Goal: Task Accomplishment & Management: Manage account settings

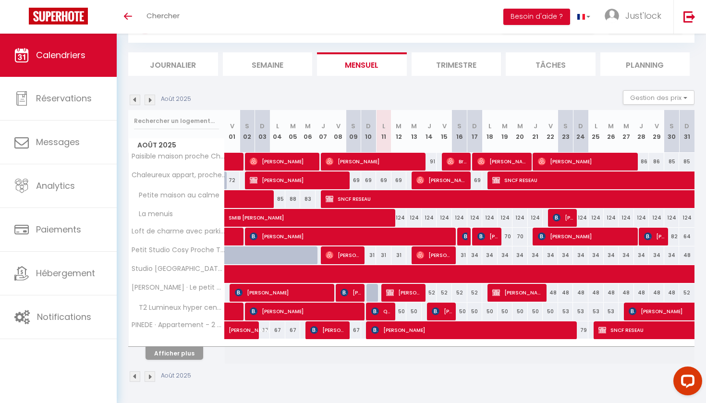
scroll to position [47, 0]
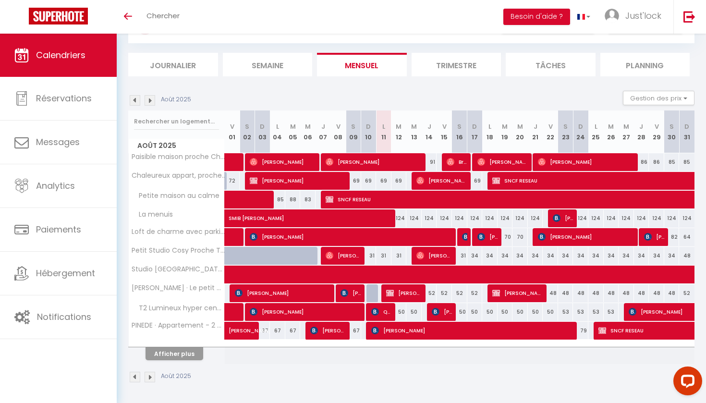
click at [312, 93] on div "Août 2025 Gestion des prix Nb Nuits minimum Règles Disponibilité" at bounding box center [411, 101] width 566 height 20
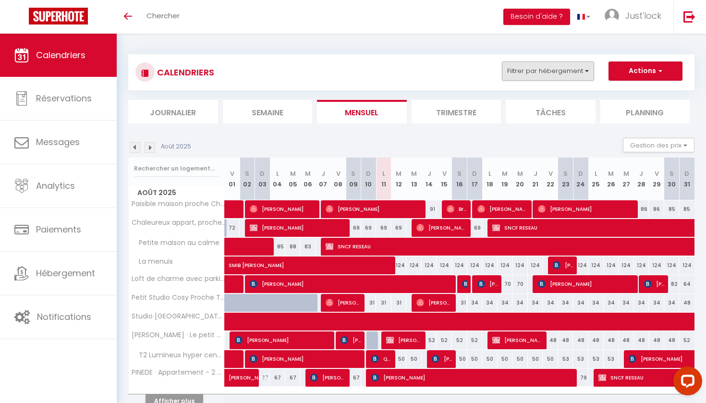
scroll to position [0, 0]
click at [561, 72] on button "Filtrer par hébergement" at bounding box center [548, 70] width 92 height 19
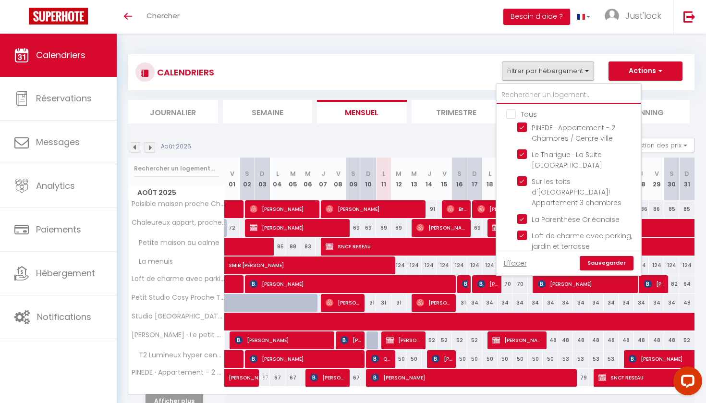
click at [536, 96] on input "text" at bounding box center [568, 94] width 144 height 17
type input "o"
checkbox input "false"
type input "oa"
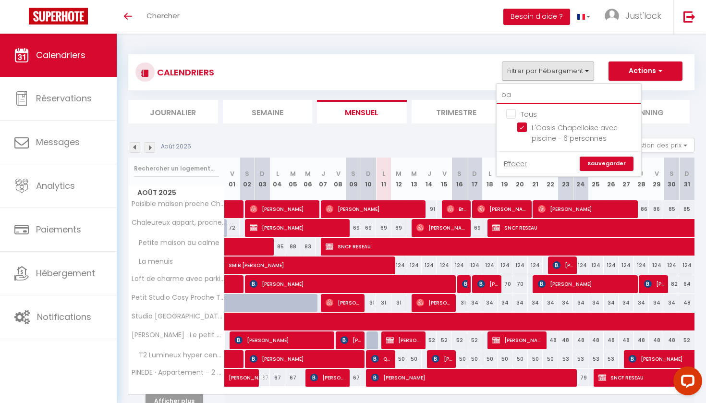
checkbox input "false"
type input "oa"
click at [507, 115] on input "Tous" at bounding box center [578, 113] width 144 height 10
checkbox input "false"
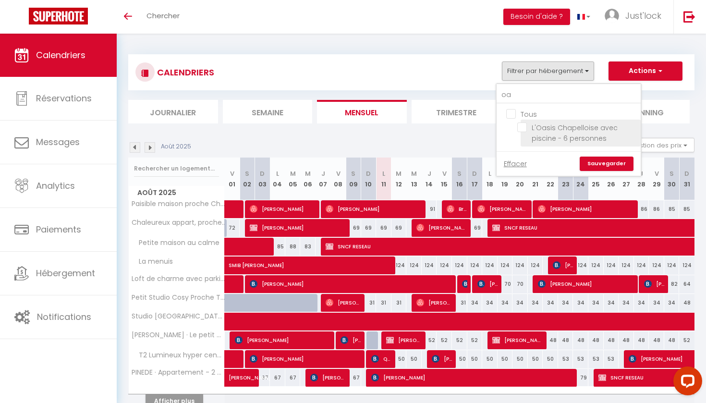
click at [520, 126] on input "L'Oasis Chapelloise avec piscine - 6 personnes" at bounding box center [577, 127] width 120 height 10
checkbox input "true"
click at [608, 164] on link "Sauvegarder" at bounding box center [606, 163] width 54 height 14
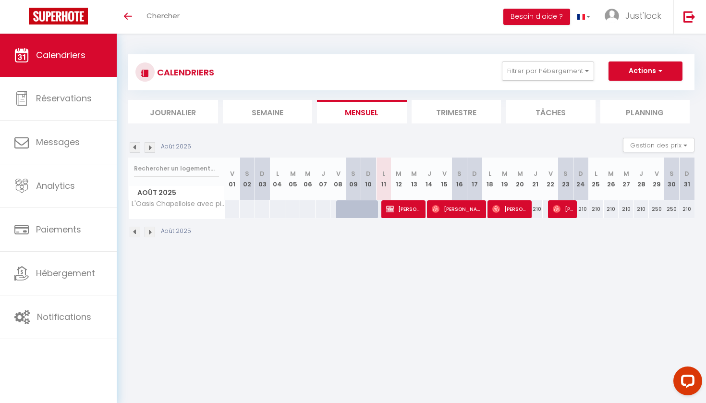
click at [401, 202] on span "[PERSON_NAME]" at bounding box center [404, 209] width 36 height 18
select select "OK"
select select "KO"
select select "0"
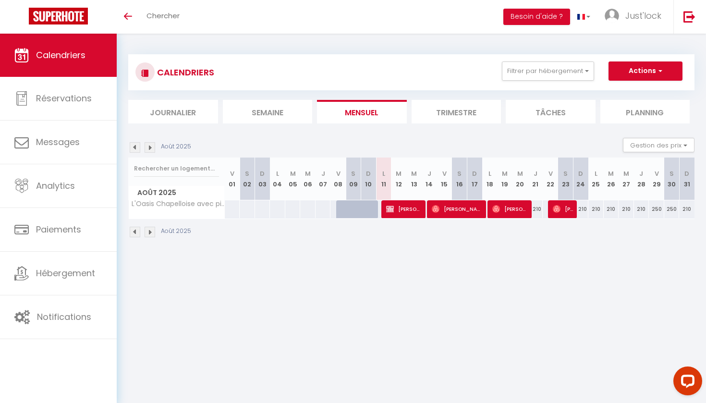
select select "1"
select select
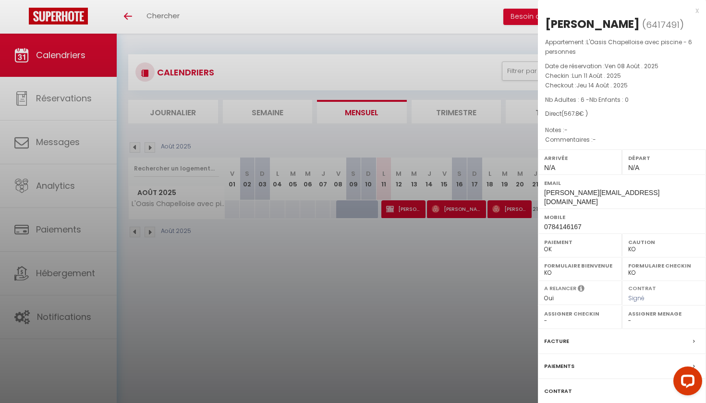
click at [562, 343] on label "Facture" at bounding box center [556, 341] width 25 height 10
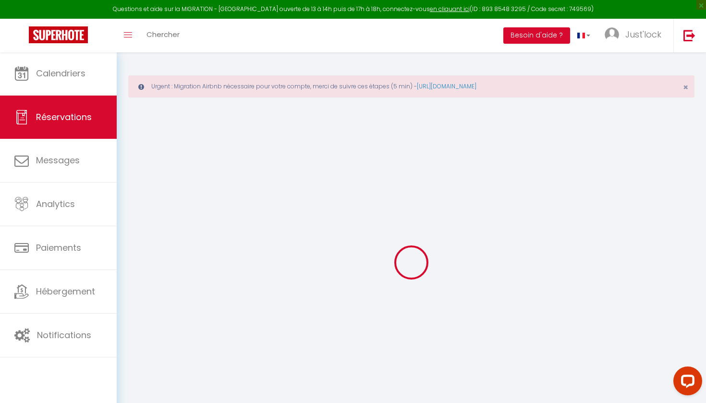
select select "0"
select select
checkbox input "false"
select select
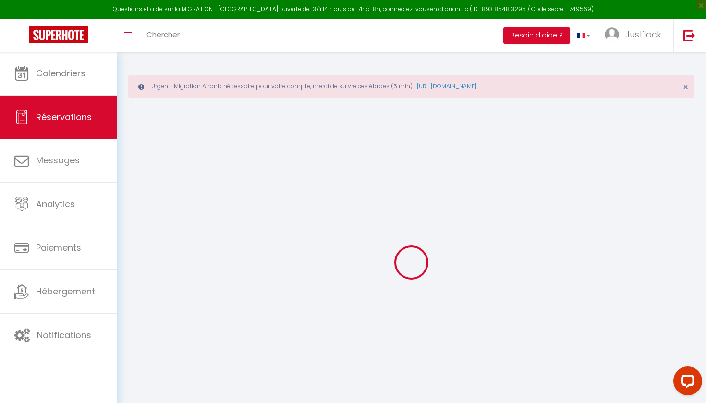
select select
checkbox input "false"
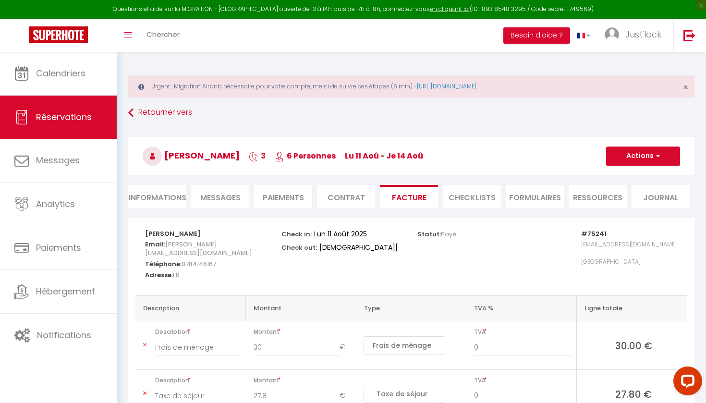
click at [287, 204] on li "Paiements" at bounding box center [283, 197] width 58 height 24
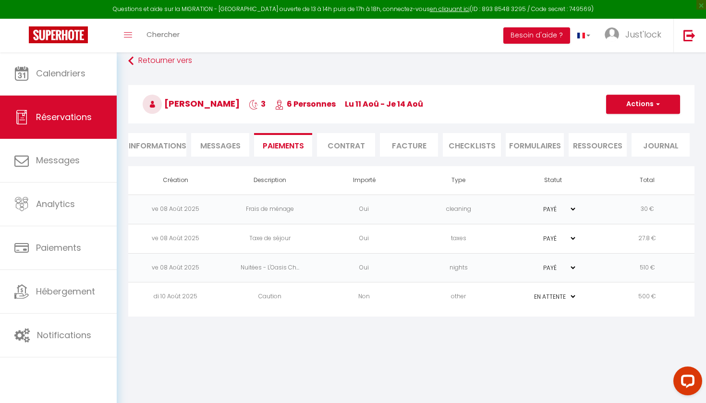
scroll to position [52, 0]
click at [180, 134] on li "Informations" at bounding box center [157, 145] width 58 height 24
select select
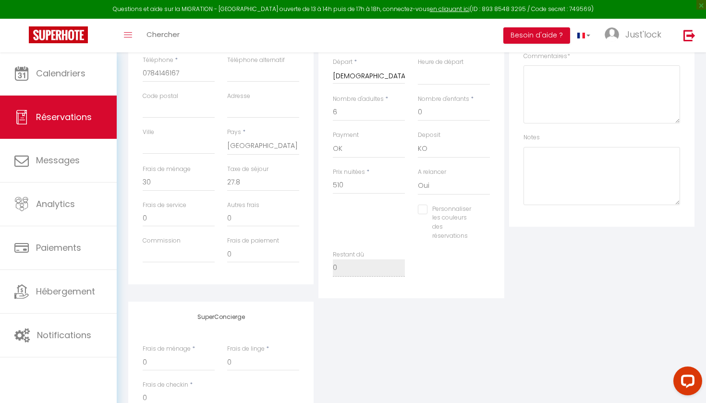
scroll to position [280, 0]
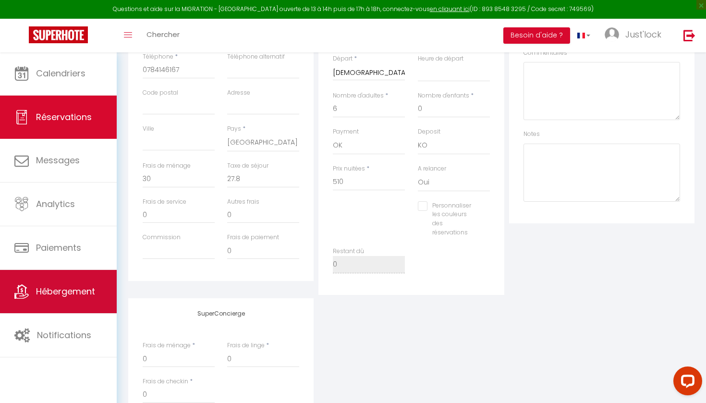
click at [65, 309] on link "Hébergement" at bounding box center [58, 291] width 117 height 43
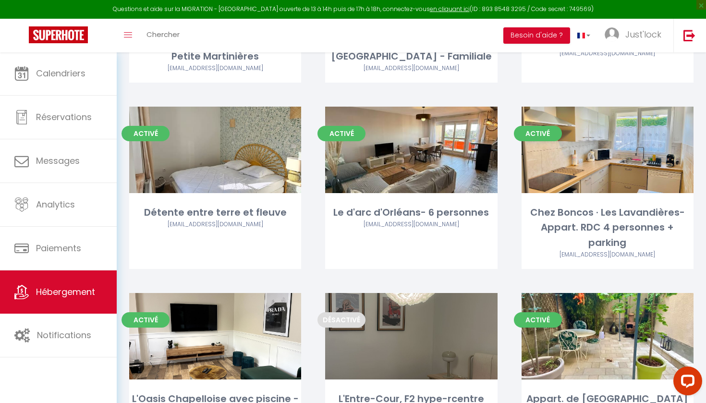
scroll to position [2469, 0]
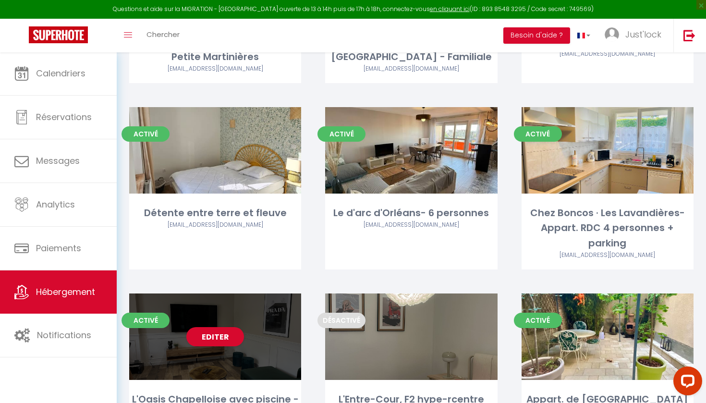
click at [216, 293] on div "Editer" at bounding box center [215, 336] width 172 height 86
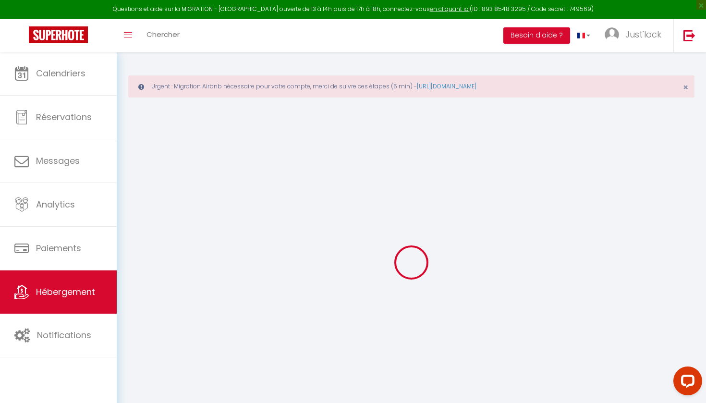
select select
checkbox input "false"
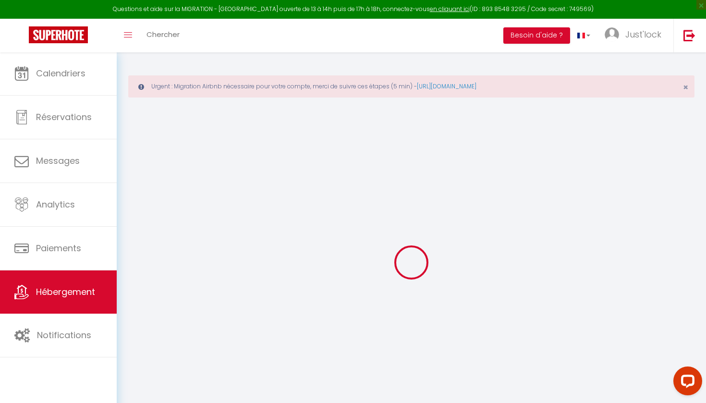
select select "14:00"
select select
select select "11:00"
select select "30"
select select "120"
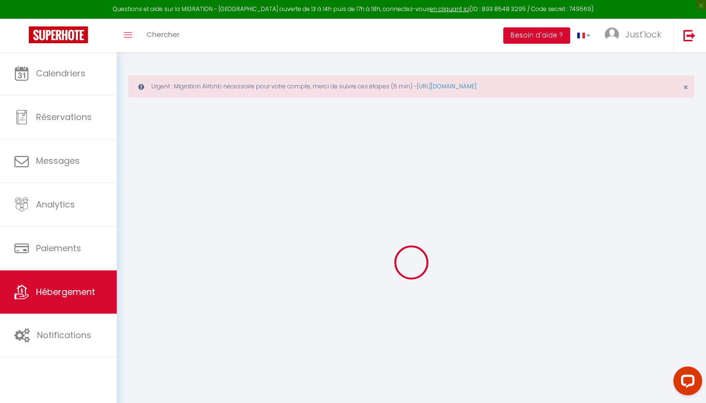
select select
checkbox input "false"
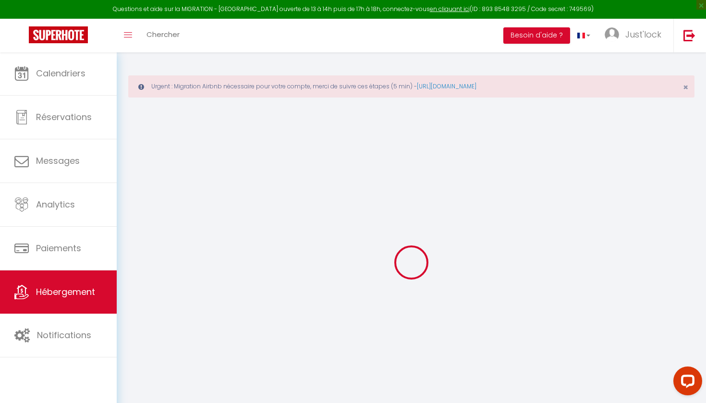
checkbox input "false"
select select
checkbox input "false"
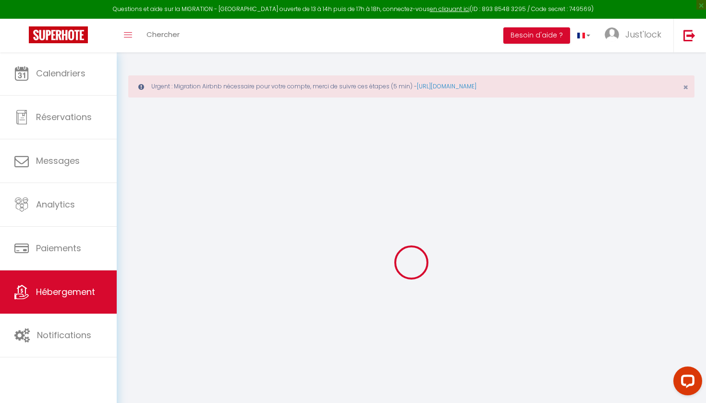
checkbox input "false"
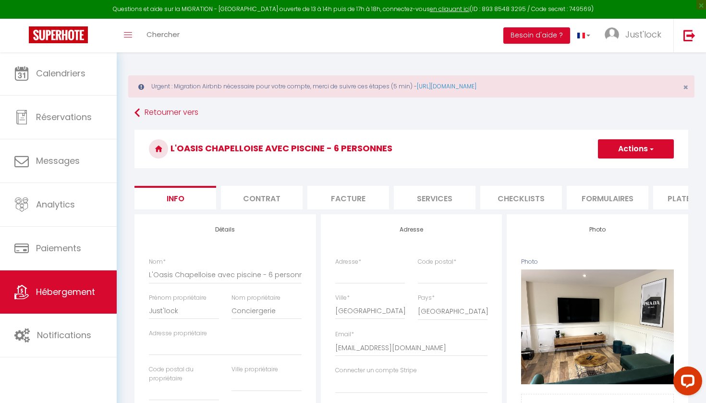
select select
checkbox input "false"
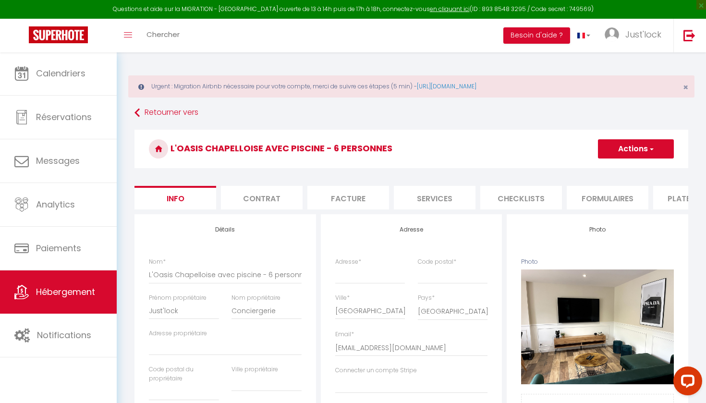
checkbox input "false"
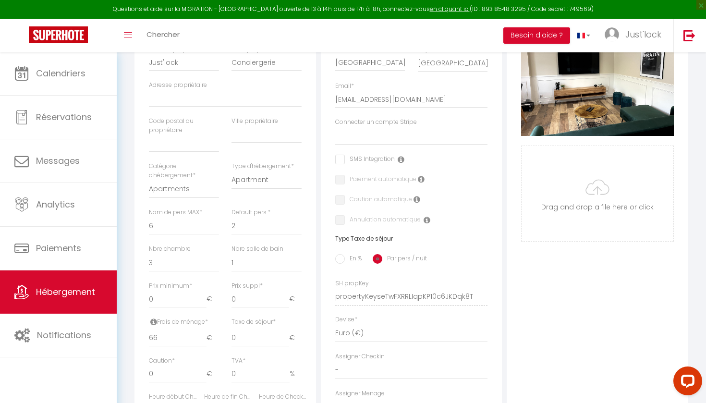
scroll to position [220, 0]
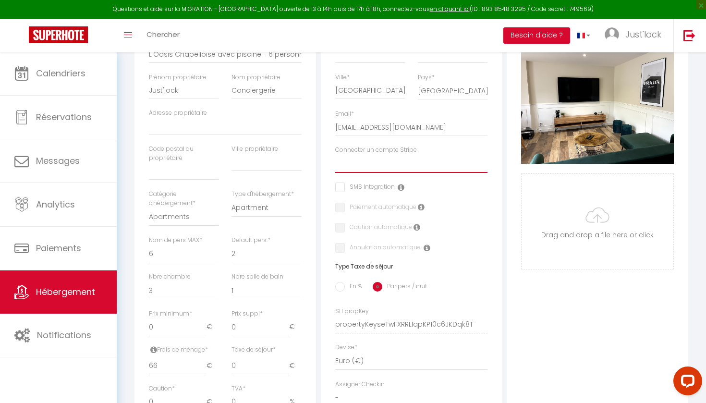
select select "9033"
select select
checkbox input "false"
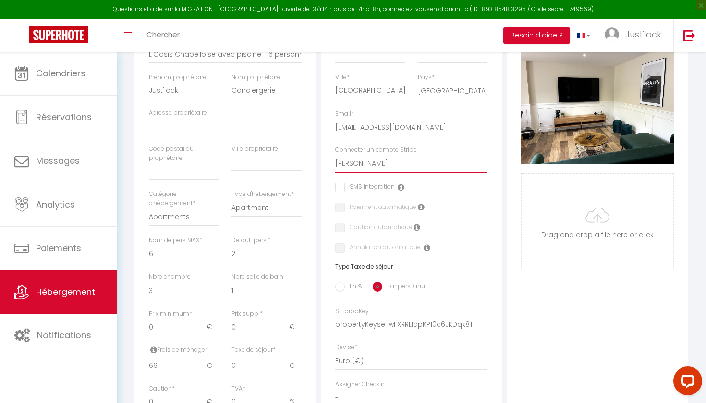
checkbox input "false"
select select "8773"
select select
checkbox input "false"
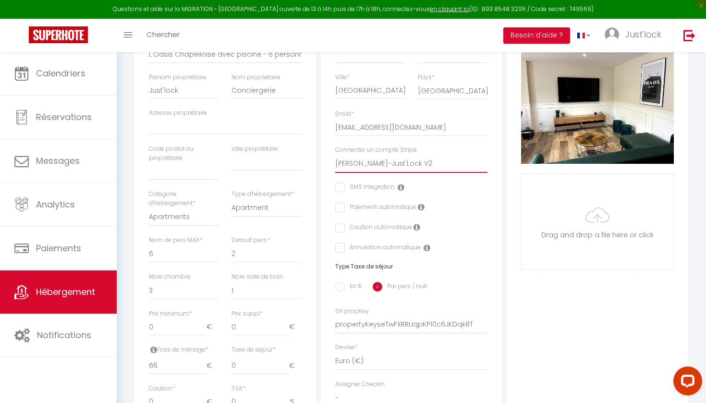
checkbox input "false"
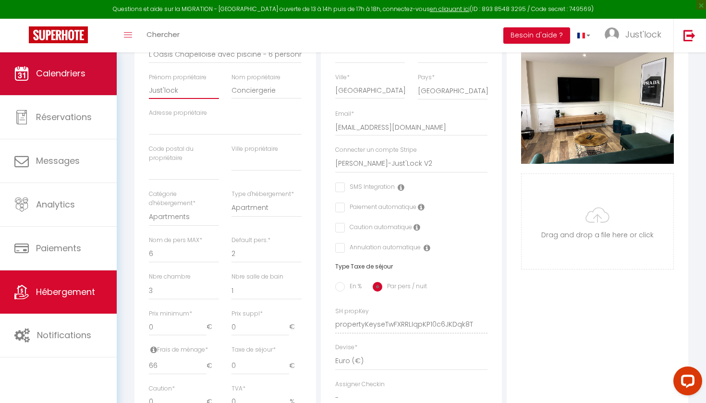
drag, startPoint x: 181, startPoint y: 87, endPoint x: 107, endPoint y: 87, distance: 74.4
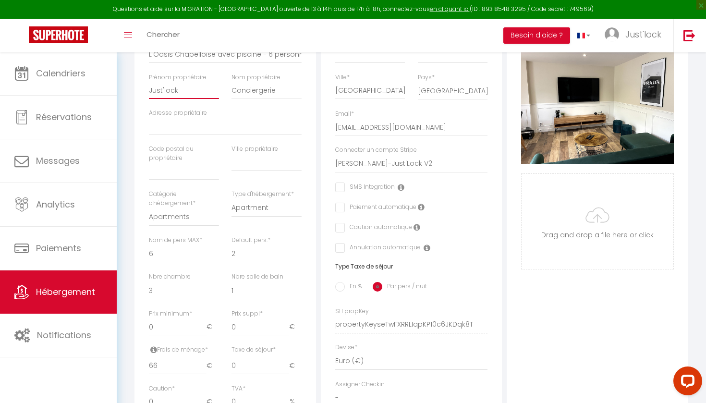
type input "Y"
select select
checkbox input "false"
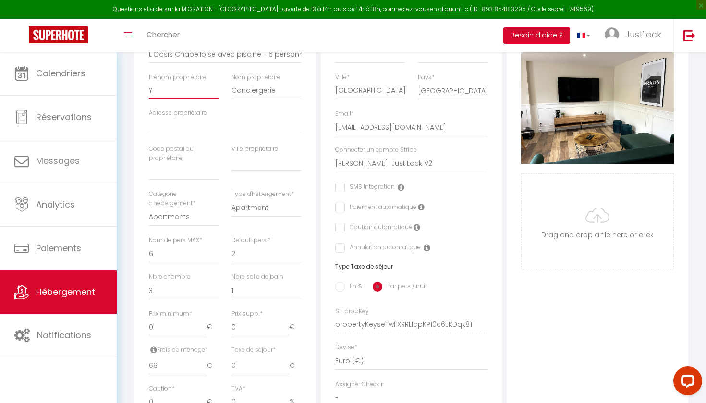
checkbox input "false"
type input "Yo"
select select
checkbox input "false"
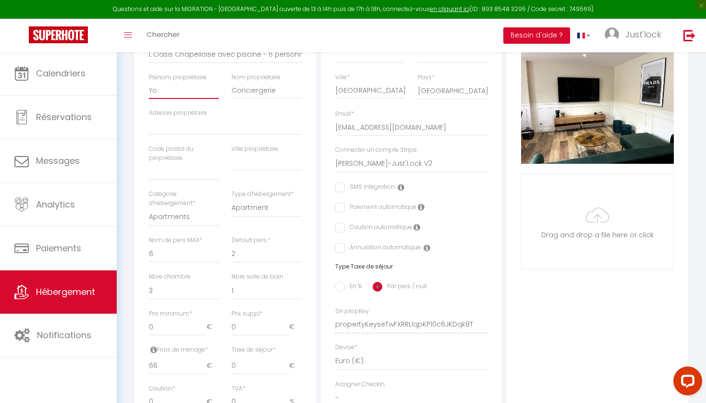
checkbox input "false"
type input "Yoa"
select select
checkbox input "false"
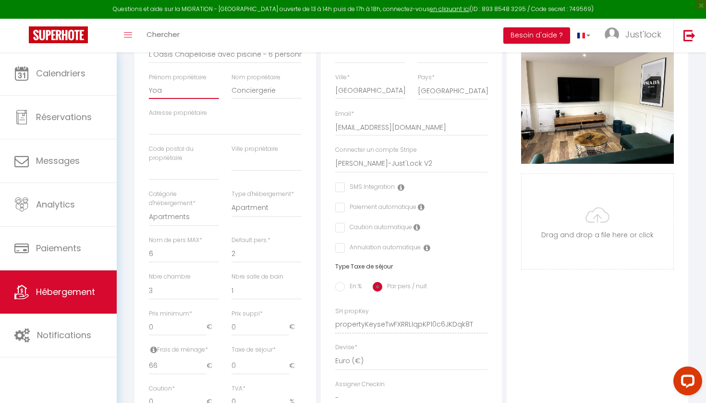
checkbox input "false"
type input "Yoan"
select select
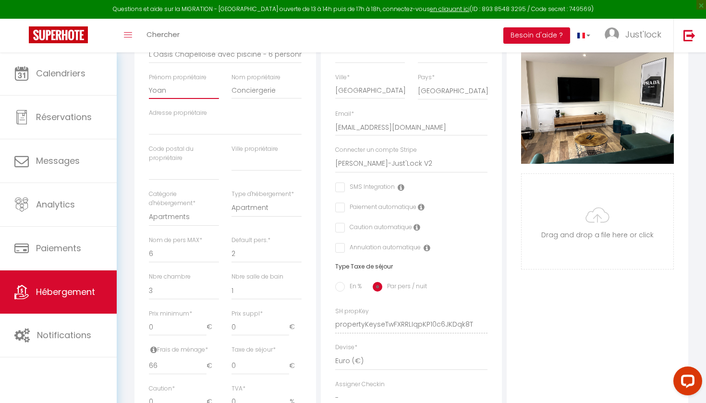
checkbox input "false"
type input "[PERSON_NAME]"
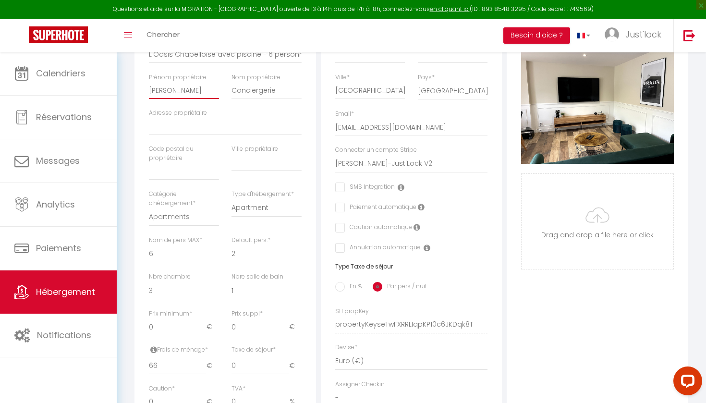
select select
checkbox input "false"
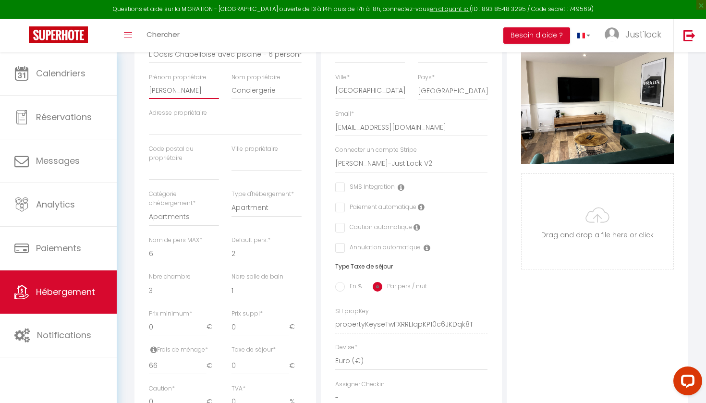
type input "Yoan"
select select
checkbox input "false"
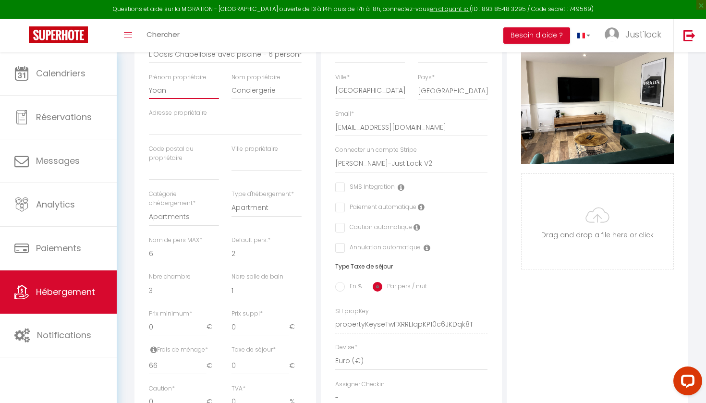
checkbox input "false"
type input "Yoa"
select select
checkbox input "false"
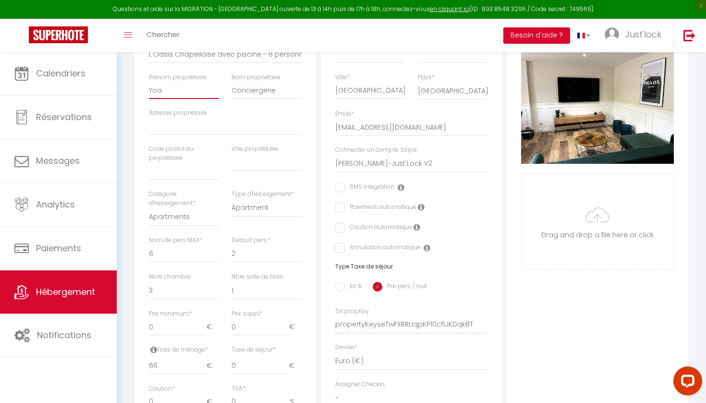
checkbox input "false"
type input "Yo"
select select
checkbox input "false"
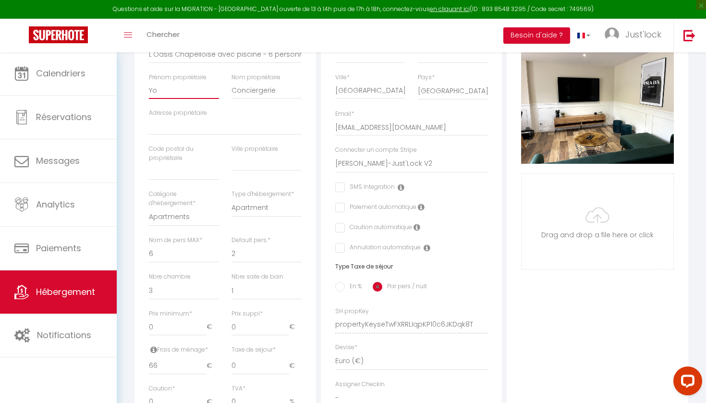
checkbox input "false"
type input "Yoa"
select select
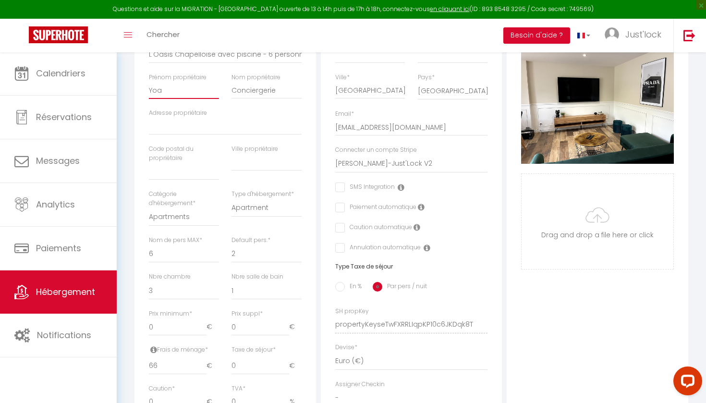
checkbox input "false"
type input "Yoan"
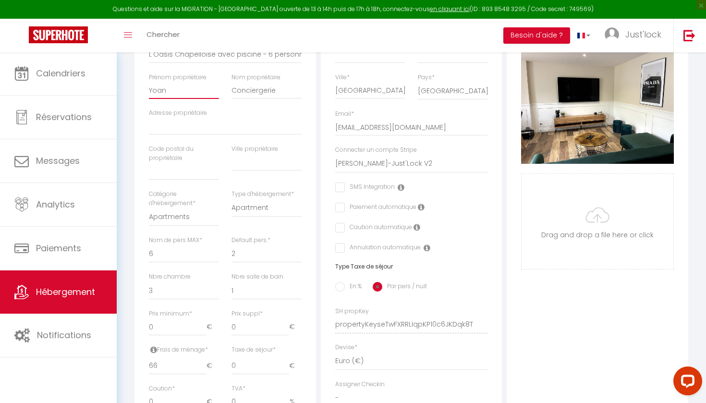
select select
checkbox input "false"
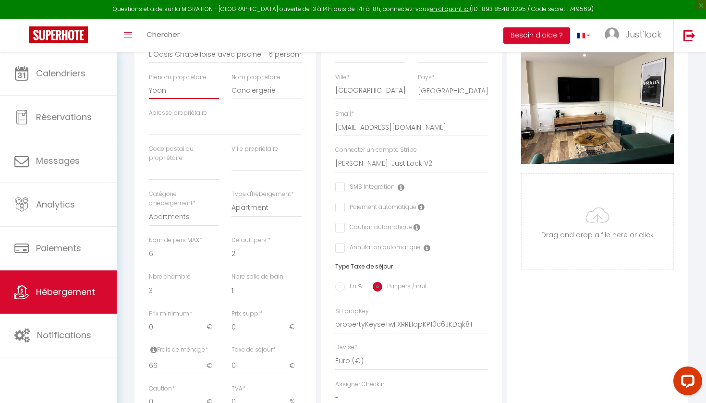
type input "Yoan"
select select
checkbox input "false"
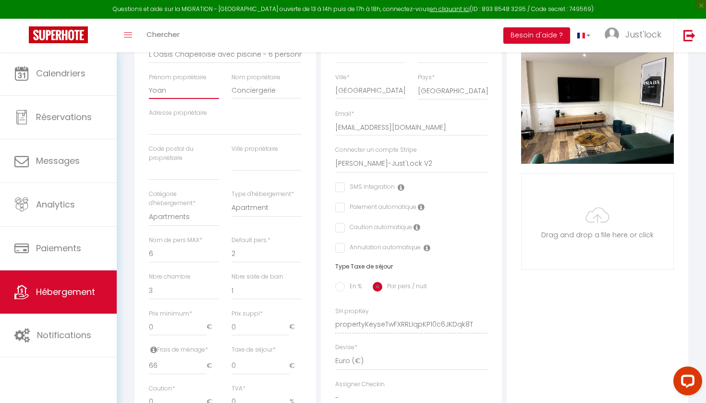
checkbox input "false"
type input "Yoan n"
select select
checkbox input "false"
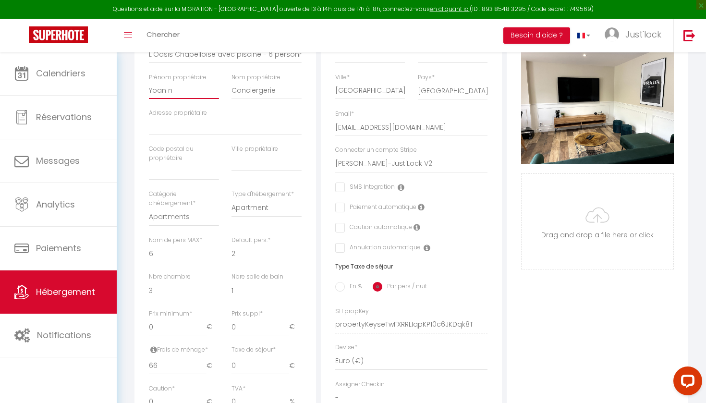
checkbox input "false"
type input "Yoan"
select select
checkbox input "false"
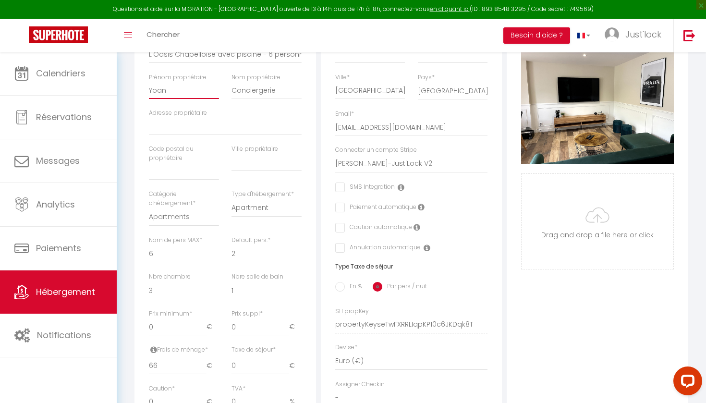
checkbox input "false"
type input "Yoan"
select select
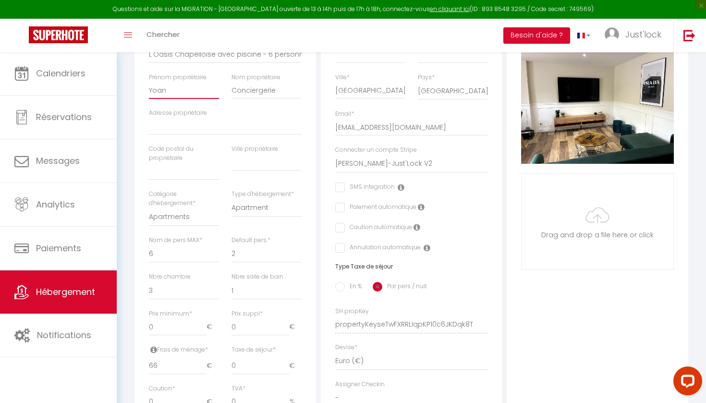
checkbox input "false"
type input "[PERSON_NAME]"
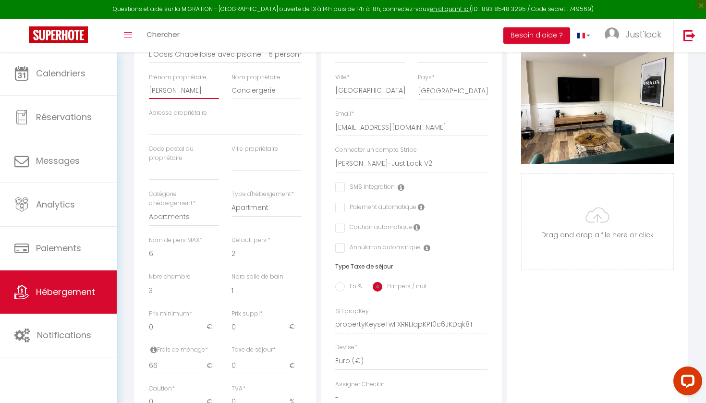
select select
checkbox input "false"
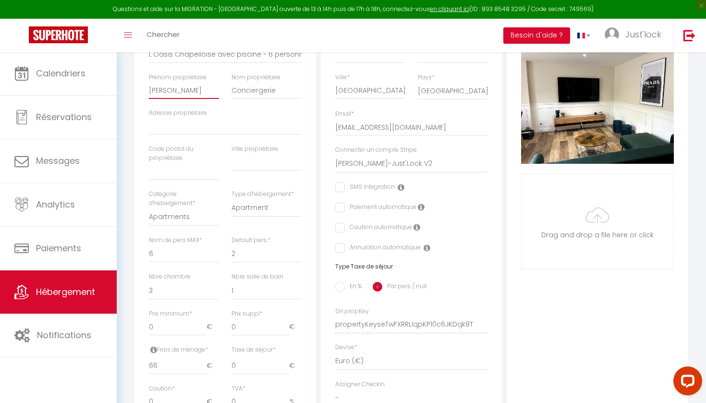
type input "[PERSON_NAME]"
click at [255, 93] on input "Conciergerie" at bounding box center [266, 90] width 70 height 17
type input "G"
select select
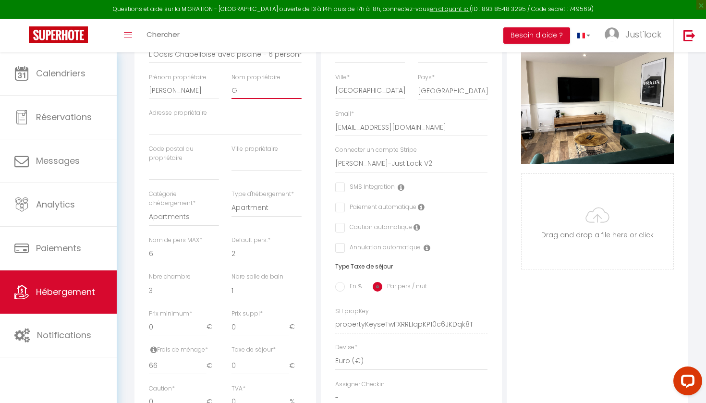
checkbox input "false"
type input "GR"
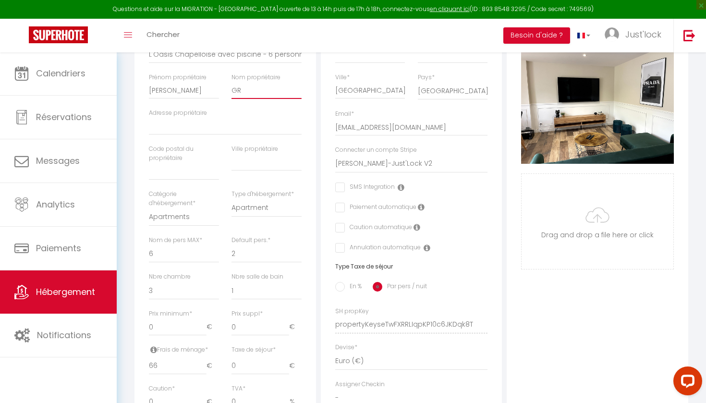
select select
checkbox input "false"
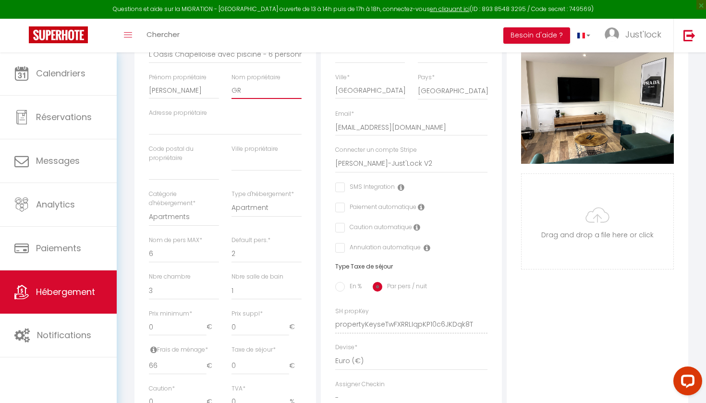
type input "GRA"
select select
checkbox input "false"
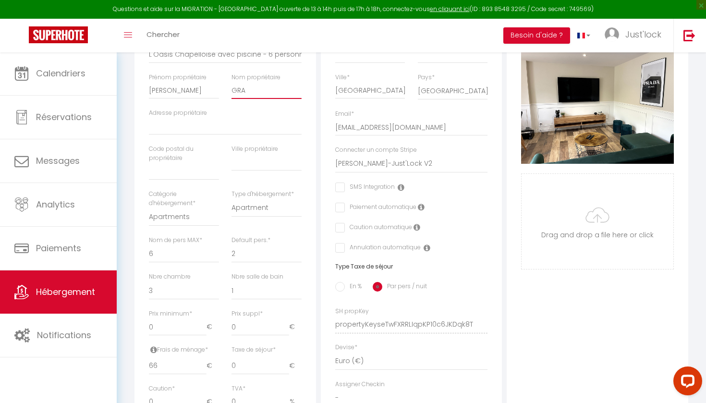
checkbox input "false"
type input "GRAI"
select select
checkbox input "false"
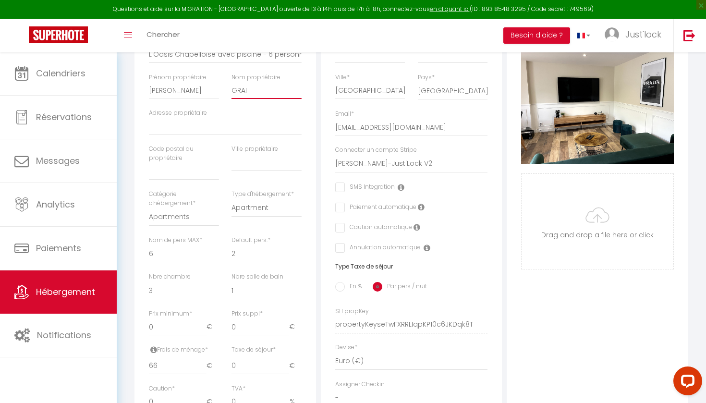
checkbox input "false"
type input "GRAIN"
select select
checkbox input "false"
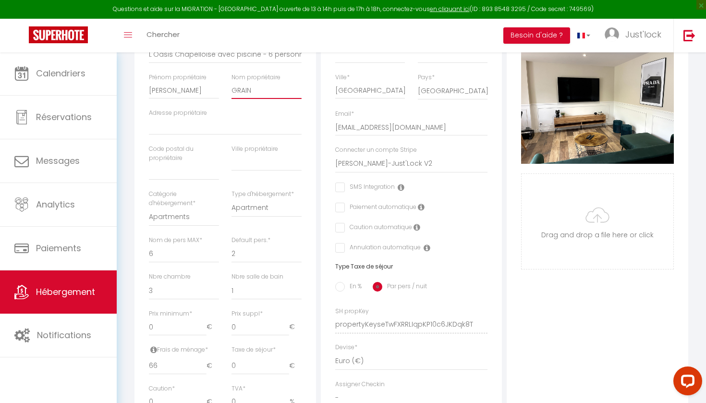
checkbox input "false"
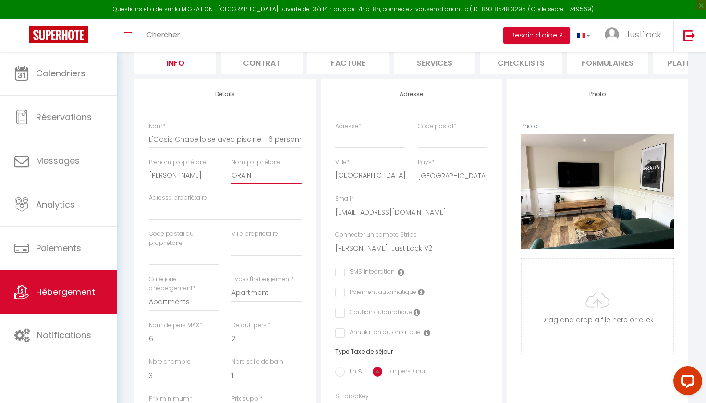
scroll to position [129, 0]
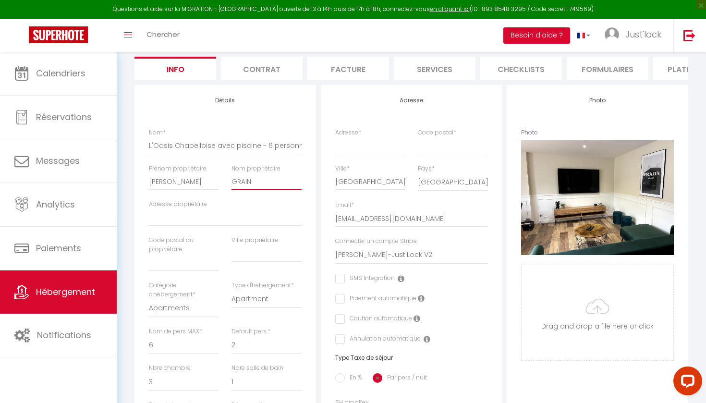
type input "GRAIN"
type input "1"
select select
checkbox input "false"
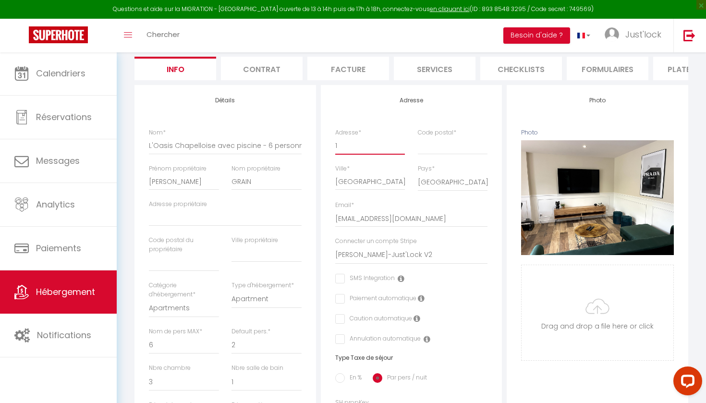
checkbox input "false"
type input "1"
select select
checkbox input "false"
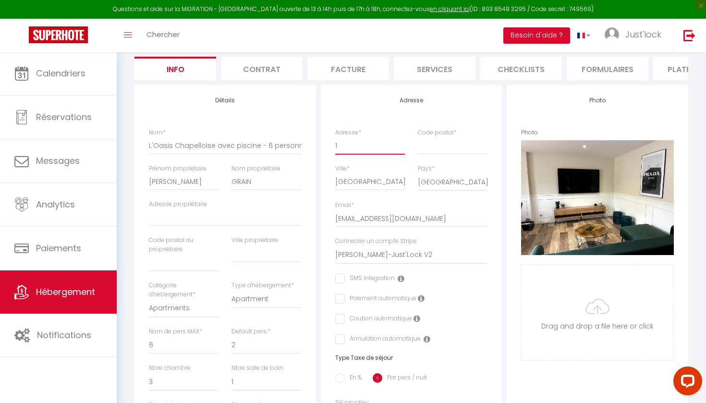
checkbox input "false"
type input "1 R"
select select
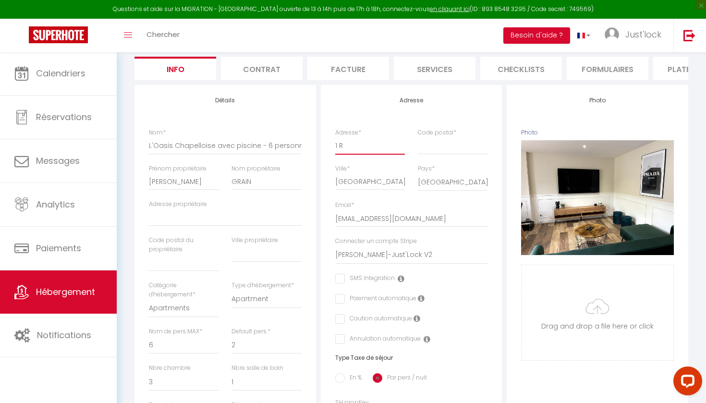
checkbox input "false"
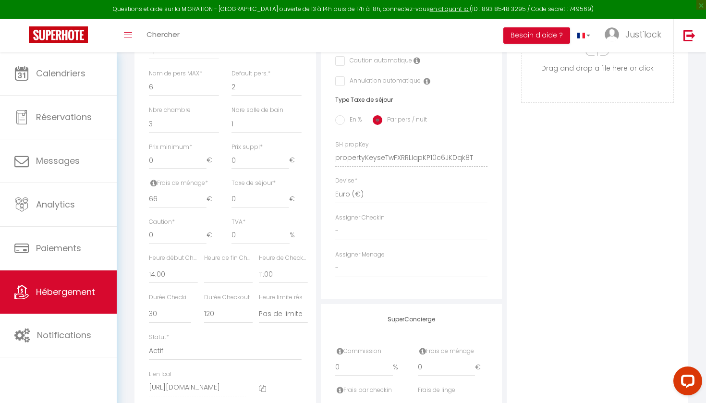
scroll to position [383, 0]
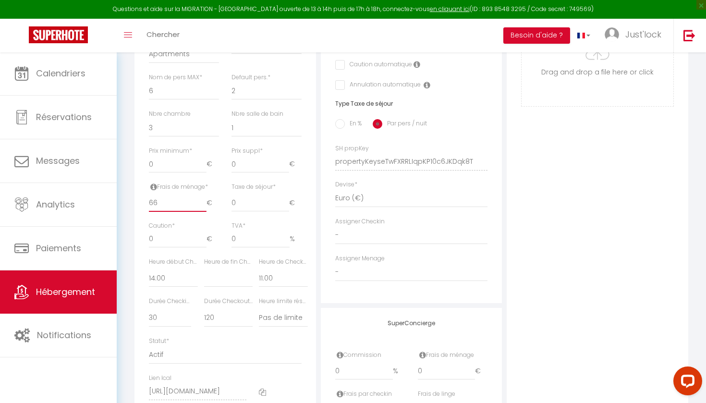
click at [169, 199] on input "66" at bounding box center [178, 202] width 58 height 17
click at [247, 198] on input "0" at bounding box center [260, 202] width 58 height 17
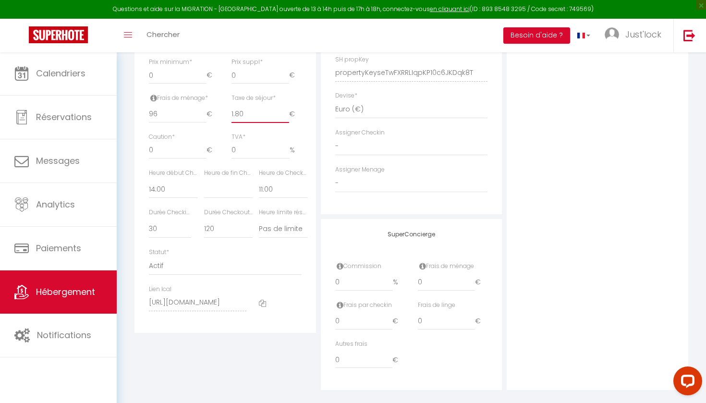
scroll to position [475, 0]
click at [161, 179] on select "00:00 00:15 00:30 00:45 01:00 01:15 01:30 01:45 02:00 02:15 02:30 02:45 03:00" at bounding box center [173, 186] width 48 height 18
click at [289, 180] on select "00:00 00:15 00:30 00:45 01:00 01:15 01:30 01:45 02:00 02:15 02:30 02:45 03:00" at bounding box center [283, 186] width 48 height 18
click at [330, 286] on div "Commission 0 %" at bounding box center [370, 278] width 83 height 39
click at [336, 278] on input "0" at bounding box center [364, 279] width 58 height 17
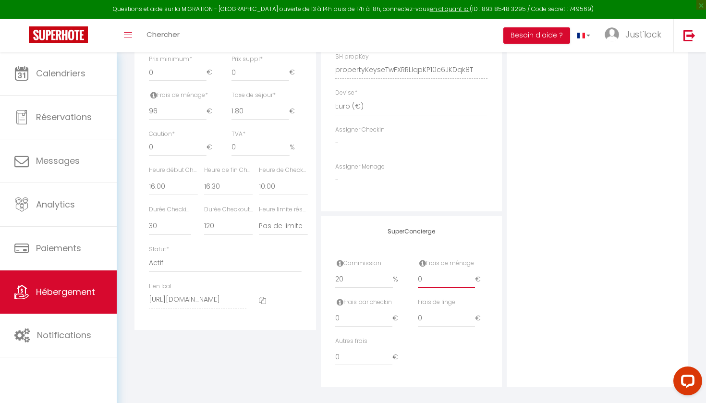
click at [440, 284] on input "0" at bounding box center [447, 279] width 58 height 17
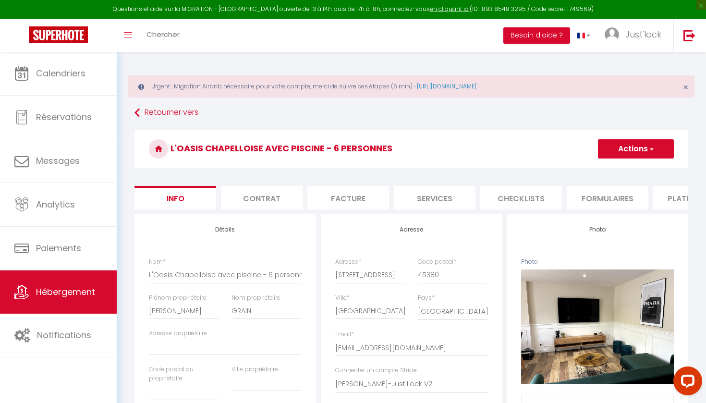
scroll to position [0, 0]
click at [638, 149] on button "Actions" at bounding box center [636, 148] width 76 height 19
click at [592, 171] on input "Enregistrer" at bounding box center [598, 170] width 36 height 10
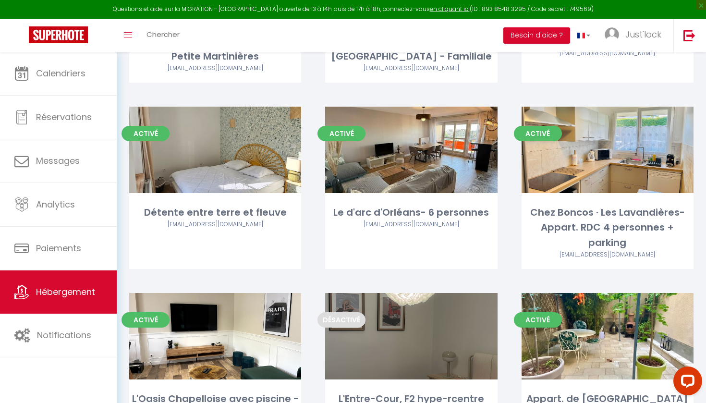
scroll to position [2469, 0]
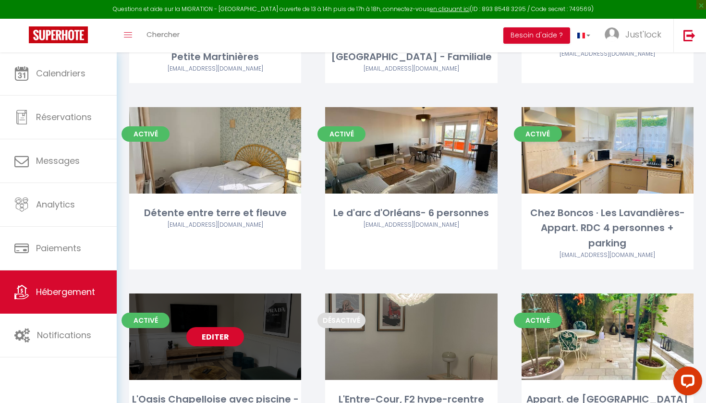
click at [211, 327] on link "Editer" at bounding box center [215, 336] width 58 height 19
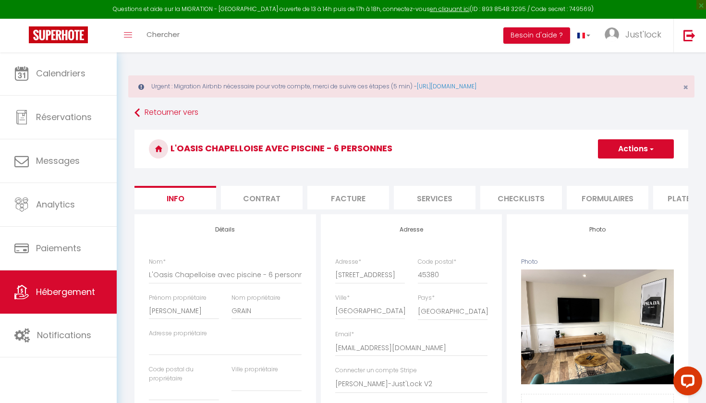
click at [671, 197] on li "Plateformes" at bounding box center [694, 198] width 82 height 24
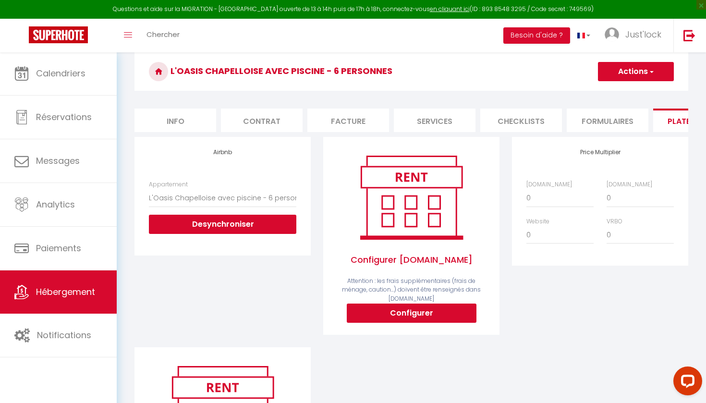
scroll to position [82, 0]
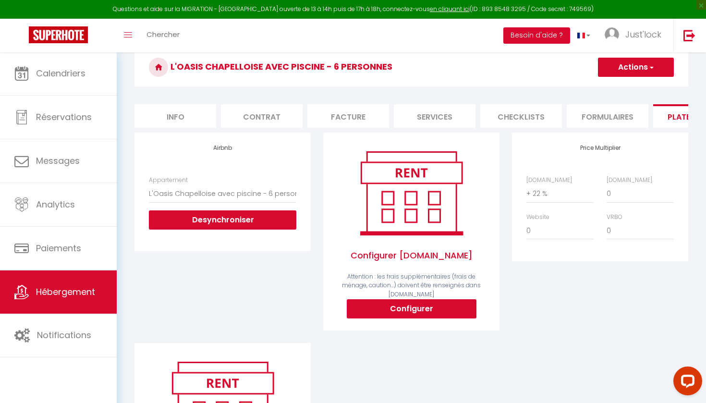
click at [645, 62] on button "Actions" at bounding box center [636, 67] width 76 height 19
click at [616, 88] on link "Enregistrer" at bounding box center [635, 88] width 76 height 12
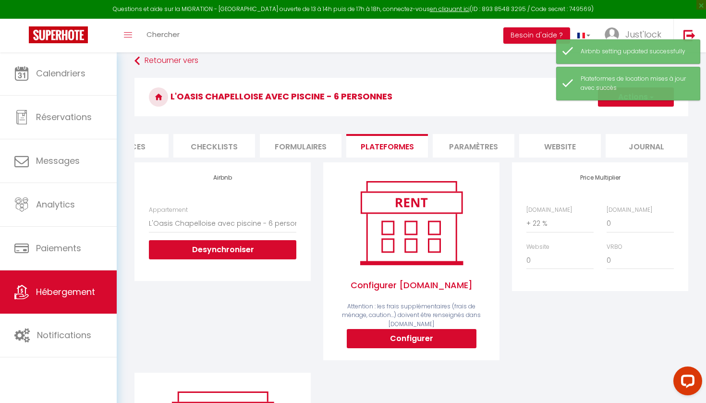
scroll to position [0, 306]
click at [467, 148] on li "Paramètres" at bounding box center [474, 146] width 82 height 24
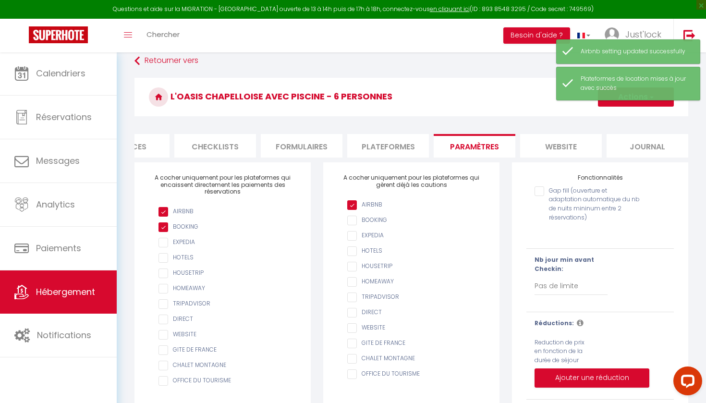
scroll to position [82, 0]
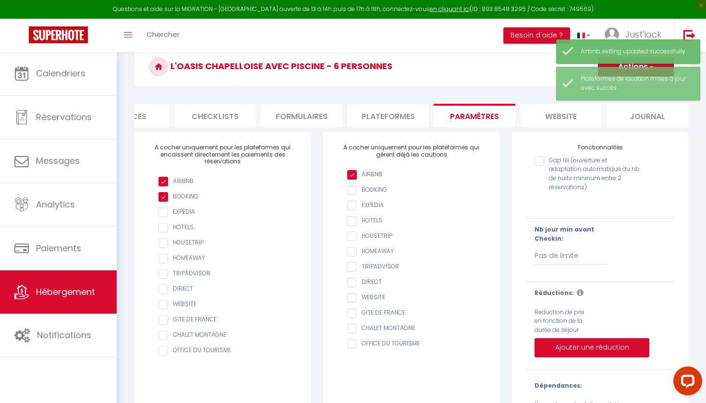
click at [571, 106] on li "website" at bounding box center [561, 116] width 82 height 24
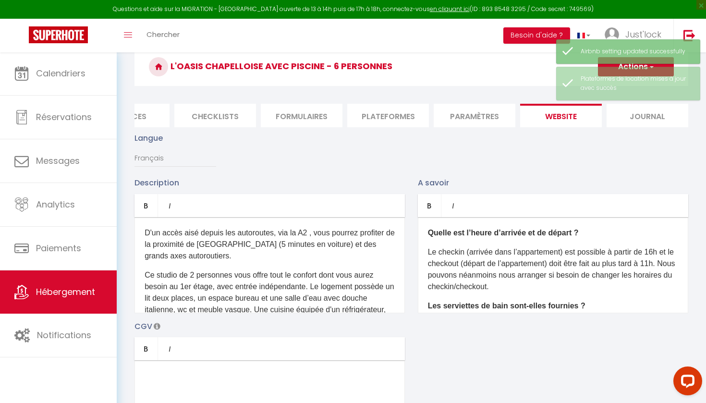
click at [571, 108] on li "website" at bounding box center [561, 116] width 82 height 24
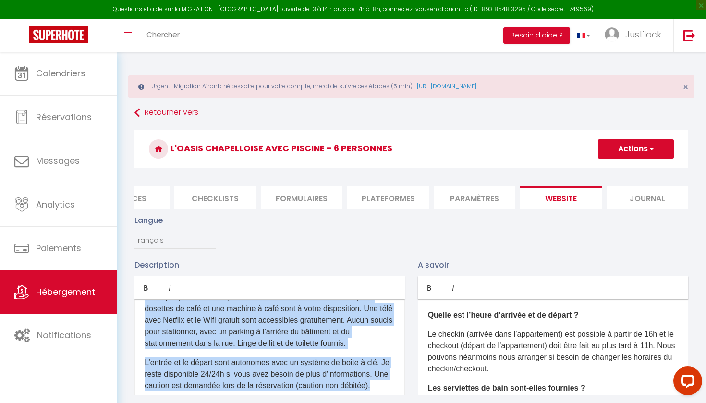
scroll to position [122, 0]
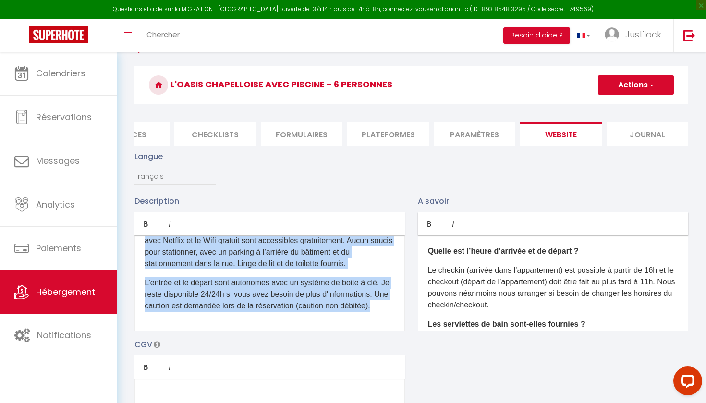
drag, startPoint x: 148, startPoint y: 313, endPoint x: 389, endPoint y: 402, distance: 256.8
click at [389, 402] on div "Description Bold Italic Rich text editor D'un accès aisé depuis les autoroutes,…" at bounding box center [411, 334] width 566 height 279
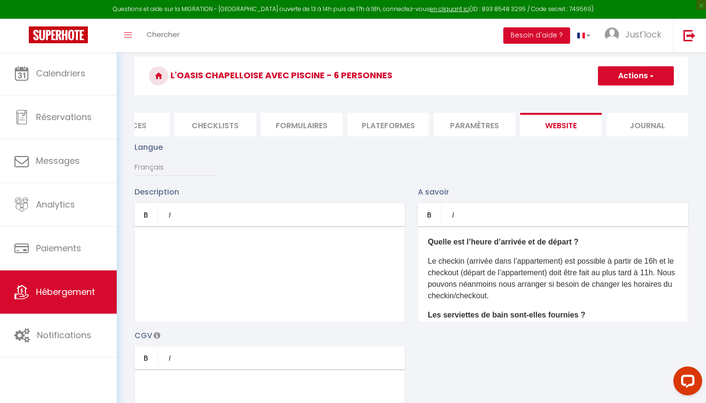
scroll to position [0, 0]
click at [187, 262] on div "​" at bounding box center [269, 274] width 270 height 96
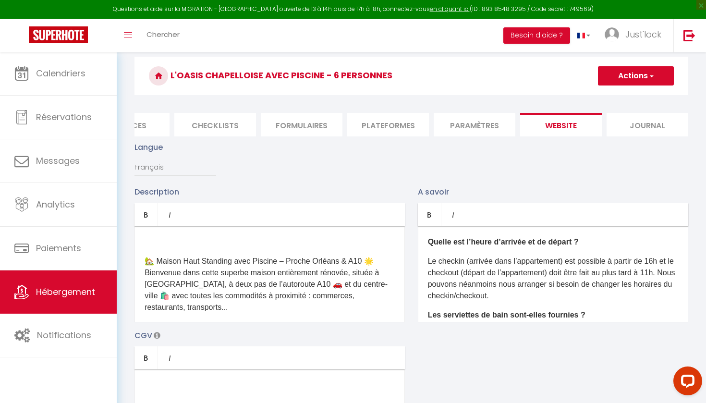
click at [224, 247] on p "​" at bounding box center [269, 242] width 250 height 12
click at [145, 255] on p "🏡 Maison Haut Standing avec Piscine – Proche Orléans & A10 🌟 Bienvenue dans cet…" at bounding box center [269, 284] width 250 height 58
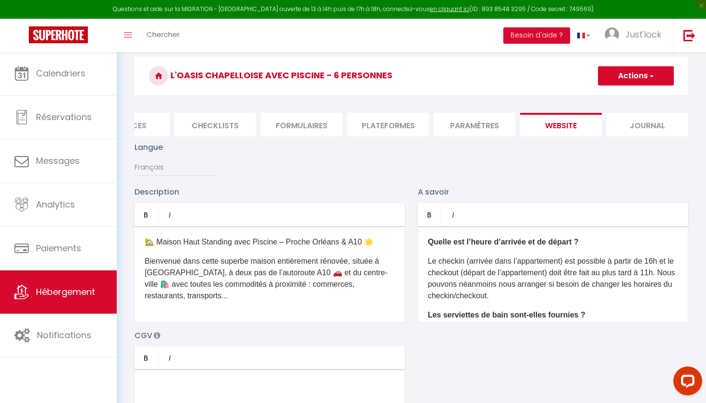
click at [254, 296] on p "Bienvenue dans cette superbe maison entièrement rénovée, située à [GEOGRAPHIC_D…" at bounding box center [269, 278] width 250 height 46
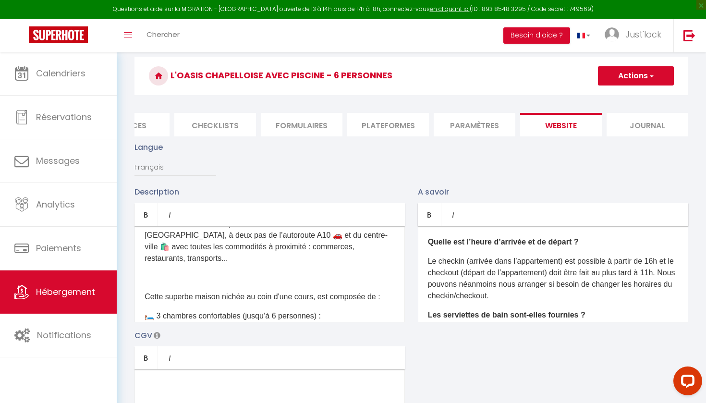
click at [210, 283] on div "🏡 Maison Haut Standing avec Piscine – Proche Orléans & A10 🌟 Bienvenue dans cet…" at bounding box center [269, 274] width 270 height 96
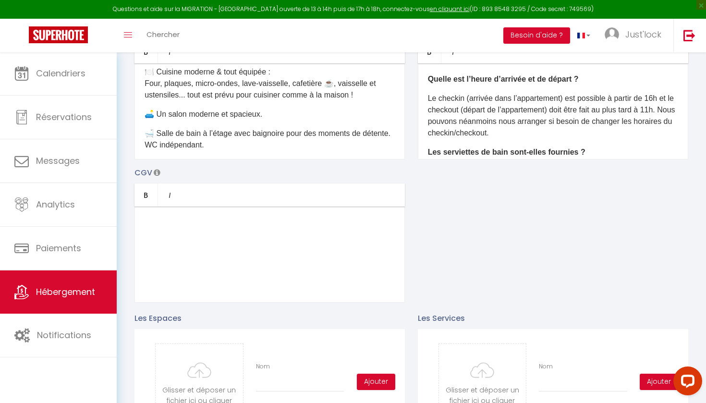
scroll to position [331, 0]
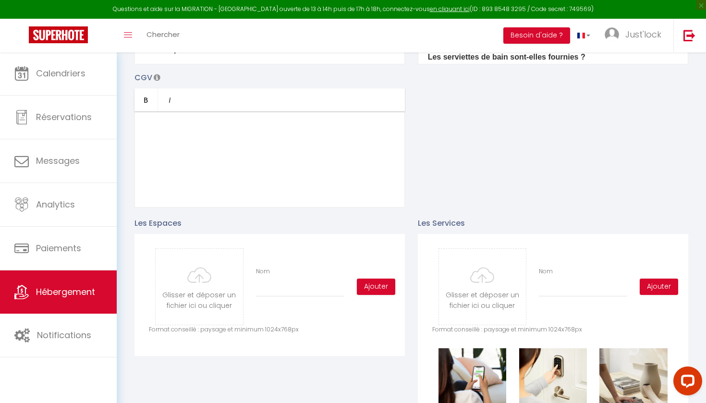
click at [220, 153] on div at bounding box center [269, 159] width 270 height 96
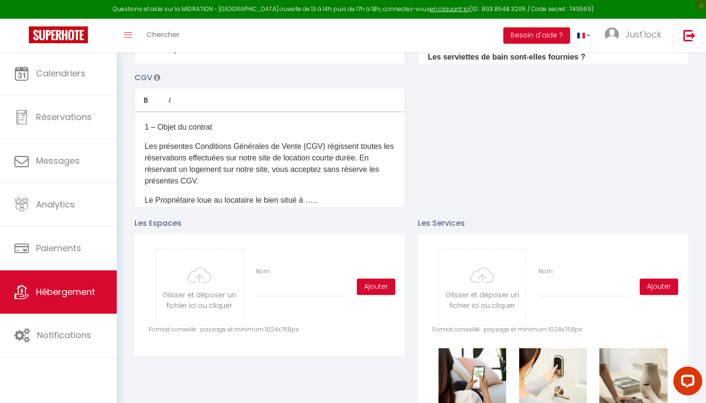
scroll to position [36, 0]
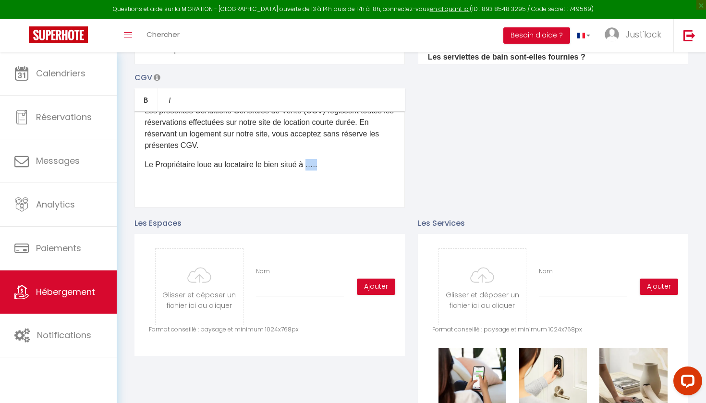
drag, startPoint x: 327, startPoint y: 167, endPoint x: 311, endPoint y: 167, distance: 16.8
click at [311, 167] on p "Le Propriétaire loue au locataire le bien situé à ….." at bounding box center [269, 165] width 250 height 12
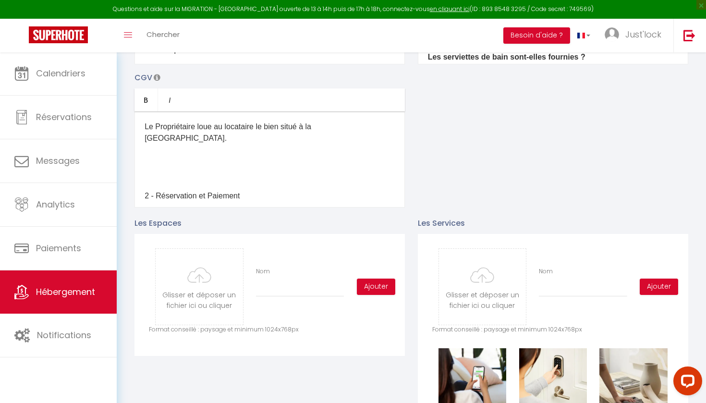
scroll to position [75, 0]
click at [255, 169] on p at bounding box center [269, 175] width 250 height 12
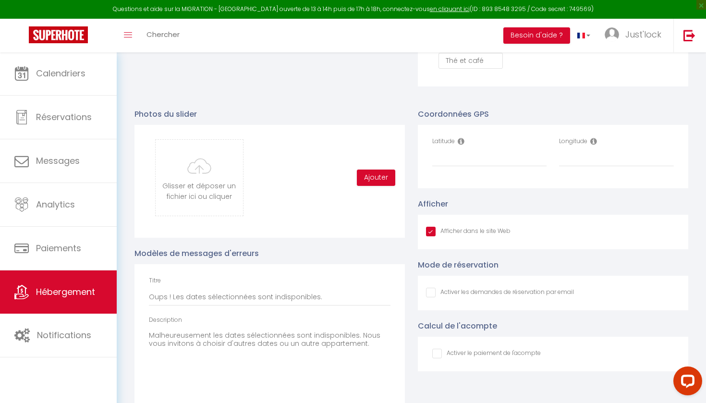
scroll to position [1008, 0]
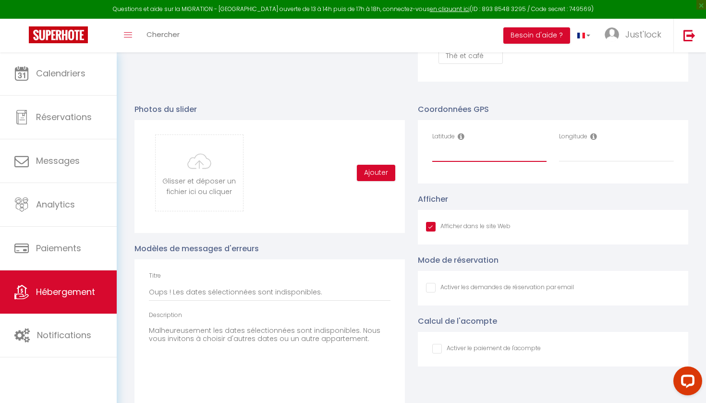
click at [476, 154] on input "Latitude" at bounding box center [489, 152] width 115 height 17
paste input "47.890235"
click at [588, 157] on input "Longitude" at bounding box center [616, 152] width 115 height 17
paste input "1.828616"
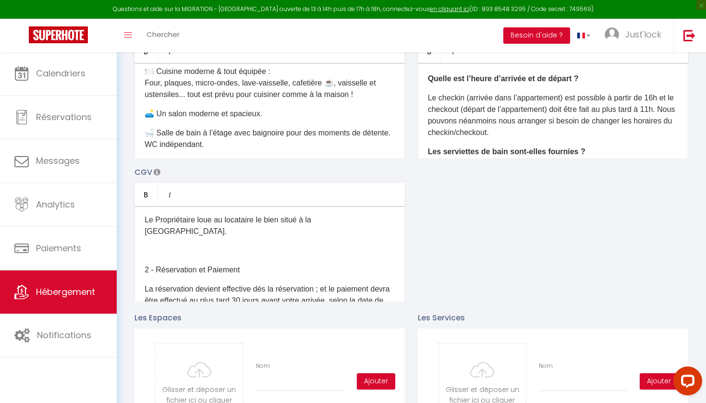
scroll to position [46, 0]
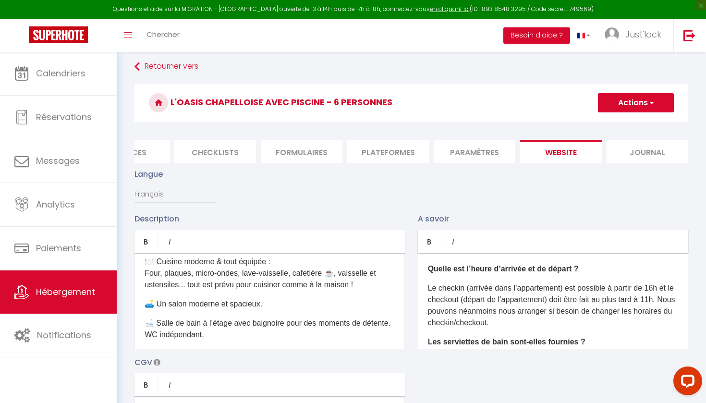
click at [643, 105] on button "Actions" at bounding box center [636, 102] width 76 height 19
click at [614, 123] on input "Enregistrer" at bounding box center [625, 124] width 36 height 10
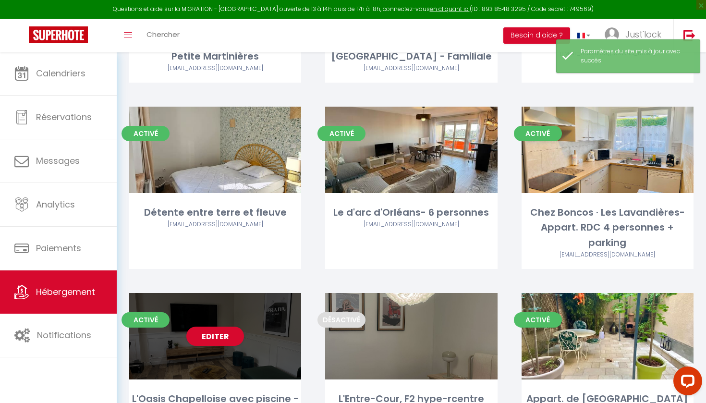
scroll to position [2469, 0]
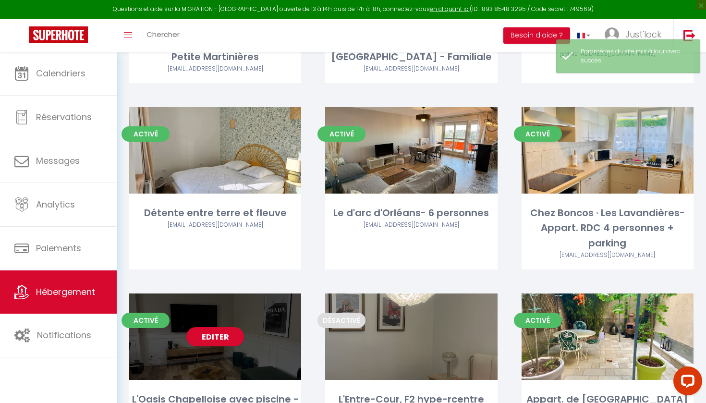
click at [237, 293] on div "Editer" at bounding box center [215, 336] width 172 height 86
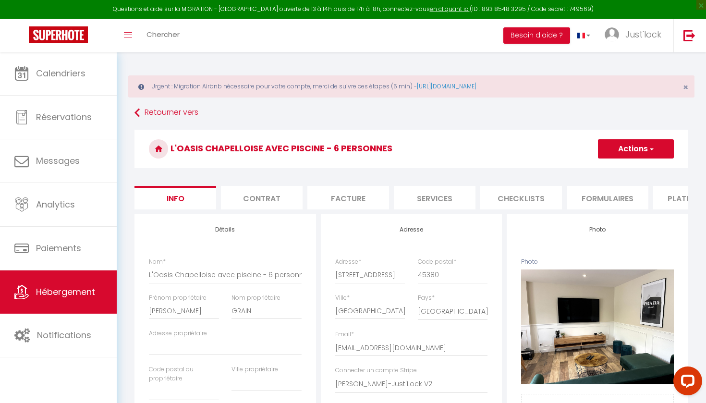
click at [635, 149] on button "Actions" at bounding box center [636, 148] width 76 height 19
click at [615, 172] on input "Enregistrer" at bounding box center [598, 170] width 36 height 10
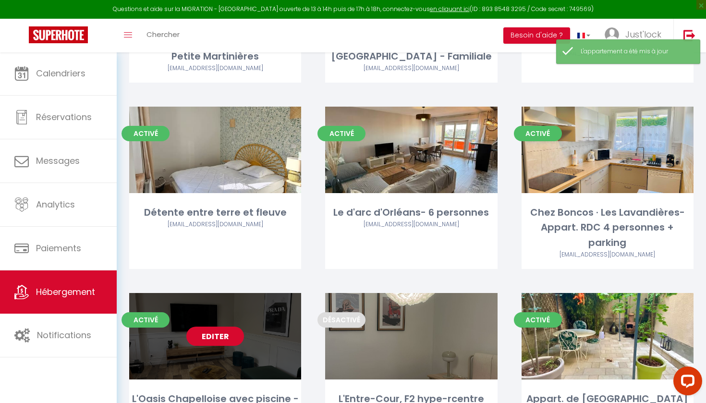
scroll to position [2469, 0]
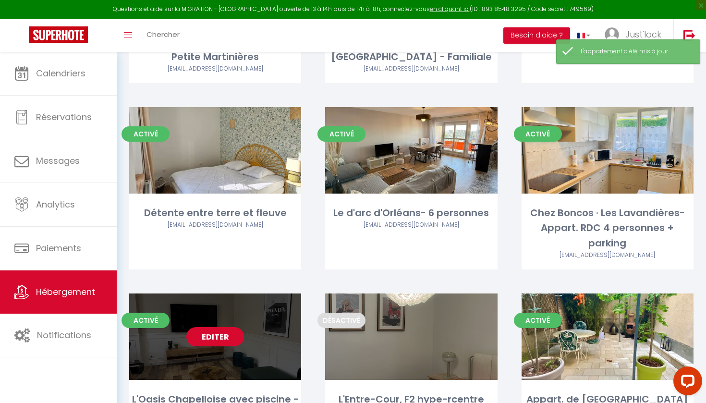
click at [216, 327] on link "Editer" at bounding box center [215, 336] width 58 height 19
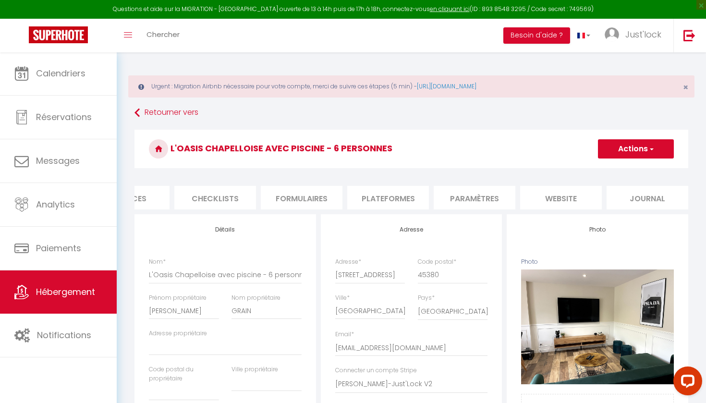
click at [585, 194] on li "website" at bounding box center [561, 198] width 82 height 24
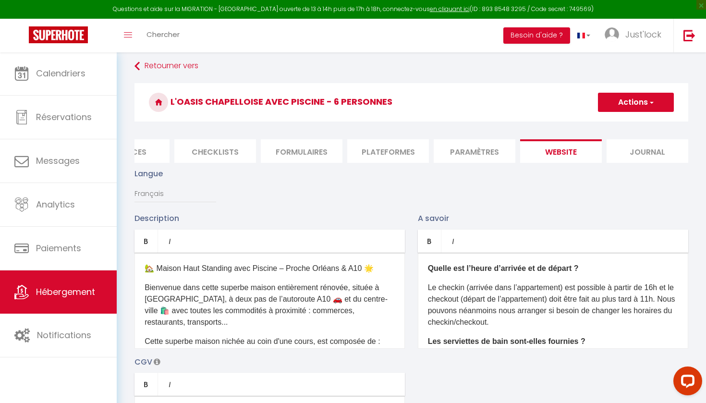
scroll to position [45, 0]
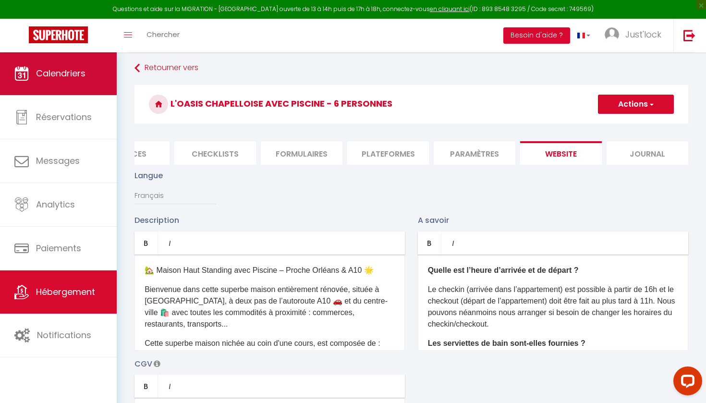
click at [87, 80] on link "Calendriers" at bounding box center [58, 73] width 117 height 43
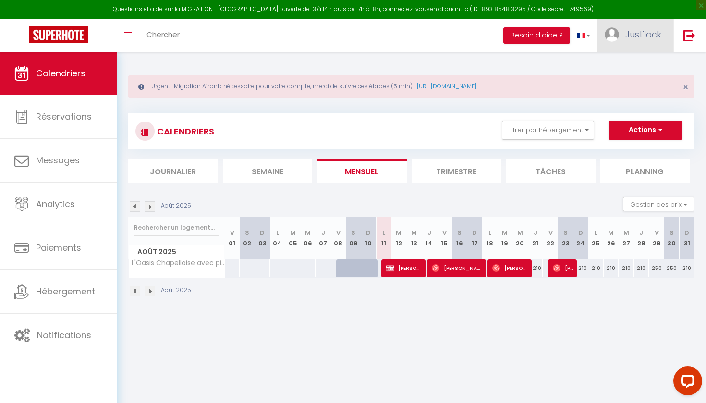
click at [626, 36] on span "Just'lock" at bounding box center [643, 34] width 36 height 12
click at [638, 78] on link "Équipe" at bounding box center [634, 84] width 71 height 16
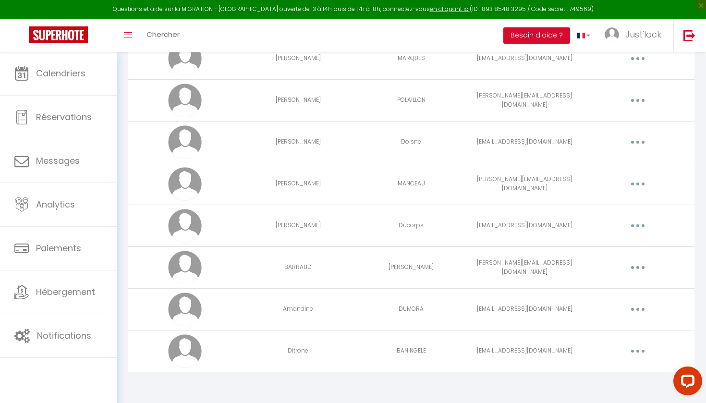
scroll to position [1256, 0]
click at [639, 354] on button "button" at bounding box center [637, 351] width 27 height 15
click at [598, 373] on link "Editer" at bounding box center [612, 373] width 71 height 16
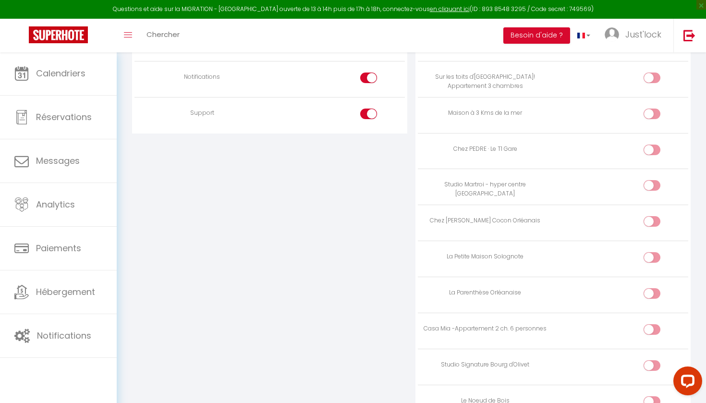
scroll to position [1111, 0]
click at [652, 145] on input "checkbox" at bounding box center [659, 152] width 17 height 14
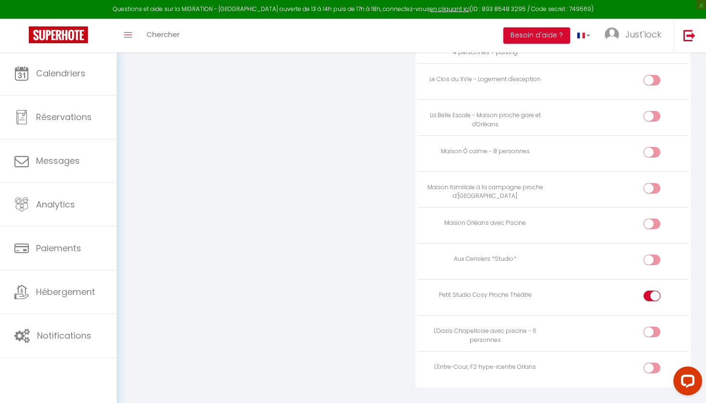
scroll to position [2008, 0]
click at [644, 363] on div at bounding box center [651, 368] width 17 height 11
click at [651, 363] on input "checkbox" at bounding box center [659, 370] width 17 height 14
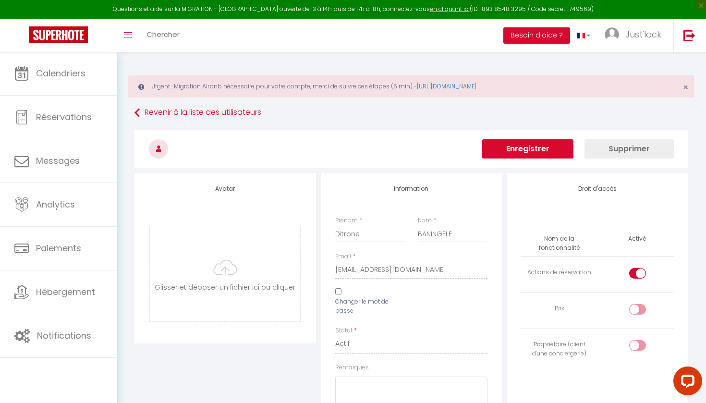
scroll to position [0, 0]
click at [529, 149] on button "Enregistrer" at bounding box center [527, 148] width 91 height 19
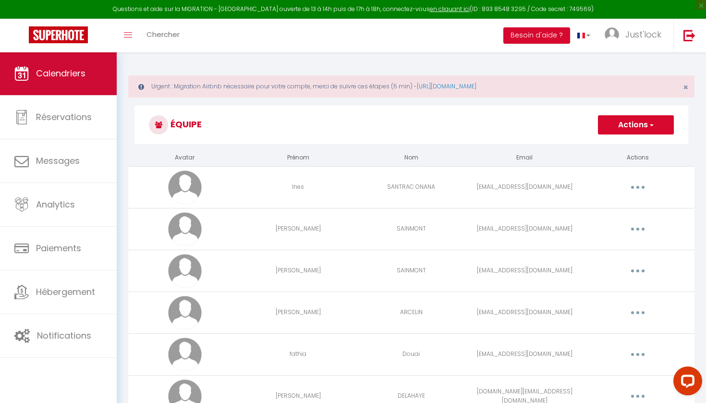
click at [45, 63] on link "Calendriers" at bounding box center [58, 73] width 117 height 43
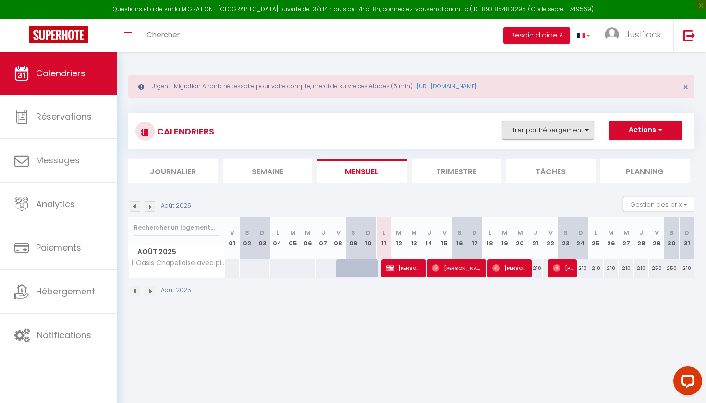
click at [580, 136] on button "Filtrer par hébergement" at bounding box center [548, 129] width 92 height 19
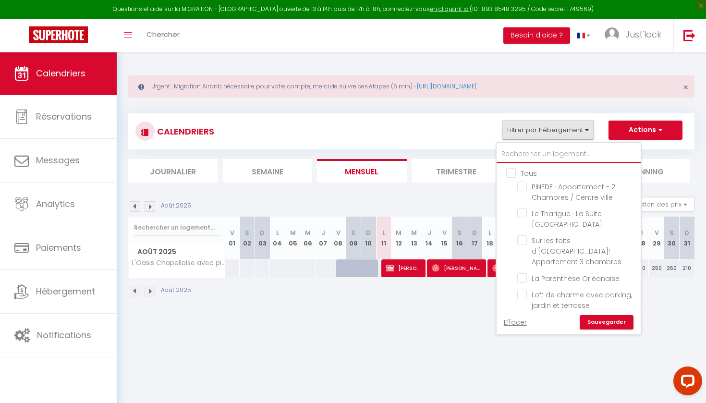
click at [547, 154] on input "text" at bounding box center [568, 153] width 144 height 17
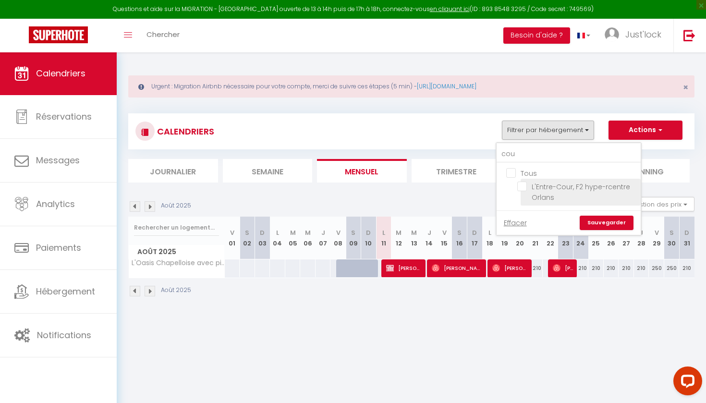
click at [520, 189] on input "L'Entre-Cour, F2 hype-rcentre Orlans" at bounding box center [577, 186] width 120 height 10
click at [600, 221] on link "Sauvegarder" at bounding box center [606, 223] width 54 height 14
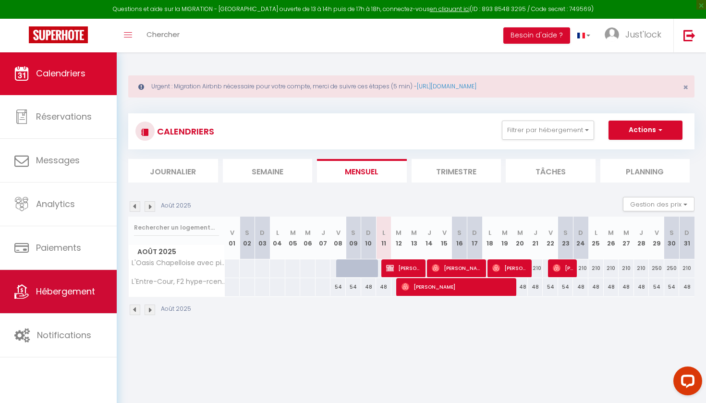
click at [64, 292] on span "Hébergement" at bounding box center [65, 291] width 59 height 12
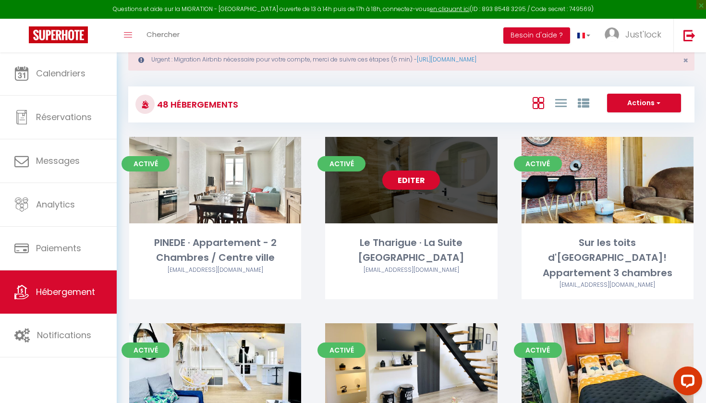
scroll to position [27, 0]
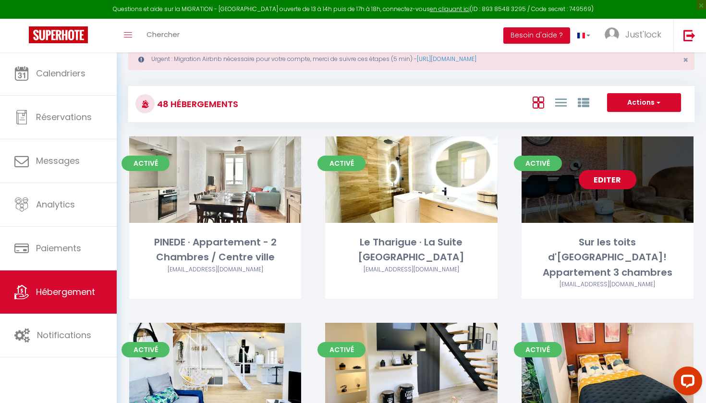
click at [619, 174] on link "Editer" at bounding box center [607, 179] width 58 height 19
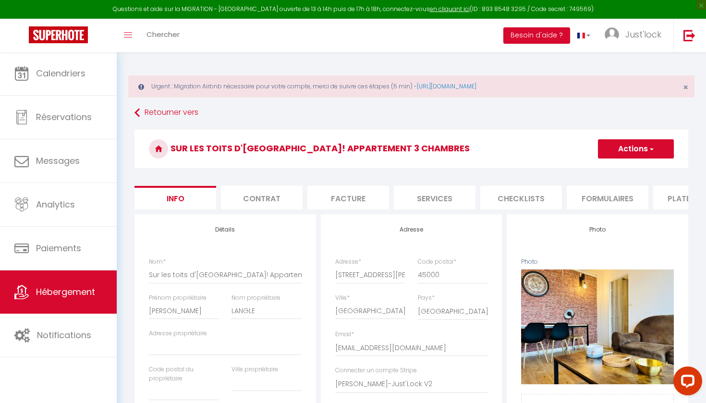
click at [676, 194] on li "Plateformes" at bounding box center [694, 198] width 82 height 24
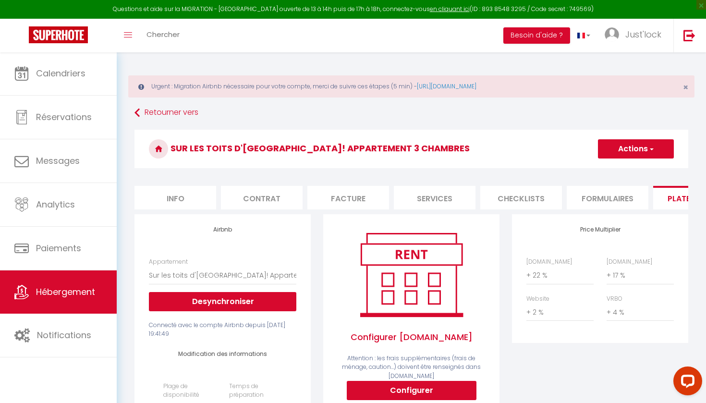
click at [645, 146] on button "Actions" at bounding box center [636, 148] width 76 height 19
click at [615, 174] on link "Enregistrer" at bounding box center [635, 170] width 76 height 12
click at [182, 192] on li "Info" at bounding box center [175, 198] width 82 height 24
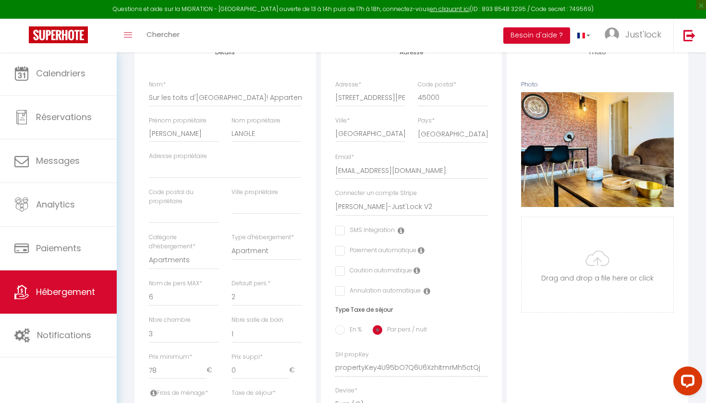
scroll to position [179, 0]
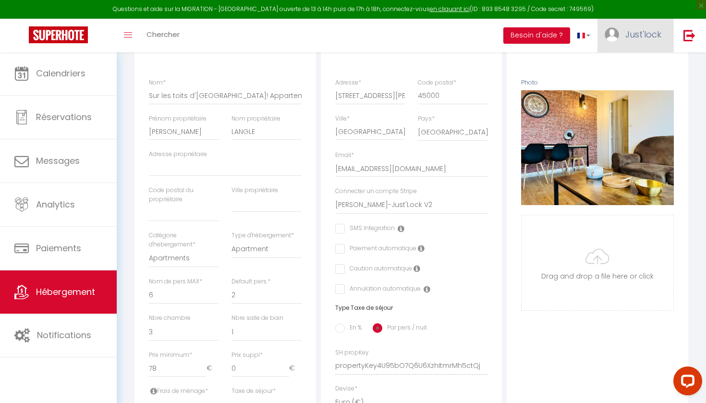
click at [649, 33] on span "Just'lock" at bounding box center [643, 34] width 36 height 12
click at [631, 84] on link "Équipe" at bounding box center [634, 84] width 71 height 16
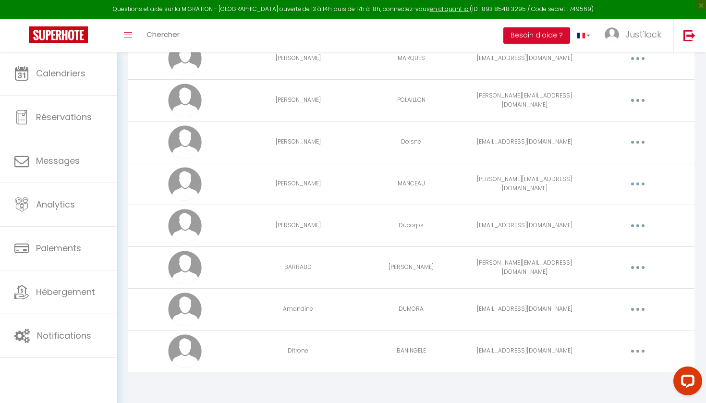
scroll to position [1256, 0]
click at [640, 265] on button "button" at bounding box center [637, 267] width 27 height 15
click at [624, 291] on link "Editer" at bounding box center [612, 290] width 71 height 16
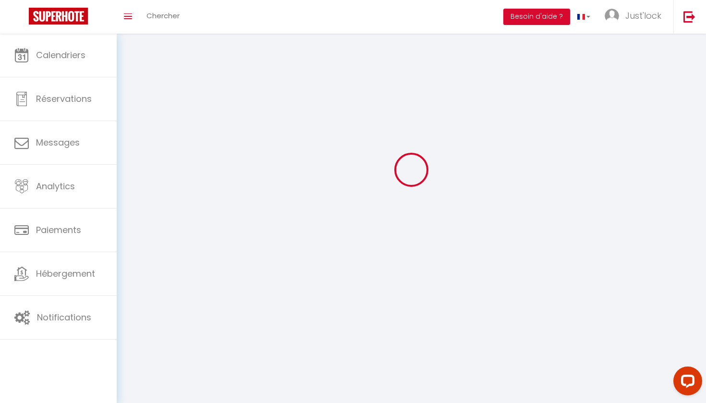
scroll to position [34, 0]
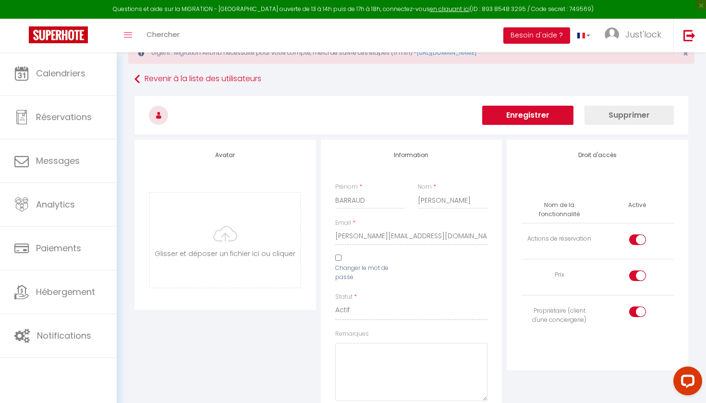
click at [331, 237] on div "Email * [PERSON_NAME][EMAIL_ADDRESS][DOMAIN_NAME]" at bounding box center [411, 236] width 165 height 36
click at [143, 84] on link "Revenir à la liste des utilisateurs" at bounding box center [410, 79] width 553 height 17
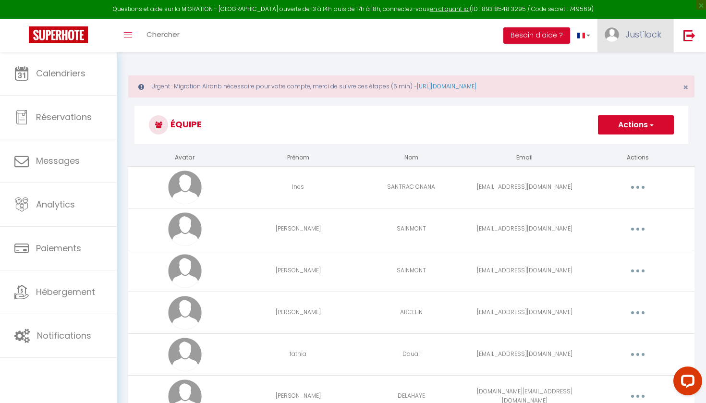
click at [638, 36] on span "Just'lock" at bounding box center [643, 34] width 36 height 12
click at [646, 59] on link "Paramètres" at bounding box center [634, 67] width 71 height 16
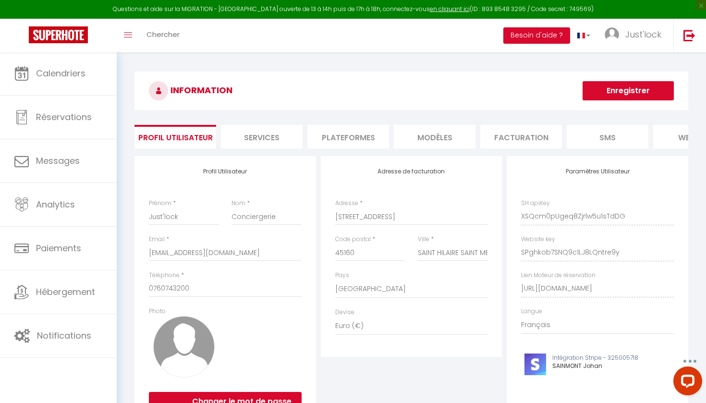
click at [680, 132] on li "website" at bounding box center [694, 137] width 82 height 24
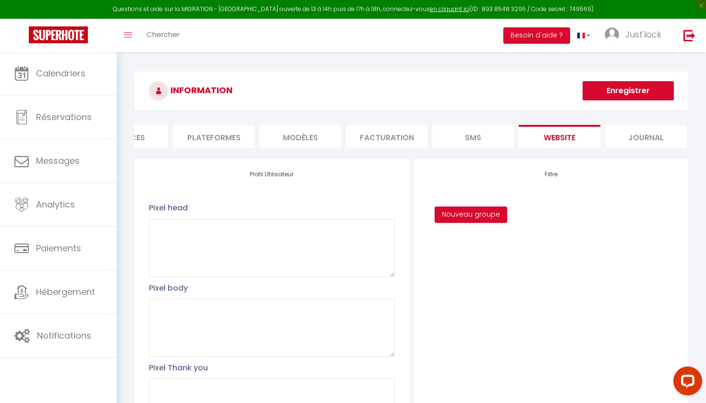
scroll to position [0, 133]
click at [241, 140] on li "Plateformes" at bounding box center [215, 137] width 82 height 24
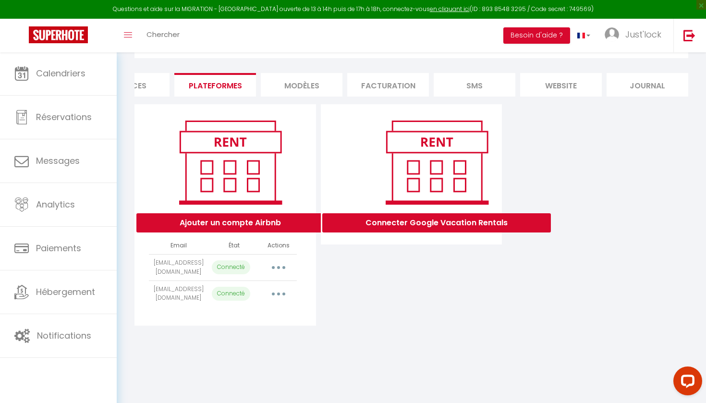
scroll to position [52, 0]
click at [255, 222] on button "Ajouter un compte Airbnb" at bounding box center [230, 222] width 188 height 19
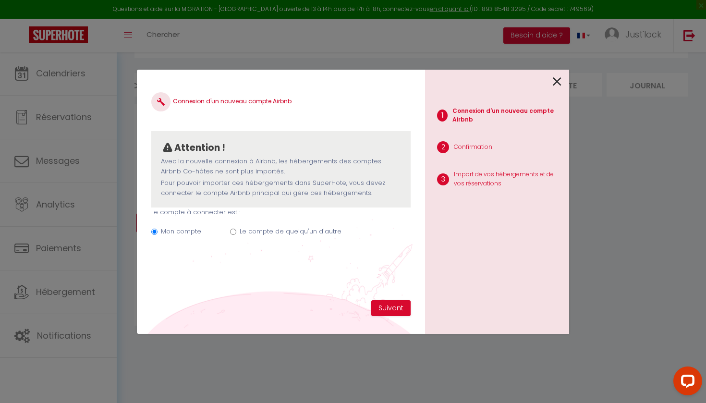
click at [296, 228] on label "Le compte de quelqu'un d'autre" at bounding box center [291, 232] width 102 height 10
click at [236, 229] on input "Le compte de quelqu'un d'autre" at bounding box center [233, 232] width 6 height 6
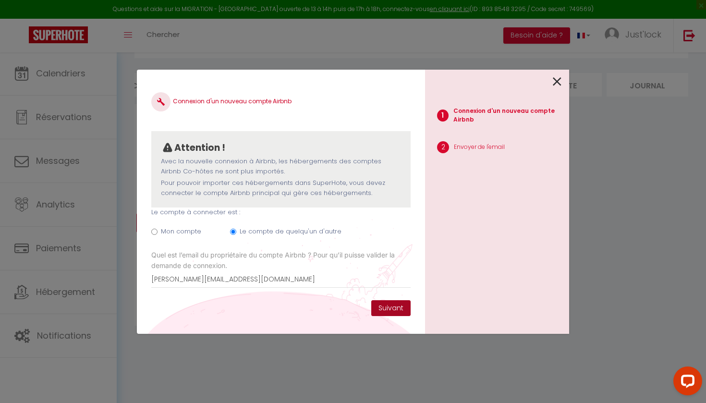
click at [390, 307] on button "Suivant" at bounding box center [390, 308] width 39 height 16
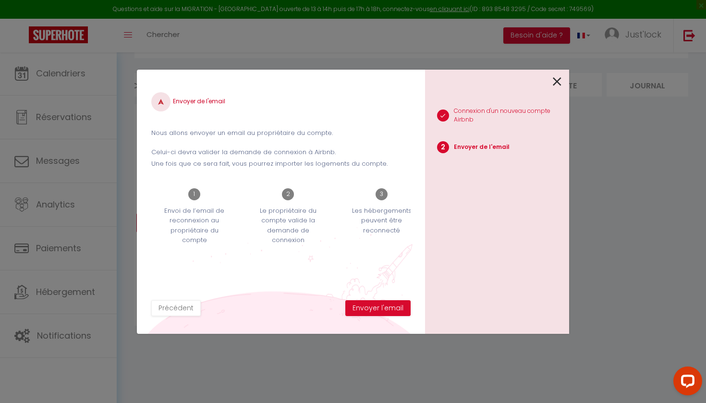
click at [390, 307] on button "Envoyer l'email" at bounding box center [377, 308] width 65 height 16
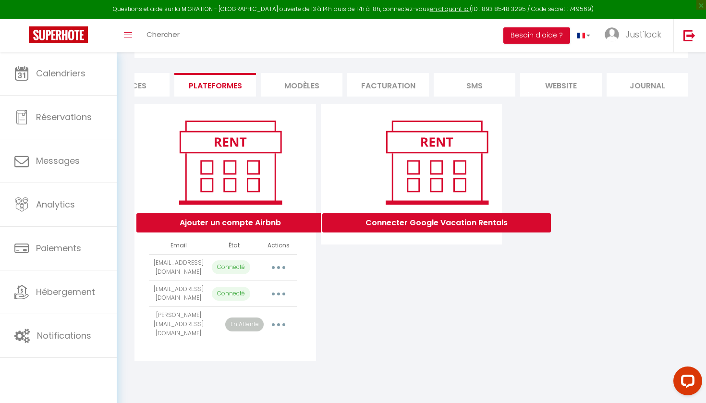
click at [275, 292] on button "button" at bounding box center [278, 293] width 27 height 15
click at [231, 350] on link "Reconnecter le compte" at bounding box center [236, 350] width 106 height 16
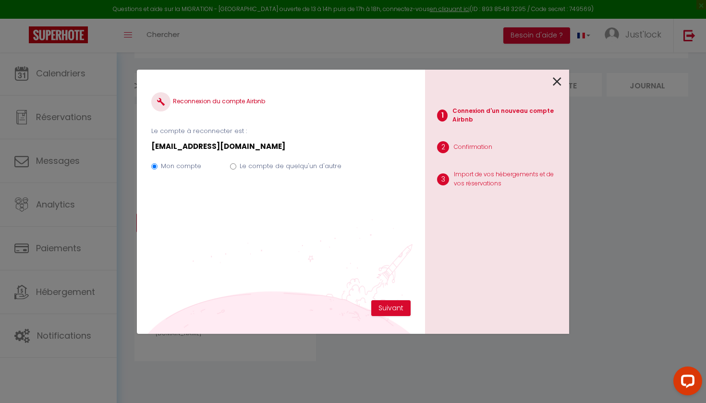
click at [561, 82] on icon at bounding box center [557, 81] width 9 height 14
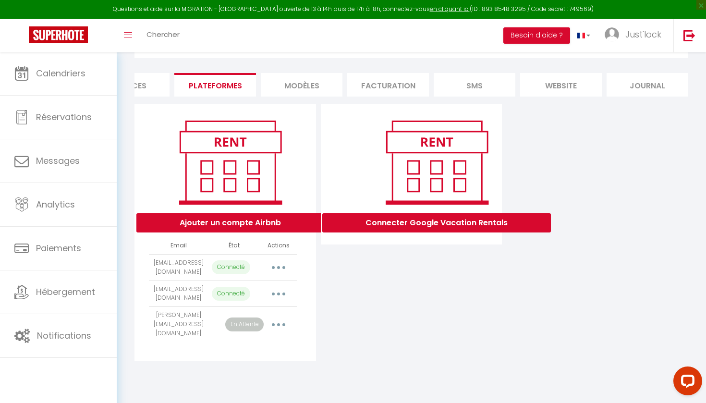
click at [223, 222] on button "Ajouter un compte Airbnb" at bounding box center [230, 222] width 188 height 19
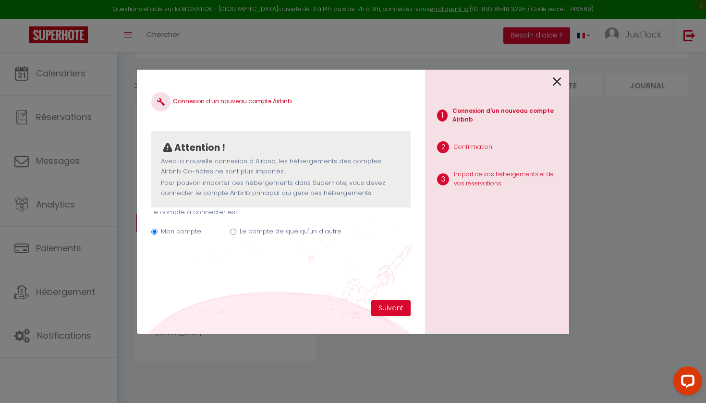
click at [310, 227] on label "Le compte de quelqu'un d'autre" at bounding box center [291, 232] width 102 height 10
click at [236, 229] on input "Le compte de quelqu'un d'autre" at bounding box center [233, 232] width 6 height 6
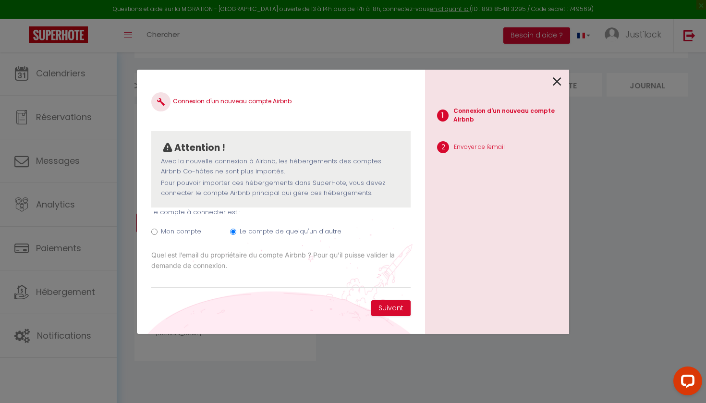
click at [310, 227] on label "Le compte de quelqu'un d'autre" at bounding box center [291, 232] width 102 height 10
click at [236, 229] on input "Le compte de quelqu'un d'autre" at bounding box center [233, 232] width 6 height 6
click at [217, 278] on input "Email connexion Airbnb" at bounding box center [280, 279] width 259 height 17
paste input "[PERSON_NAME][EMAIL_ADDRESS][DOMAIN_NAME]"
click at [398, 304] on button "Suivant" at bounding box center [390, 308] width 39 height 16
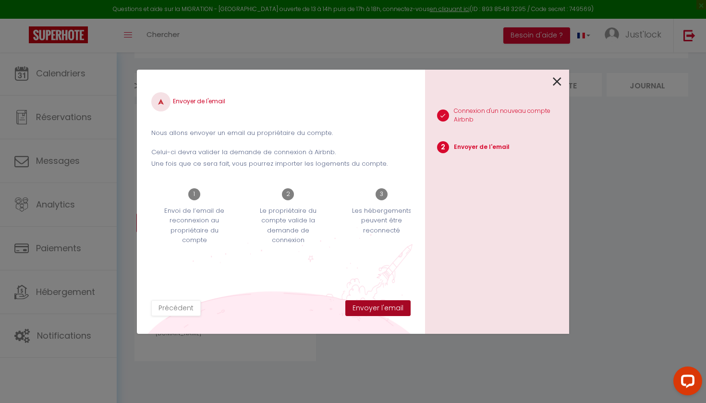
click at [373, 314] on button "Envoyer l'email" at bounding box center [377, 308] width 65 height 16
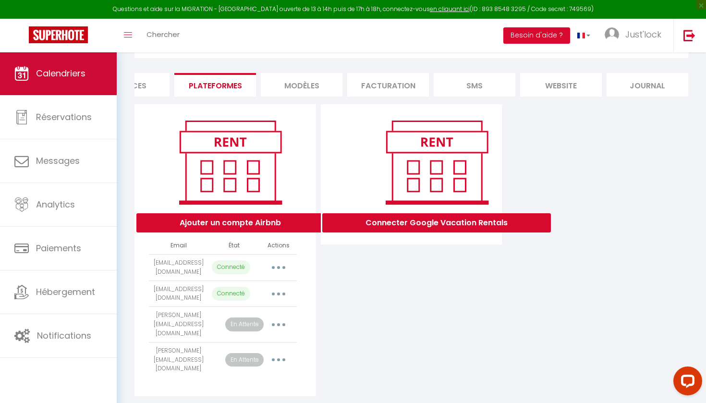
click at [43, 84] on link "Calendriers" at bounding box center [58, 73] width 117 height 43
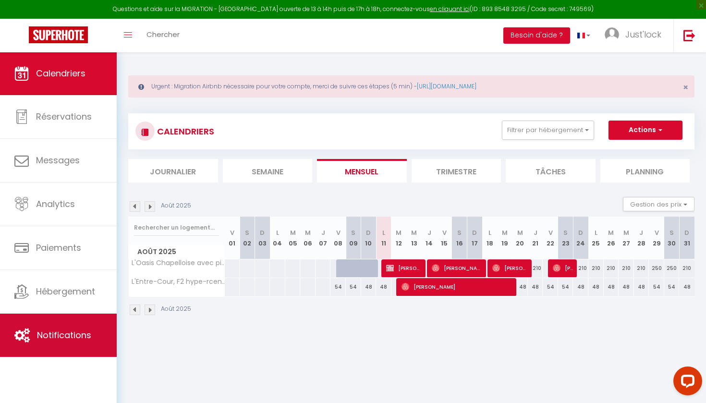
click at [89, 333] on span "Notifications" at bounding box center [64, 335] width 54 height 12
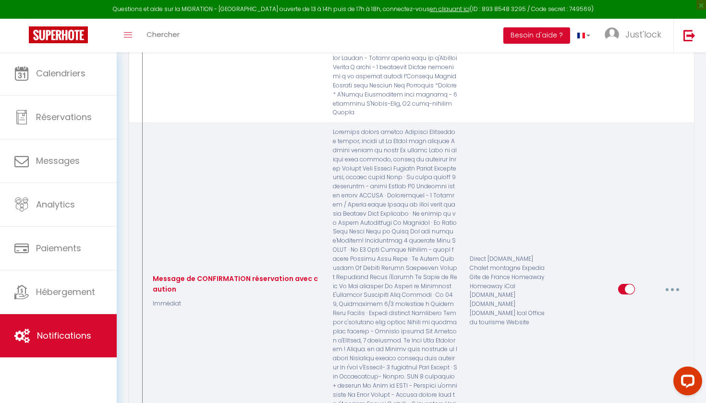
scroll to position [841, 0]
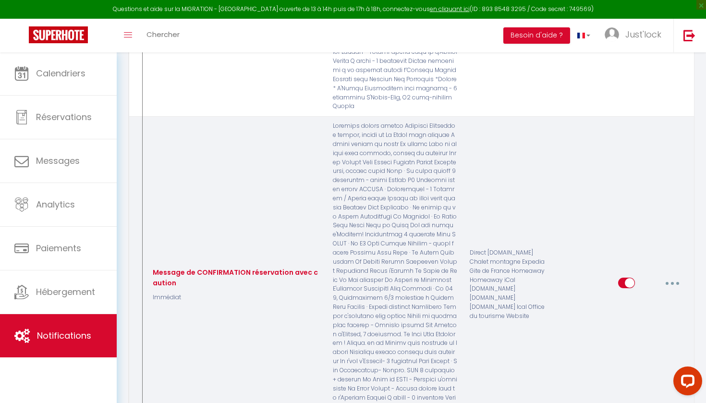
click at [669, 275] on button "button" at bounding box center [672, 282] width 27 height 15
click at [636, 297] on link "Editer" at bounding box center [647, 305] width 71 height 16
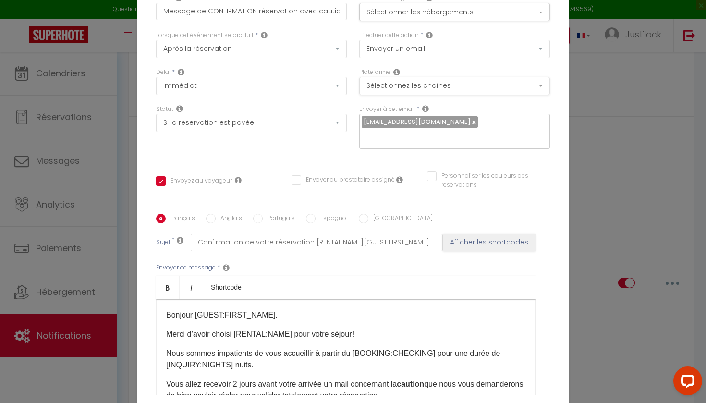
click at [445, 90] on button "Sélectionnez les chaînes" at bounding box center [454, 86] width 191 height 18
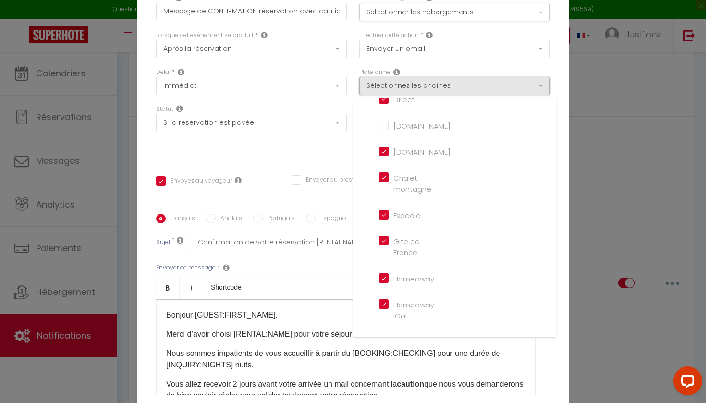
scroll to position [33, 0]
click at [456, 16] on button "Sélectionner les hébergements" at bounding box center [454, 12] width 191 height 18
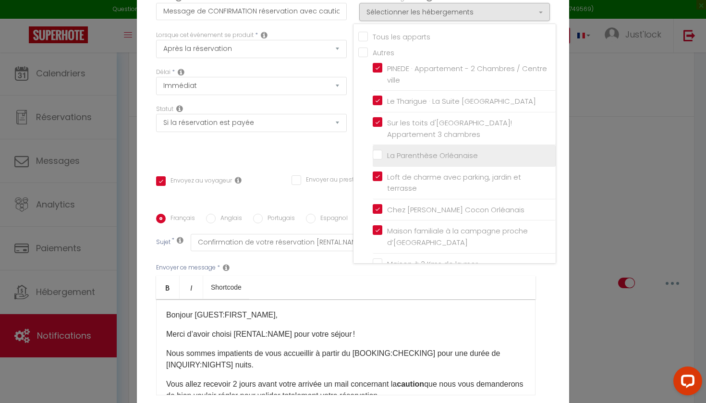
click at [377, 153] on input "La Parenthèse Orléanaise" at bounding box center [464, 156] width 183 height 10
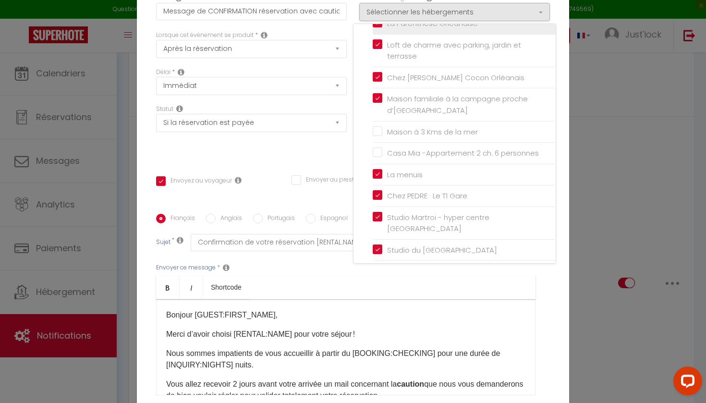
scroll to position [163, 0]
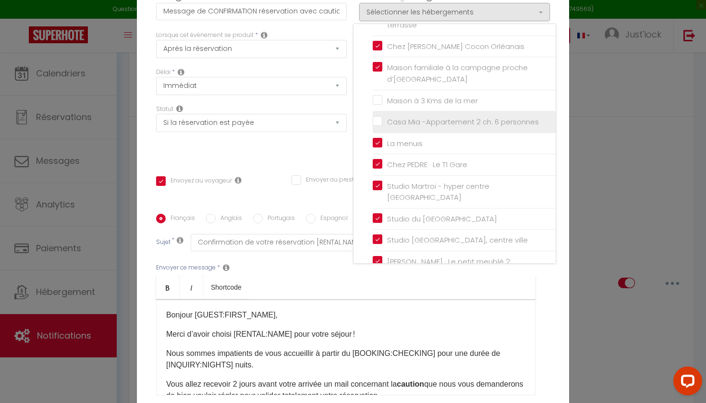
click at [375, 121] on input "Casa Mia -Appartement 2 ch. 6 personnes" at bounding box center [464, 122] width 183 height 10
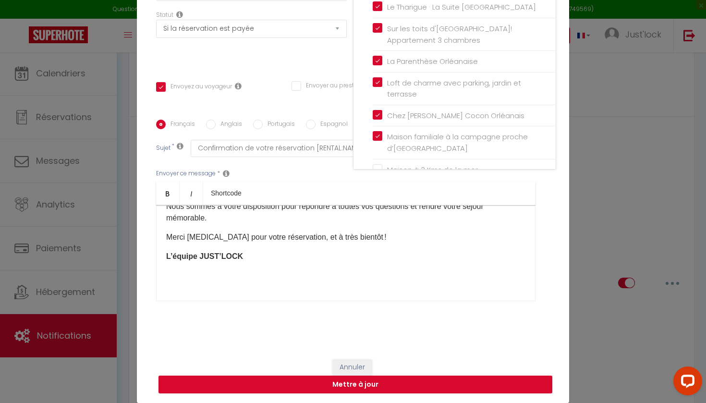
scroll to position [94, 0]
click at [355, 364] on button "Annuler" at bounding box center [352, 367] width 40 height 16
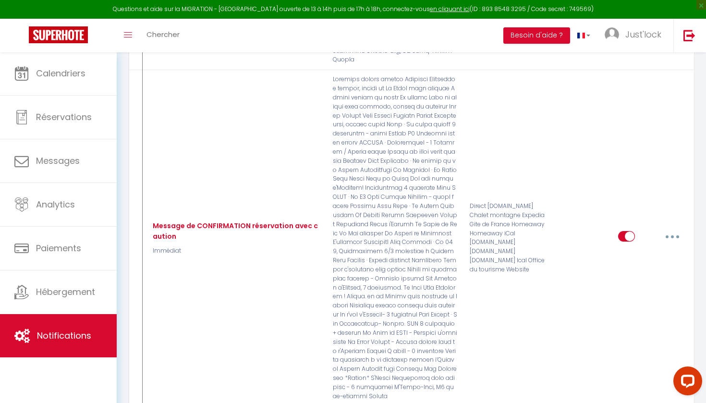
scroll to position [889, 0]
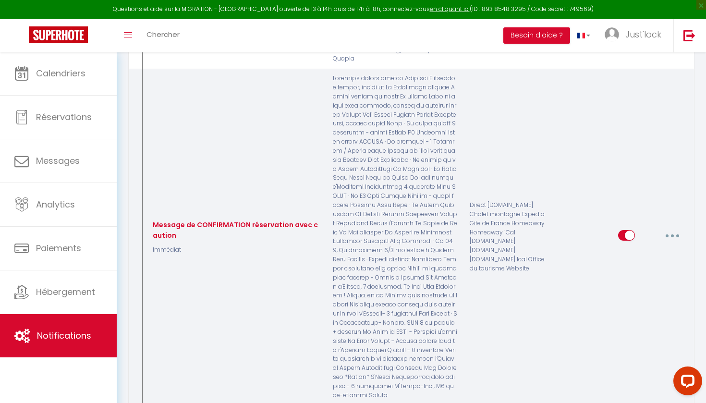
click at [666, 228] on button "button" at bounding box center [672, 235] width 27 height 15
click at [634, 249] on link "Editer" at bounding box center [647, 257] width 71 height 16
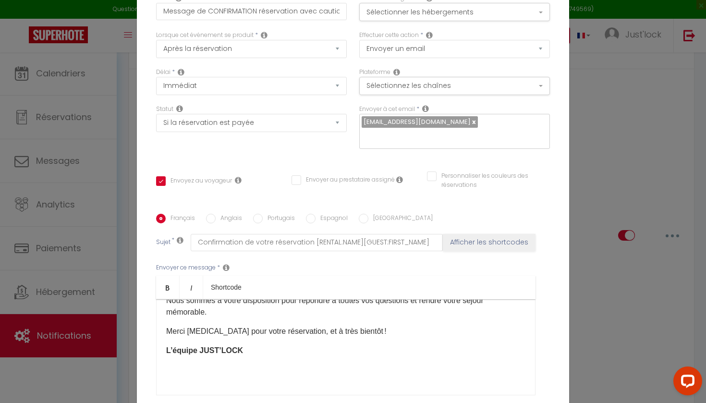
scroll to position [0, 0]
click at [459, 12] on button "Sélectionner les hébergements" at bounding box center [454, 12] width 191 height 18
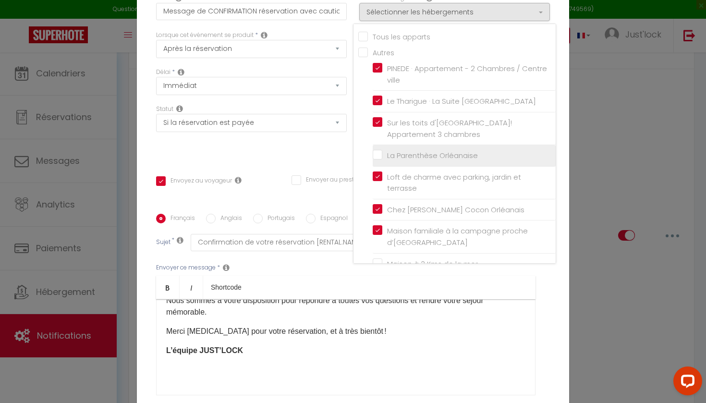
click at [378, 151] on input "La Parenthèse Orléanaise" at bounding box center [464, 156] width 183 height 10
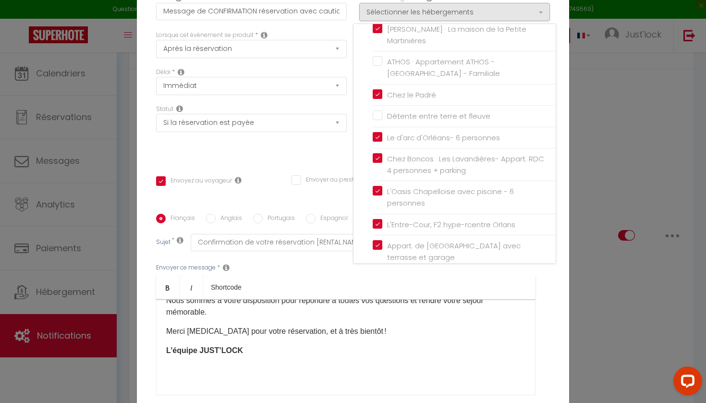
scroll to position [960, 0]
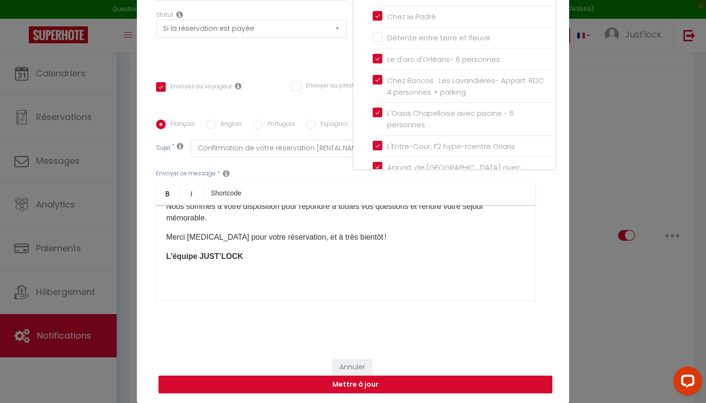
click at [364, 386] on button "Mettre à jour" at bounding box center [355, 384] width 394 height 18
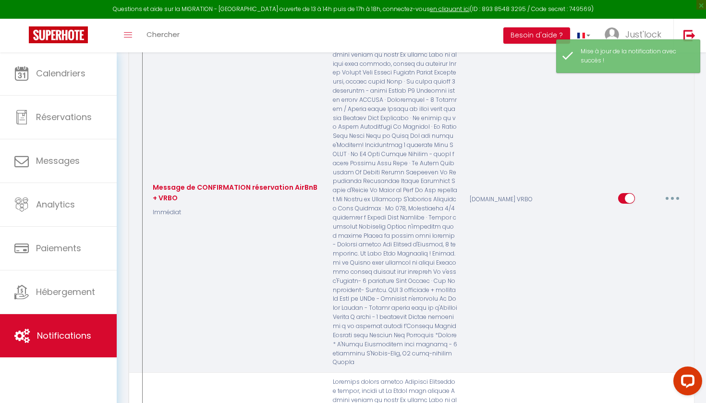
scroll to position [590, 0]
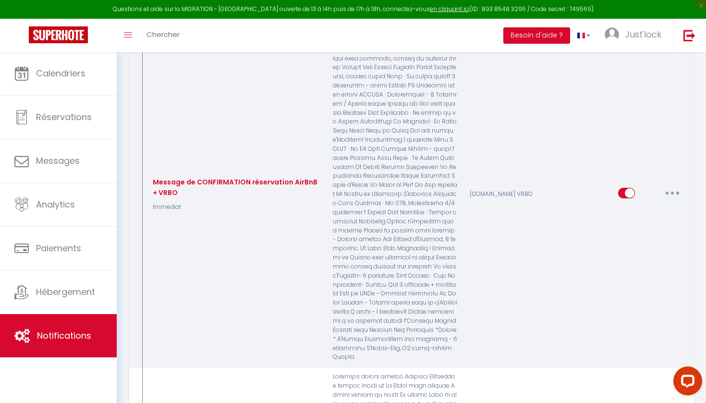
click at [663, 185] on button "button" at bounding box center [672, 192] width 27 height 15
click at [616, 206] on link "Editer" at bounding box center [647, 214] width 71 height 16
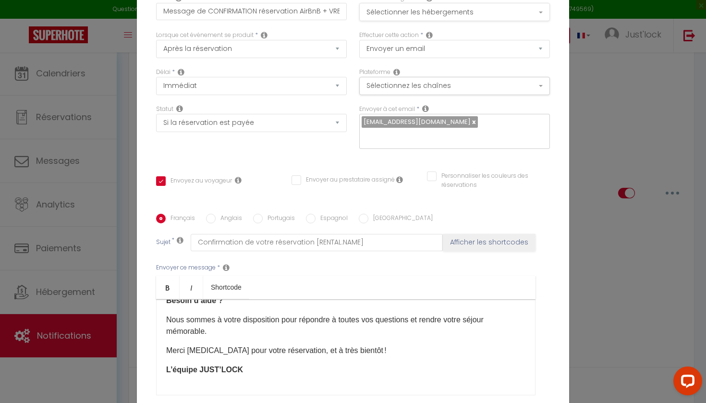
scroll to position [0, 0]
click at [480, 13] on button "Sélectionner les hébergements" at bounding box center [454, 12] width 191 height 18
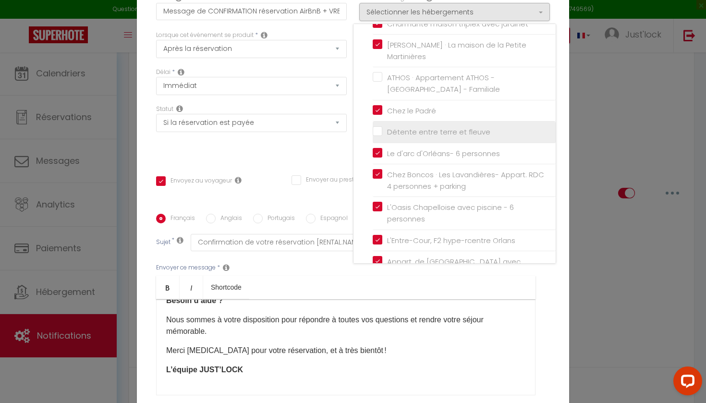
click at [374, 127] on input "Détente entre terre et fleuve" at bounding box center [464, 132] width 183 height 10
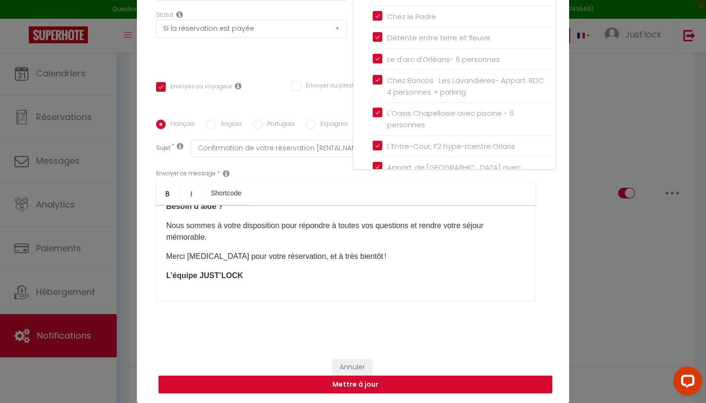
scroll to position [94, 0]
click at [403, 374] on div "Annuler Mettre à jour" at bounding box center [353, 375] width 432 height 53
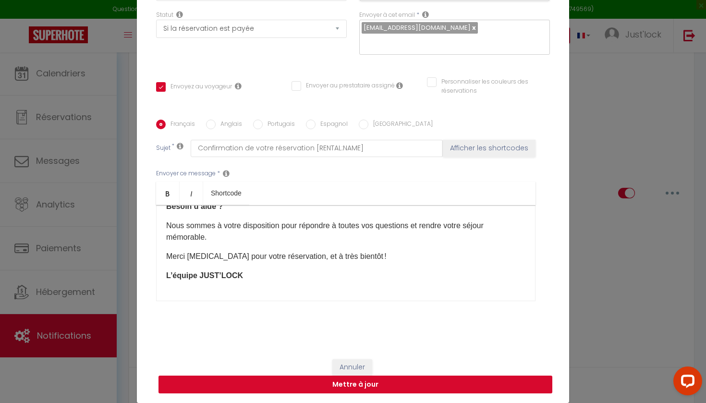
click at [403, 387] on button "Mettre à jour" at bounding box center [355, 384] width 394 height 18
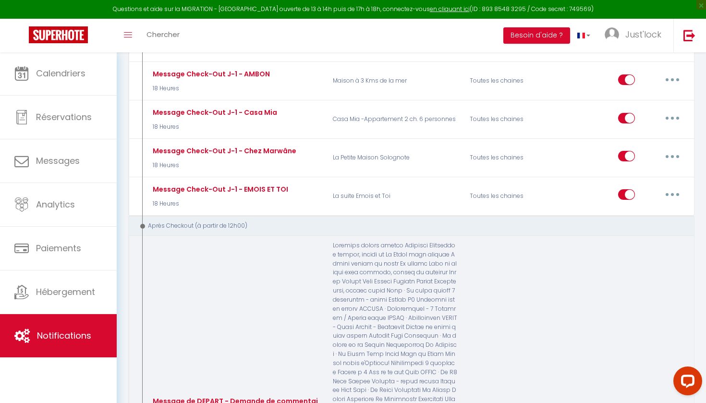
scroll to position [4463, 0]
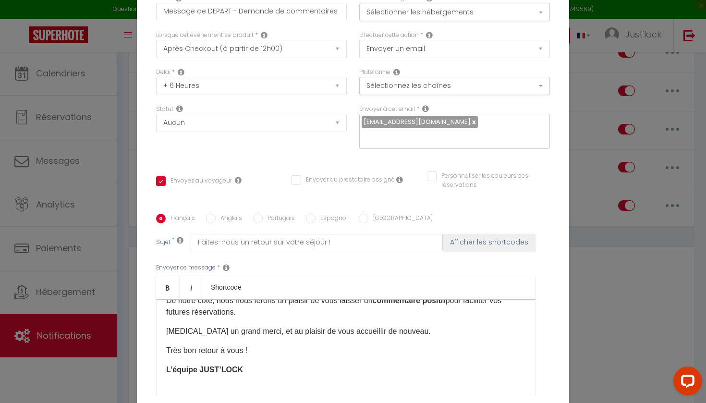
scroll to position [0, 0]
click at [445, 12] on button "Sélectionner les hébergements" at bounding box center [454, 12] width 191 height 18
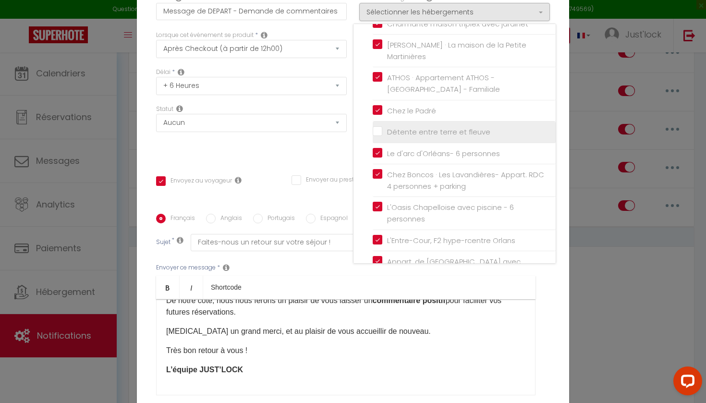
click at [376, 127] on input "Détente entre terre et fleuve" at bounding box center [464, 132] width 183 height 10
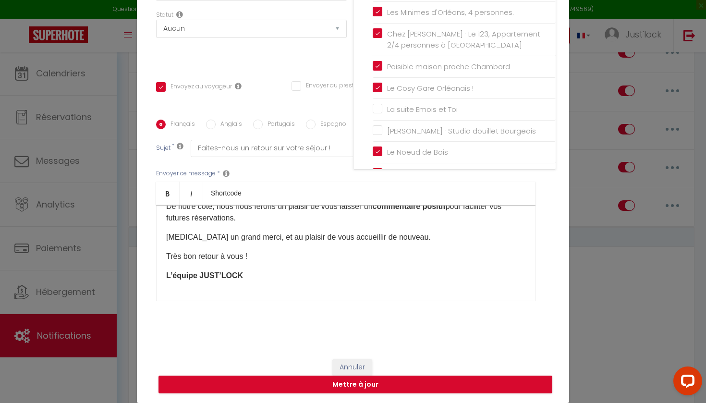
scroll to position [574, 0]
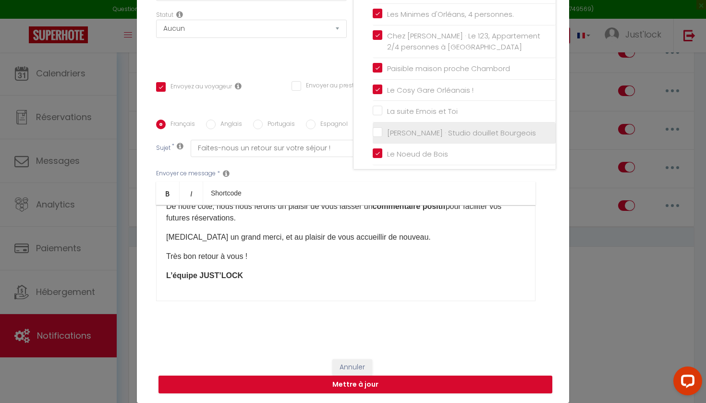
click at [377, 128] on input "[PERSON_NAME] · Studio douillet Bourgeois" at bounding box center [464, 133] width 183 height 10
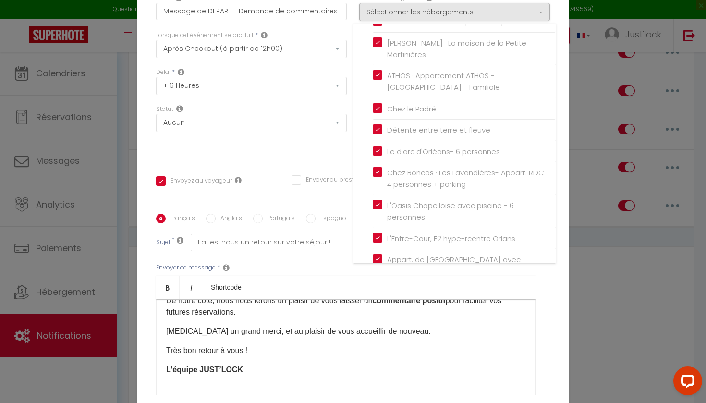
scroll to position [960, 0]
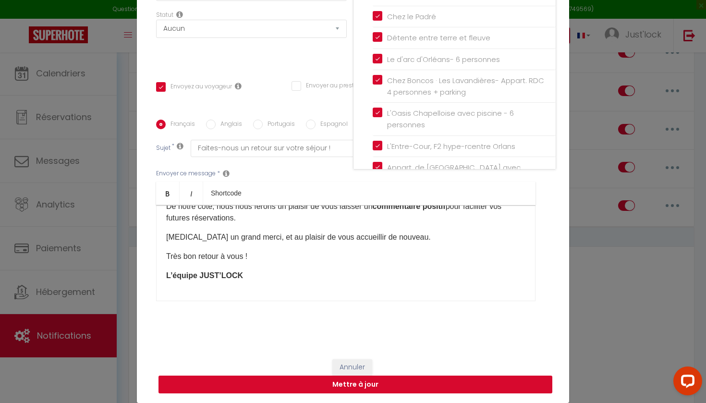
click at [386, 381] on button "Mettre à jour" at bounding box center [355, 384] width 394 height 18
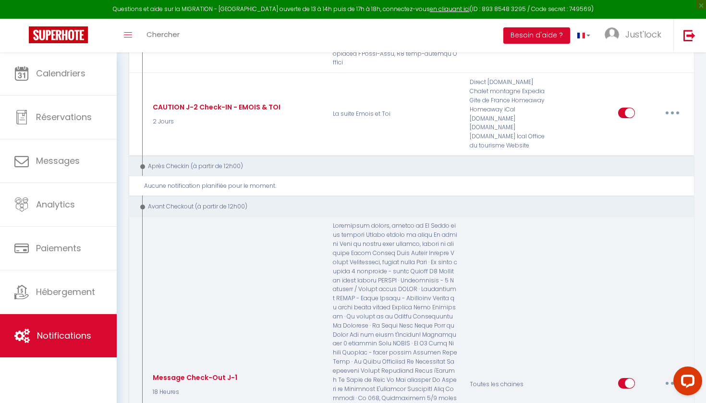
scroll to position [3945, 0]
click at [673, 376] on button "button" at bounding box center [672, 383] width 27 height 15
click at [635, 397] on link "Editer" at bounding box center [647, 405] width 71 height 16
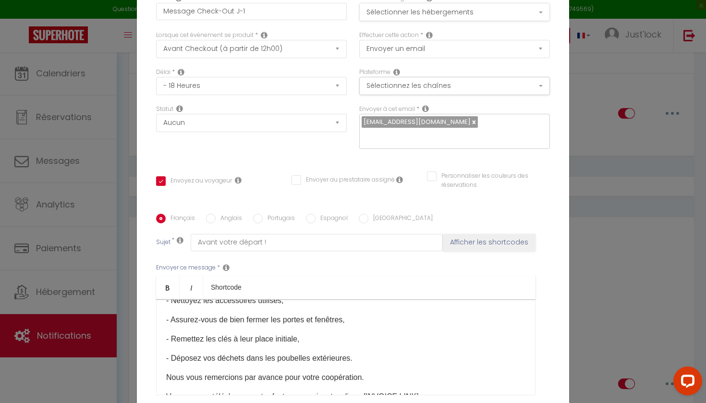
scroll to position [0, 0]
click at [480, 13] on button "Sélectionner les hébergements" at bounding box center [454, 12] width 191 height 18
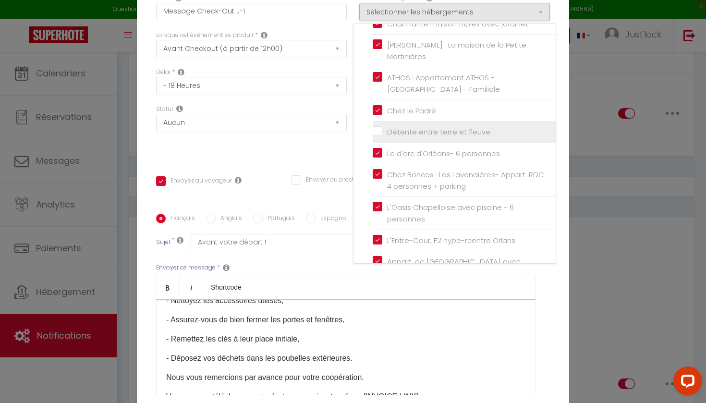
click at [380, 127] on input "Détente entre terre et fleuve" at bounding box center [464, 132] width 183 height 10
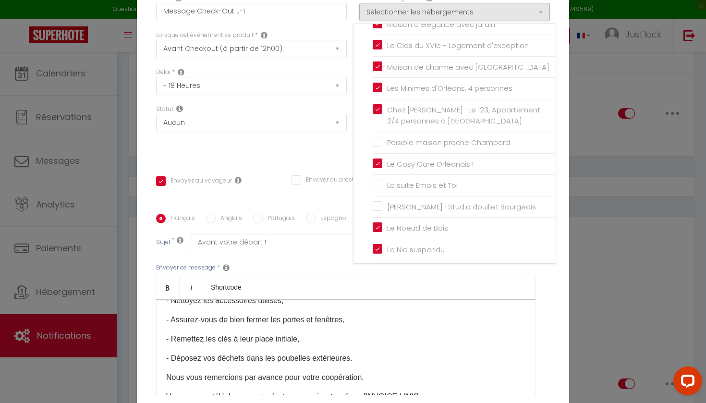
scroll to position [589, 0]
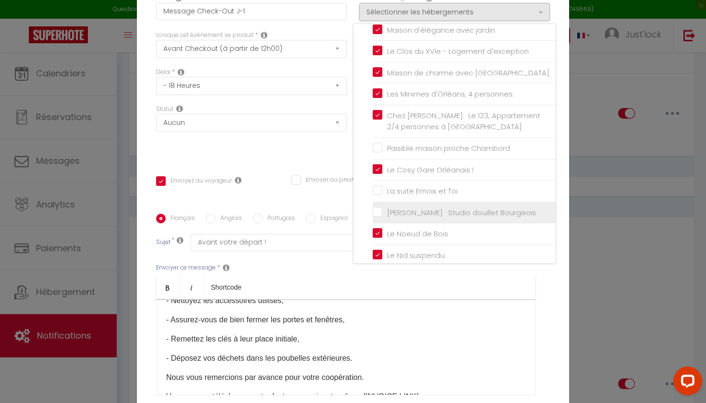
click at [376, 207] on input "[PERSON_NAME] · Studio douillet Bourgeois" at bounding box center [464, 212] width 183 height 10
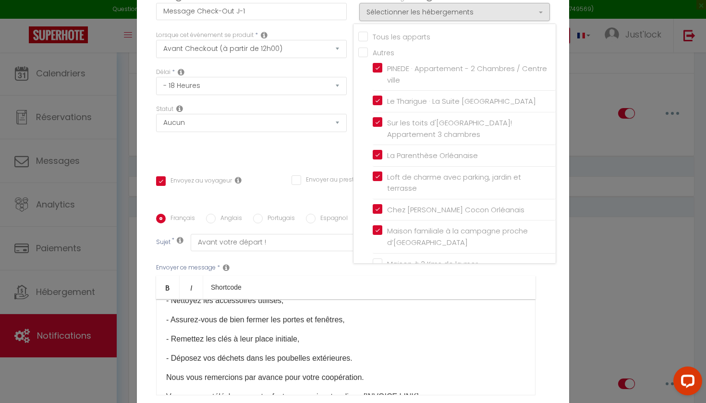
scroll to position [0, 0]
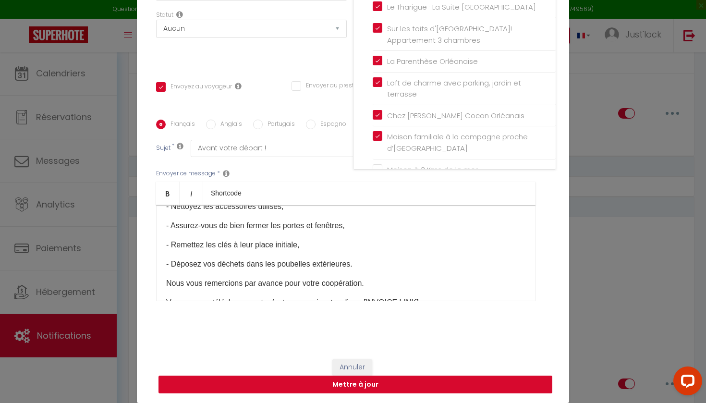
click at [382, 386] on button "Mettre à jour" at bounding box center [355, 384] width 394 height 18
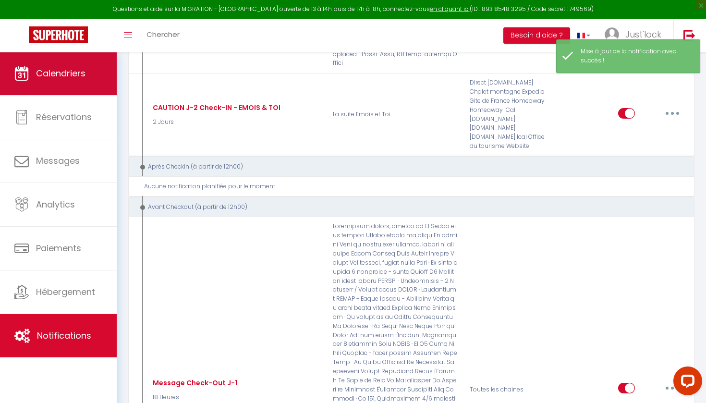
click at [64, 77] on span "Calendriers" at bounding box center [60, 73] width 49 height 12
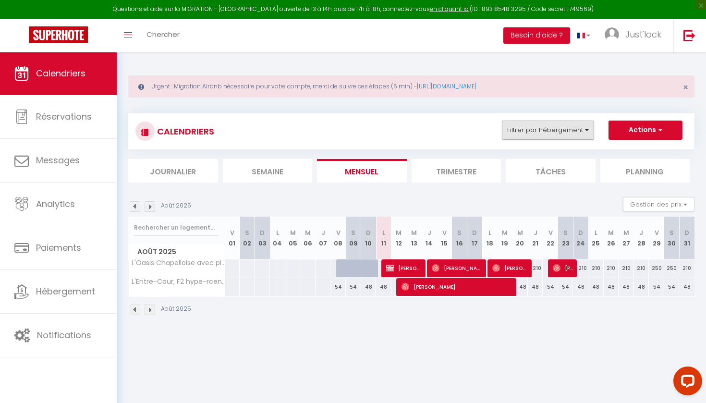
click at [545, 130] on button "Filtrer par hébergement" at bounding box center [548, 129] width 92 height 19
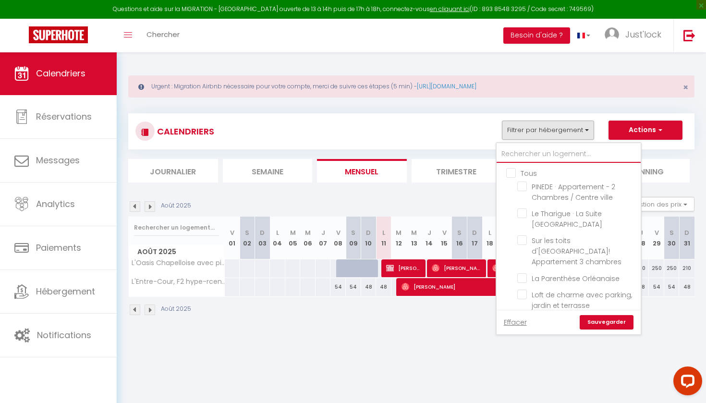
click at [526, 157] on input "text" at bounding box center [568, 153] width 144 height 17
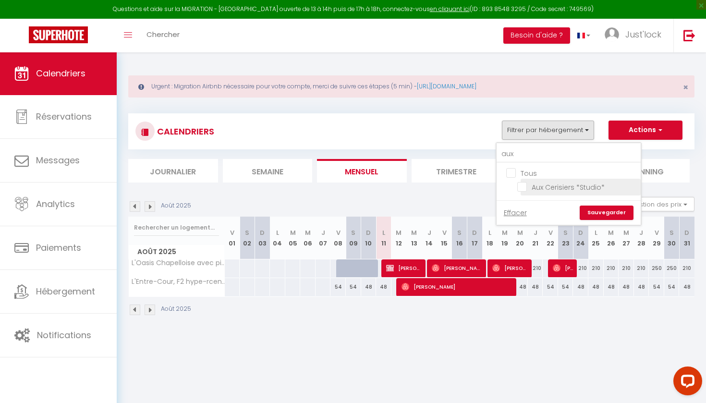
click at [522, 188] on input "Aux Cerisiers *Studio*" at bounding box center [577, 186] width 120 height 10
click at [603, 216] on link "Sauvegarder" at bounding box center [606, 212] width 54 height 14
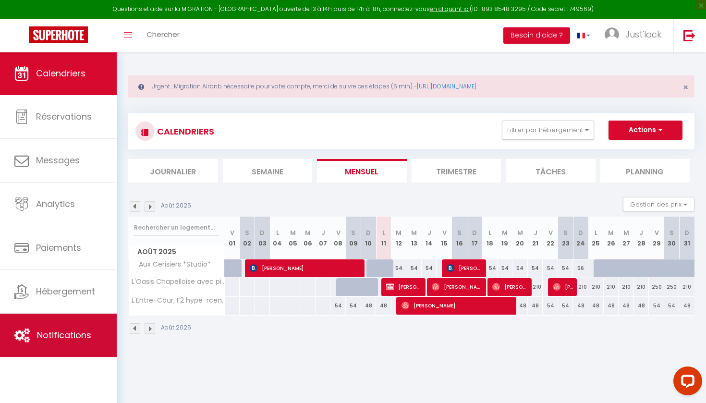
click at [28, 342] on icon at bounding box center [21, 335] width 15 height 14
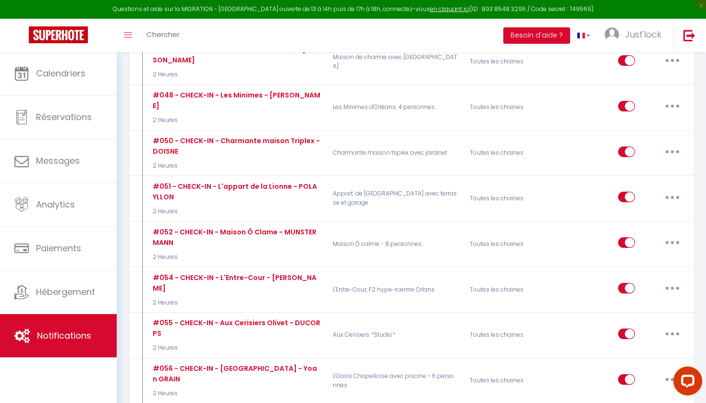
scroll to position [2907, 0]
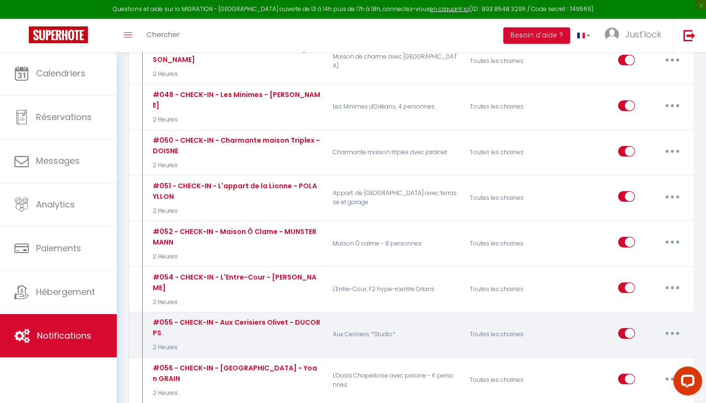
click at [671, 325] on button "button" at bounding box center [672, 332] width 27 height 15
click at [621, 347] on link "Editer" at bounding box center [647, 355] width 71 height 16
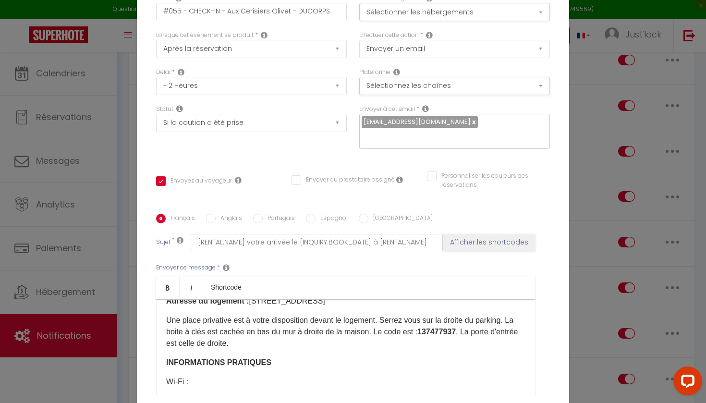
scroll to position [86, 0]
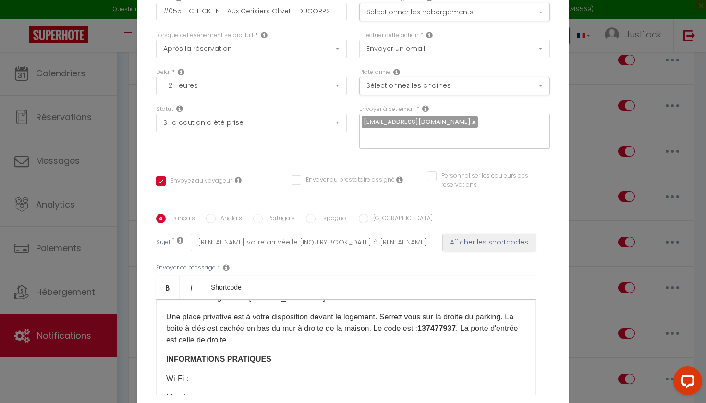
drag, startPoint x: 464, startPoint y: 327, endPoint x: 425, endPoint y: 326, distance: 38.9
click at [425, 326] on p "Une place privative est à votre disposition devant le logement. Serrez vous sur…" at bounding box center [345, 328] width 359 height 35
drag, startPoint x: 460, startPoint y: 328, endPoint x: 424, endPoint y: 326, distance: 36.1
click at [424, 326] on p "Une place privative est à votre disposition devant le logement. Serrez vous sur…" at bounding box center [345, 328] width 359 height 35
click at [168, 295] on link "Bold" at bounding box center [168, 287] width 24 height 23
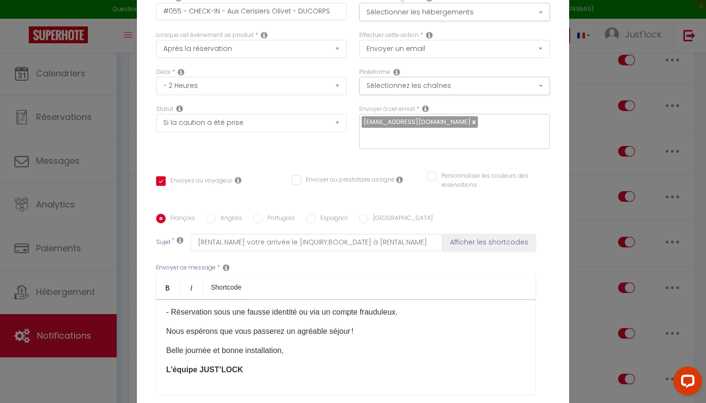
scroll to position [514, 0]
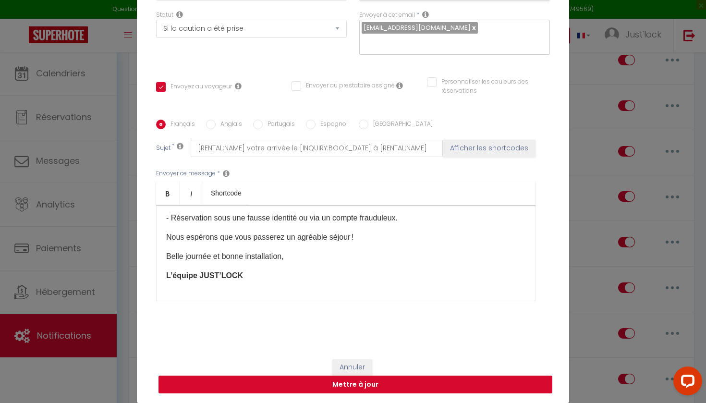
click at [317, 385] on button "Mettre à jour" at bounding box center [355, 384] width 394 height 18
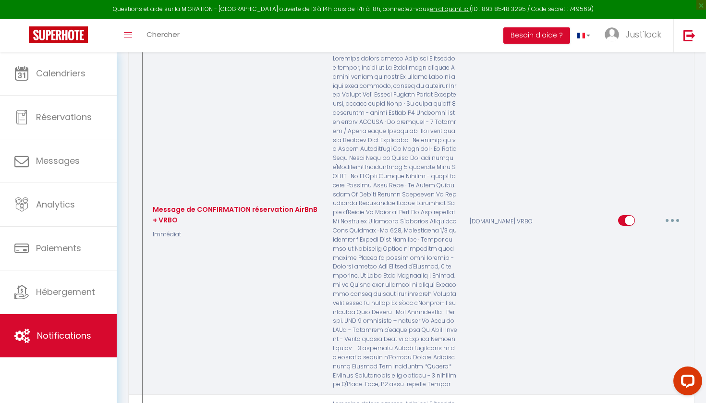
scroll to position [571, 0]
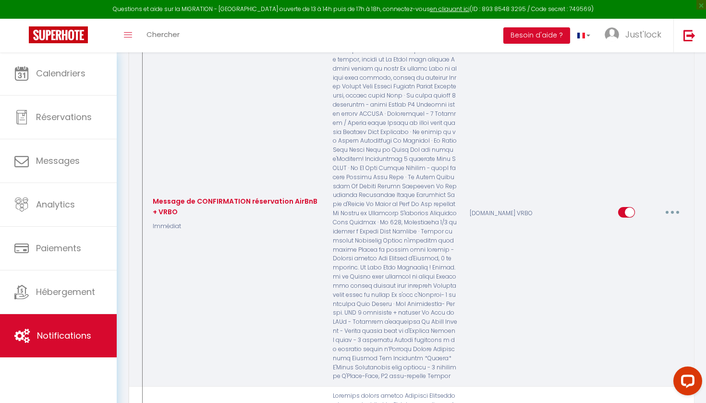
click at [675, 204] on button "button" at bounding box center [672, 211] width 27 height 15
click at [645, 226] on link "Editer" at bounding box center [647, 234] width 71 height 16
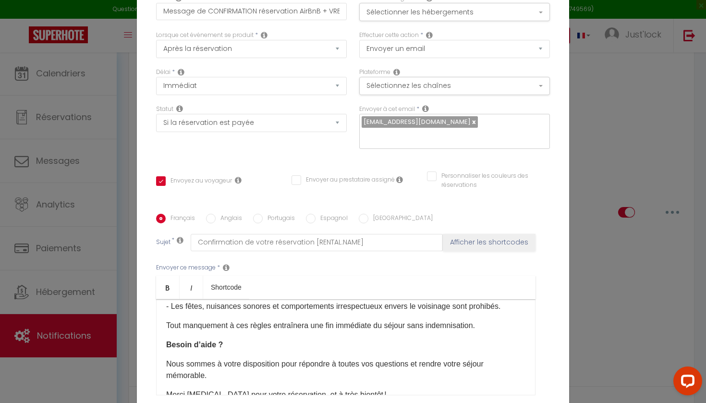
scroll to position [0, 0]
click at [453, 9] on button "Sélectionner les hébergements" at bounding box center [454, 12] width 191 height 18
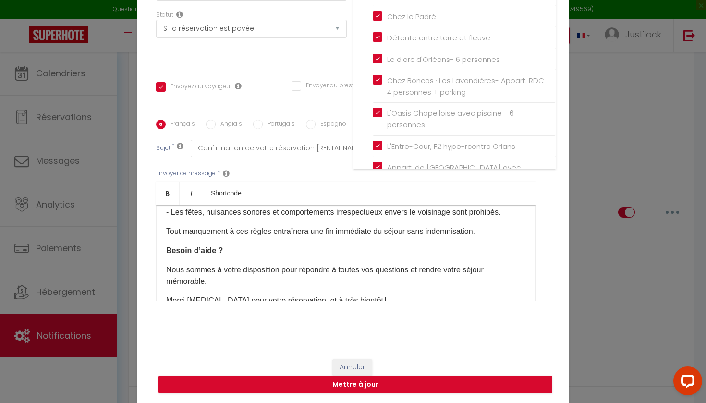
scroll to position [94, 0]
click at [357, 369] on button "Annuler" at bounding box center [352, 367] width 40 height 16
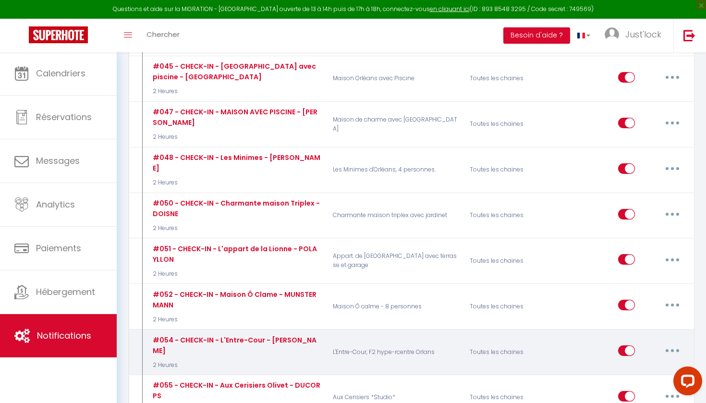
scroll to position [2849, 0]
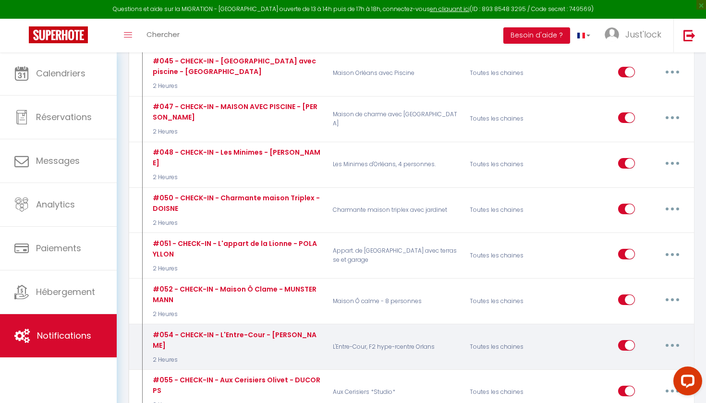
click at [682, 337] on button "button" at bounding box center [672, 344] width 27 height 15
click at [634, 359] on link "Editer" at bounding box center [647, 367] width 71 height 16
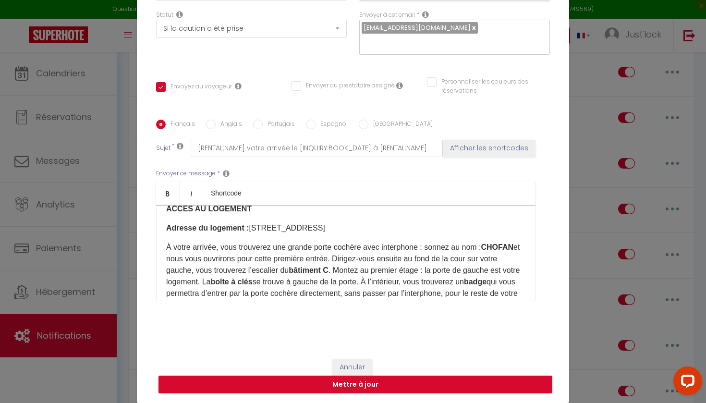
scroll to position [65, 0]
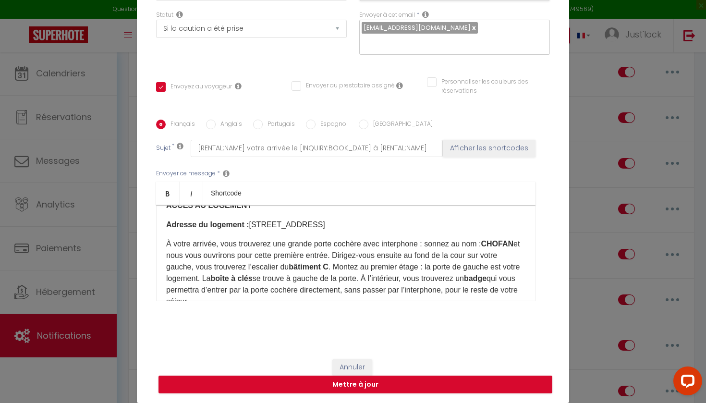
click at [253, 225] on p "​Adresse du logement : [STREET_ADDRESS]​" at bounding box center [345, 225] width 359 height 12
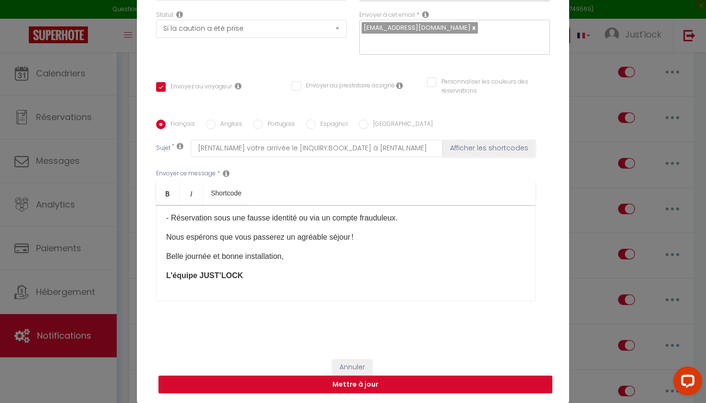
scroll to position [617, 0]
click at [363, 363] on button "Annuler" at bounding box center [352, 367] width 40 height 16
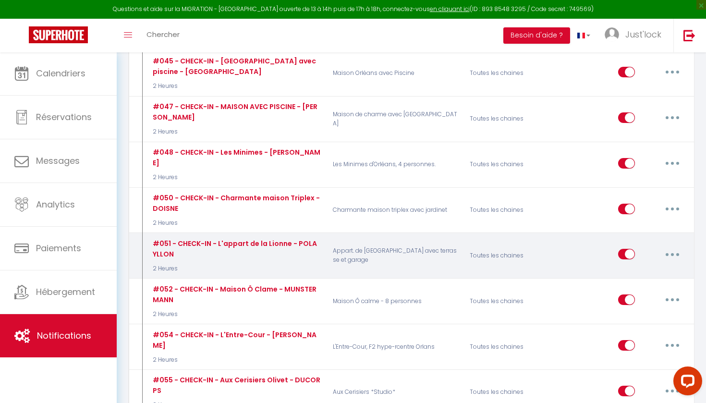
click at [385, 238] on p "Appart. de [GEOGRAPHIC_DATA] avec terrasse et garage" at bounding box center [394, 255] width 137 height 35
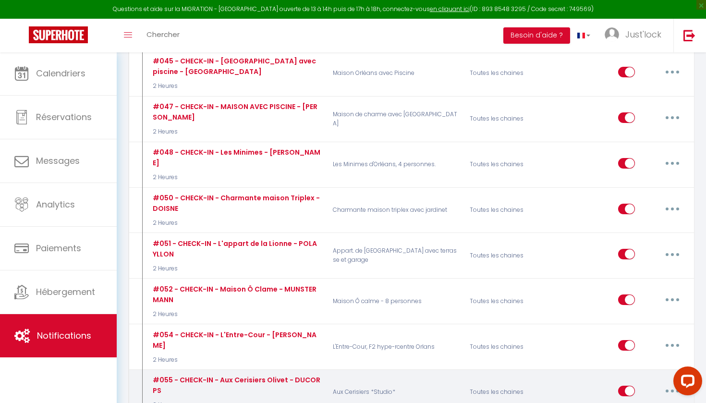
click at [668, 383] on button "button" at bounding box center [672, 390] width 27 height 15
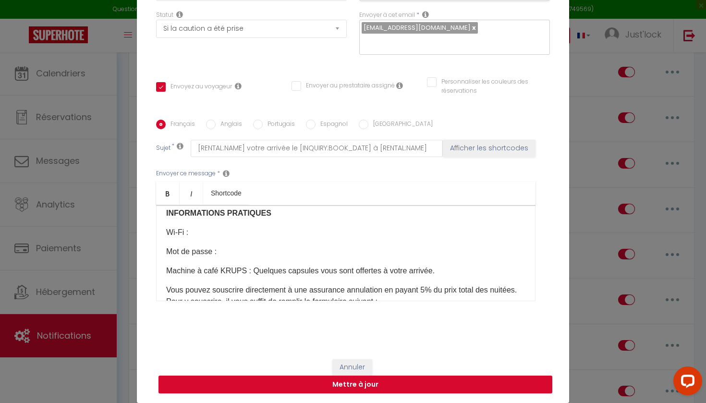
scroll to position [135, 0]
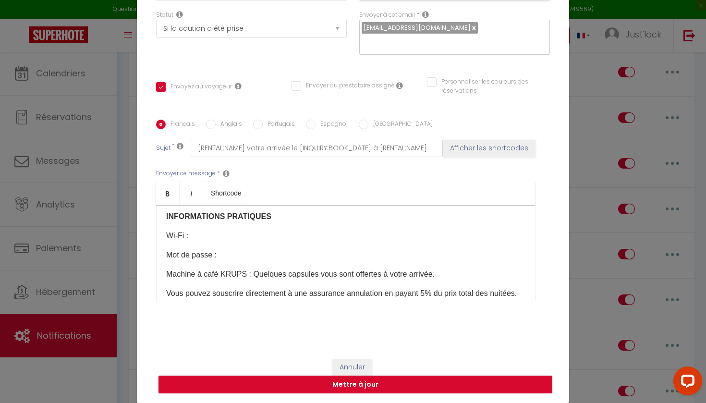
click at [360, 364] on button "Annuler" at bounding box center [352, 367] width 40 height 16
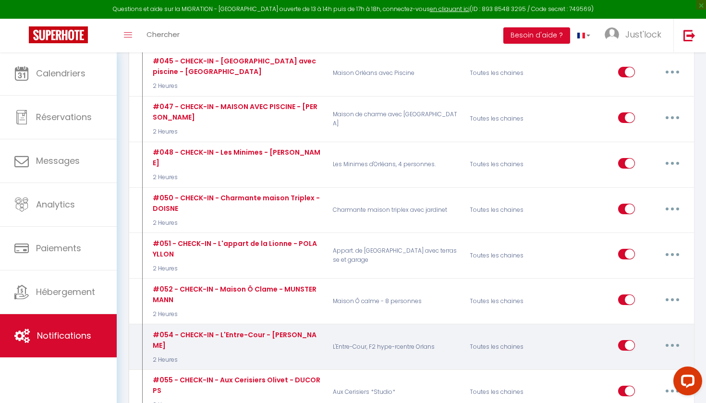
click at [675, 337] on button "button" at bounding box center [672, 344] width 27 height 15
click at [630, 359] on link "Editer" at bounding box center [647, 367] width 71 height 16
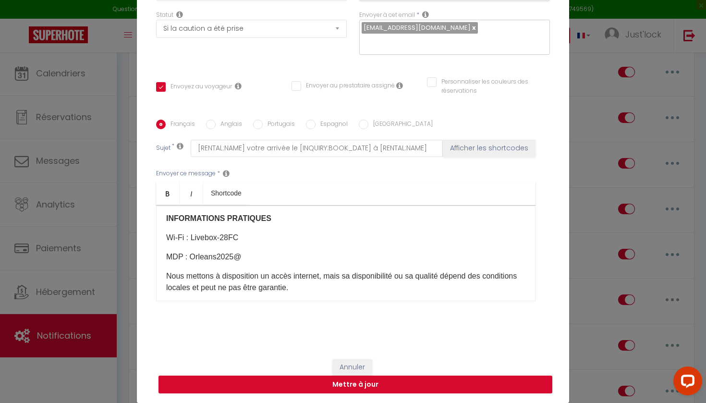
scroll to position [202, 0]
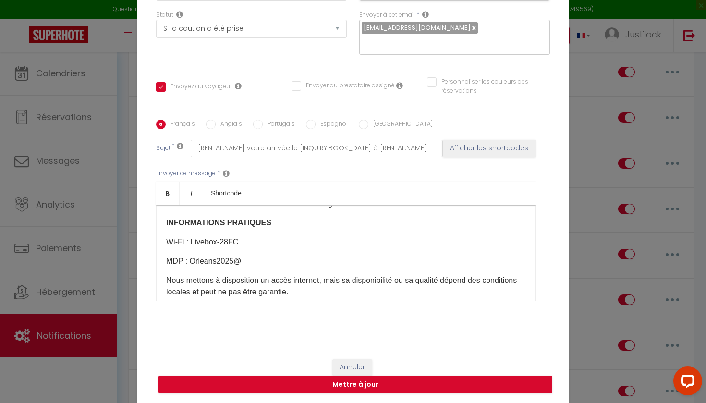
click at [257, 266] on p "​MDP : ​Orleans2025@​" at bounding box center [345, 261] width 359 height 12
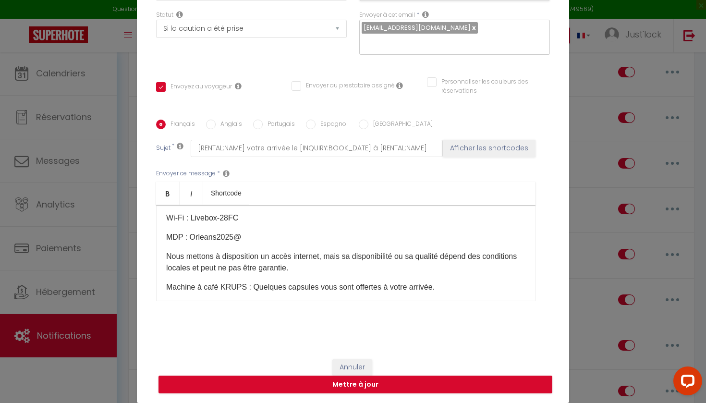
scroll to position [224, 0]
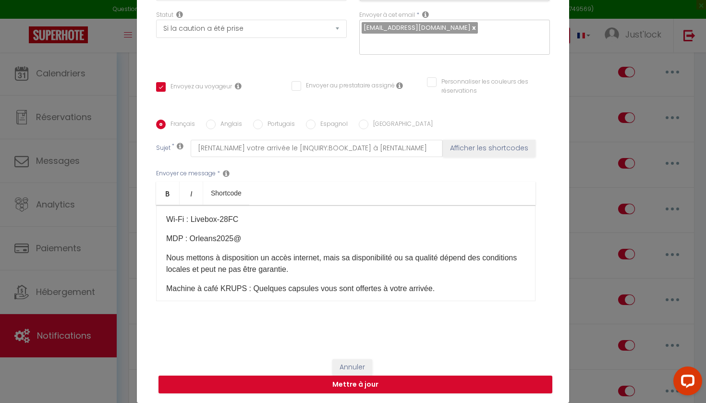
click at [310, 275] on p "Nous mettons à disposition un accès internet, mais sa disponibilité ou sa quali…" at bounding box center [345, 263] width 359 height 23
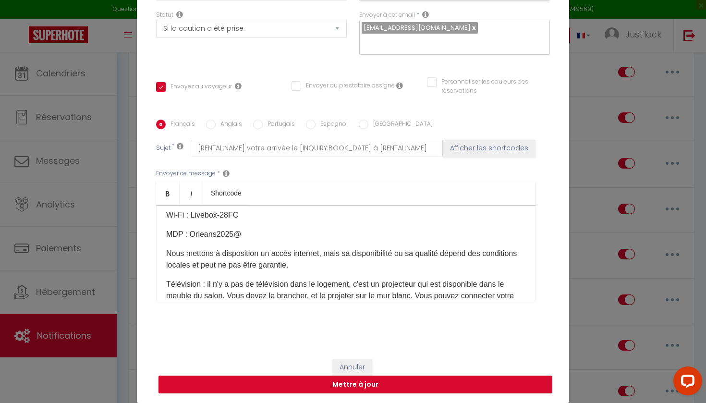
scroll to position [240, 0]
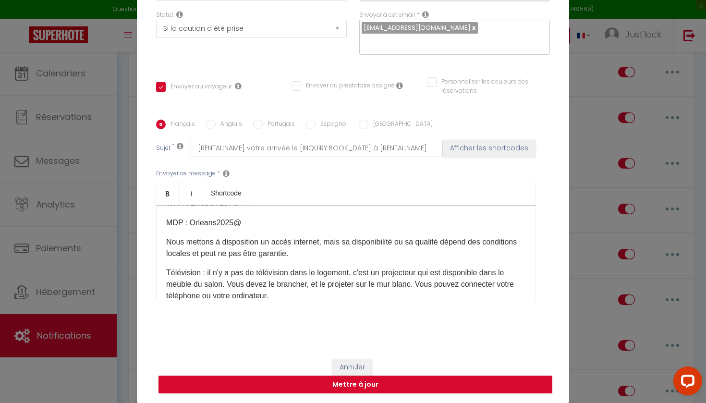
drag, startPoint x: 277, startPoint y: 295, endPoint x: 156, endPoint y: 270, distance: 124.4
click at [156, 270] on div "Français Anglais Portugais Espagnol Italien Sujet * [RENTAL:NAME] votre arrivée…" at bounding box center [353, 216] width 398 height 193
copy p "Télévision : il n'y a pas de télévision dans le logement, c'est un projecteur q…"
click at [288, 295] on p "Télévision : il n'y a pas de télévision dans le logement, c'est un projecteur q…" at bounding box center [345, 284] width 359 height 35
click at [370, 385] on button "Mettre à jour" at bounding box center [355, 384] width 394 height 18
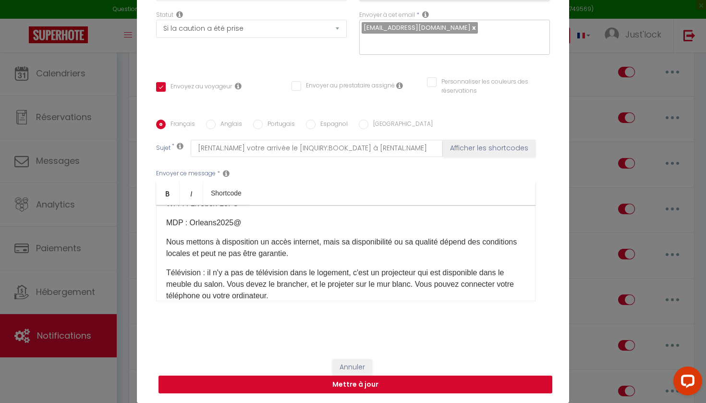
scroll to position [89, 0]
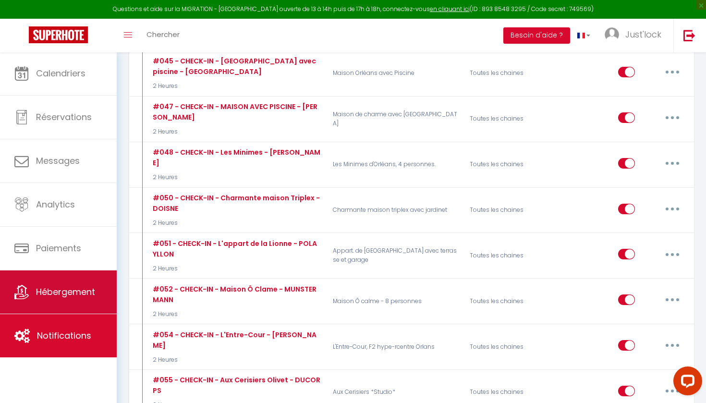
click at [87, 288] on span "Hébergement" at bounding box center [65, 292] width 59 height 12
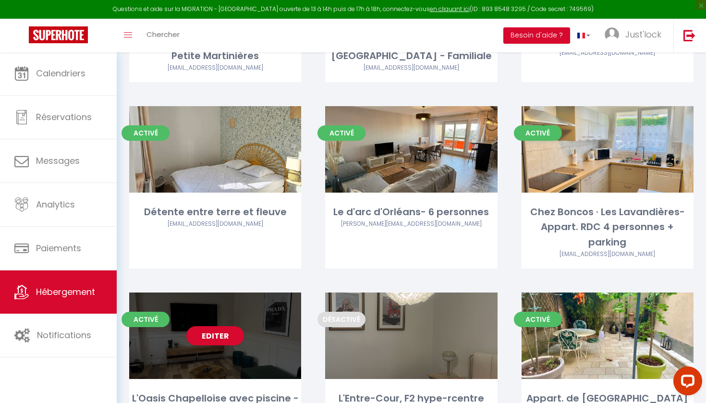
scroll to position [2469, 0]
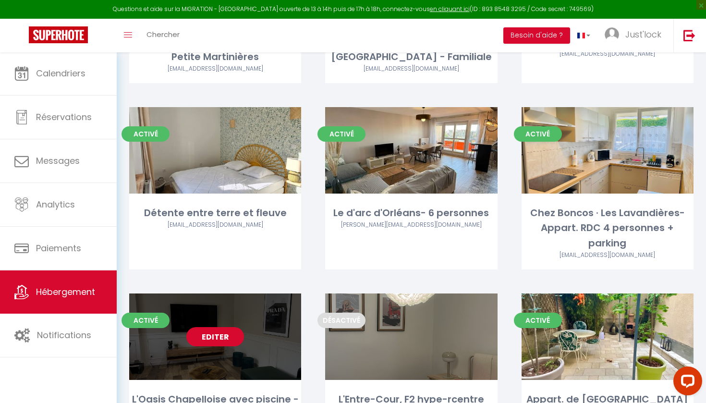
click at [221, 327] on link "Editer" at bounding box center [215, 336] width 58 height 19
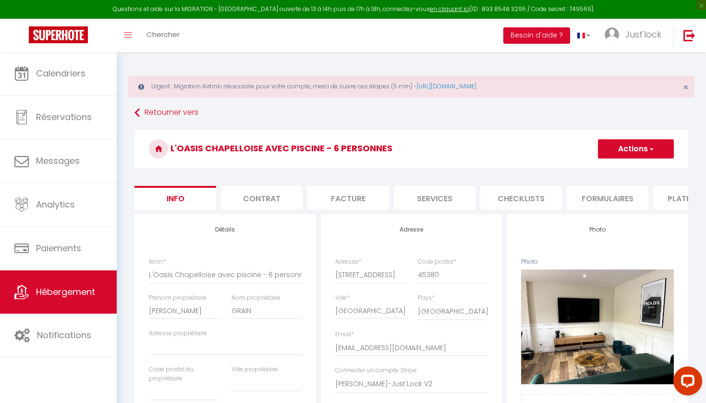
click at [680, 196] on li "Plateformes" at bounding box center [694, 198] width 82 height 24
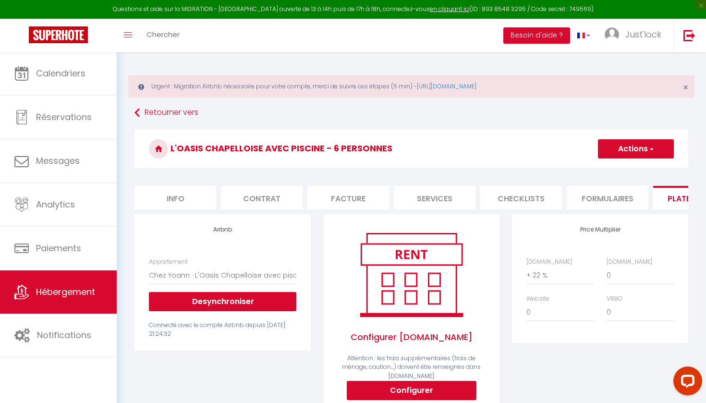
click at [82, 295] on span "Hébergement" at bounding box center [65, 292] width 59 height 12
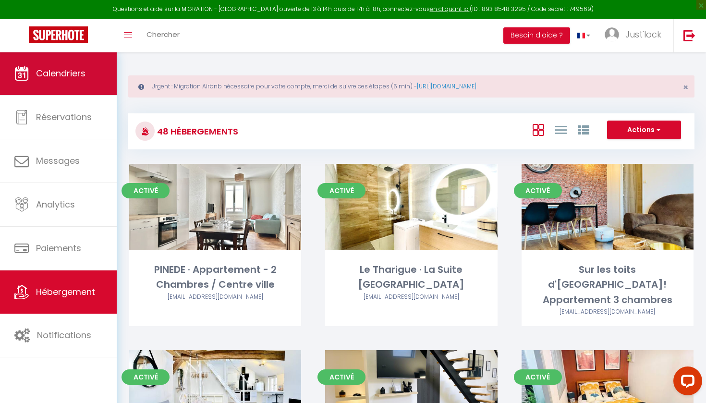
click at [72, 70] on span "Calendriers" at bounding box center [60, 73] width 49 height 12
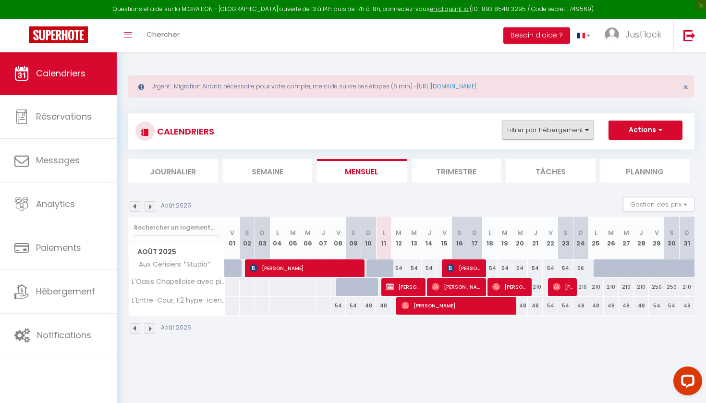
click at [533, 127] on button "Filtrer par hébergement" at bounding box center [548, 129] width 92 height 19
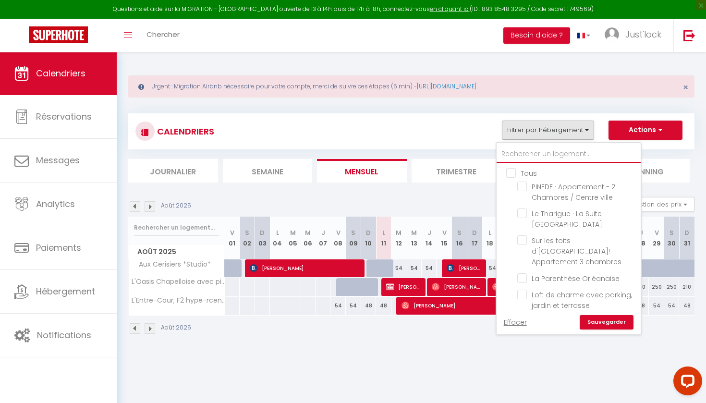
click at [537, 151] on input "text" at bounding box center [568, 153] width 144 height 17
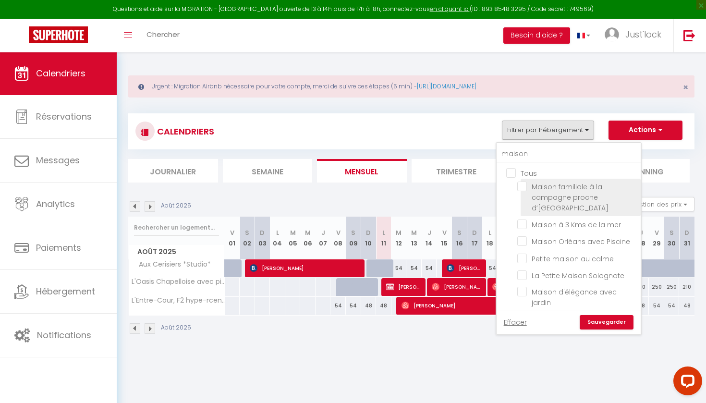
click at [521, 182] on input "Maison familiale à la campagne proche d’[GEOGRAPHIC_DATA]" at bounding box center [577, 186] width 120 height 10
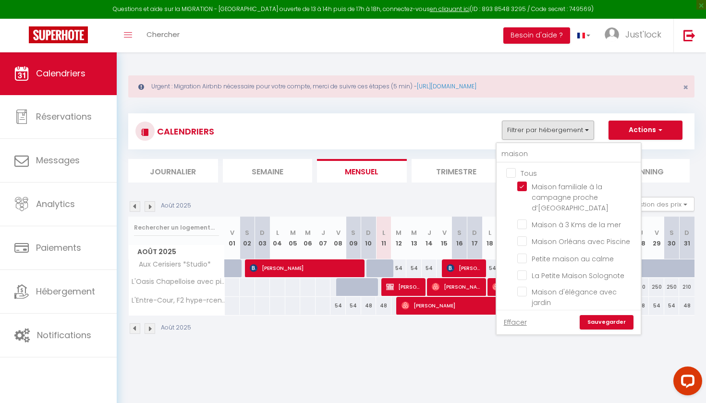
click at [597, 323] on link "Sauvegarder" at bounding box center [606, 322] width 54 height 14
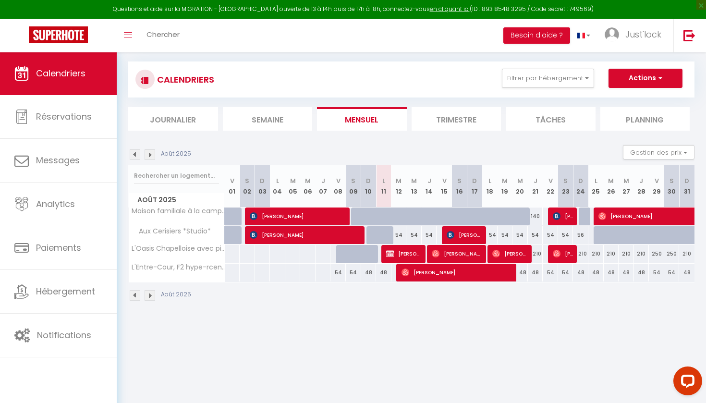
scroll to position [51, 0]
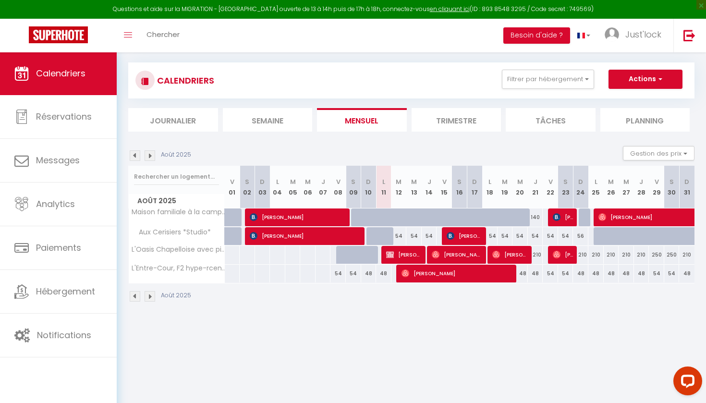
click at [293, 214] on span "[PERSON_NAME]" at bounding box center [298, 217] width 97 height 18
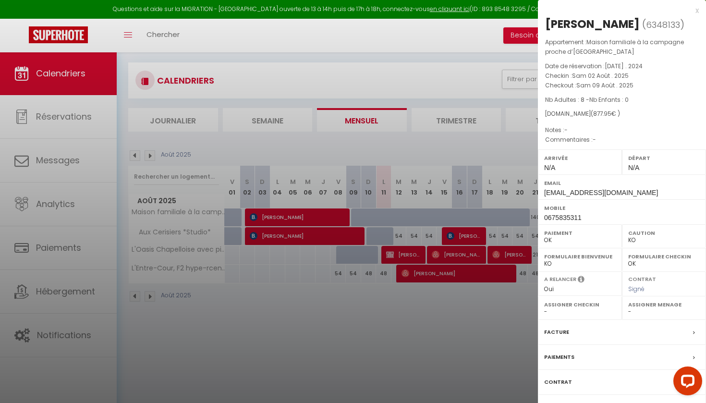
click at [563, 337] on label "Facture" at bounding box center [556, 332] width 25 height 10
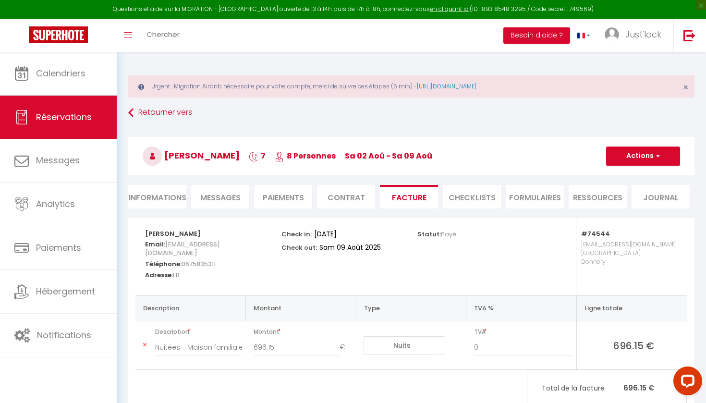
click at [633, 158] on button "Actions" at bounding box center [643, 155] width 74 height 19
click at [618, 192] on link "Aperçu et éditer" at bounding box center [635, 189] width 81 height 12
click at [228, 195] on span "Messages" at bounding box center [220, 197] width 40 height 11
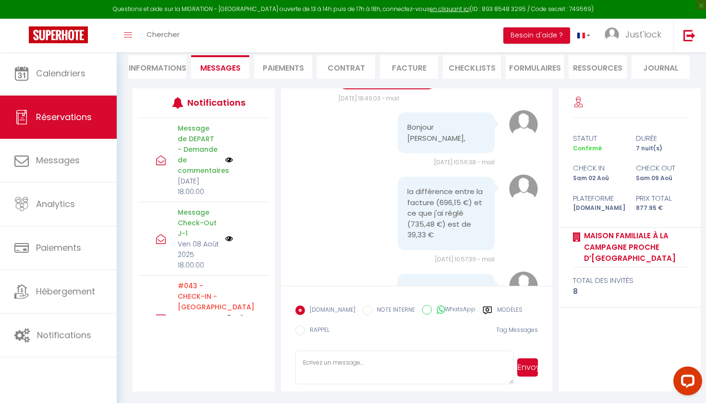
scroll to position [7696, 0]
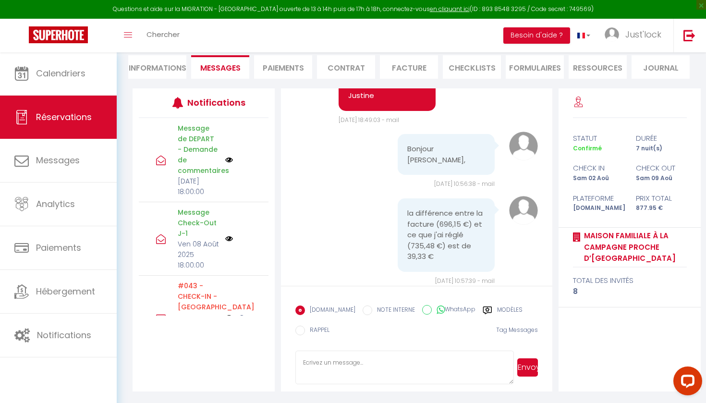
drag, startPoint x: 474, startPoint y: 215, endPoint x: 424, endPoint y: 207, distance: 51.1
click at [424, 305] on pre "mon adresse mail est [EMAIL_ADDRESS][PERSON_NAME][DOMAIN_NAME]" at bounding box center [446, 326] width 78 height 43
copy pre "[EMAIL_ADDRESS][PERSON_NAME][DOMAIN_NAME]"
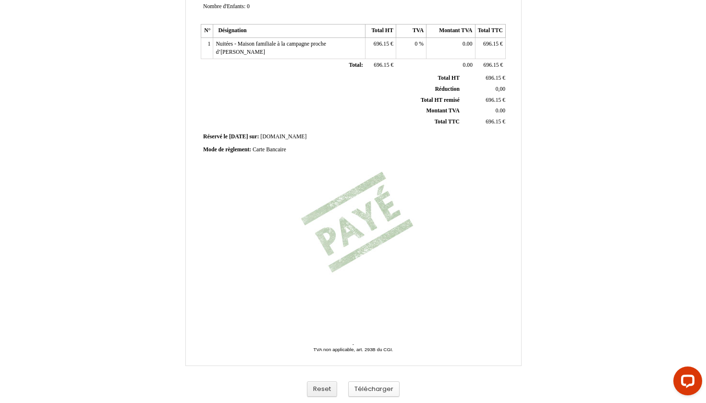
scroll to position [177, 0]
click at [373, 389] on button "Télécharger" at bounding box center [373, 389] width 51 height 16
